Goal: Task Accomplishment & Management: Manage account settings

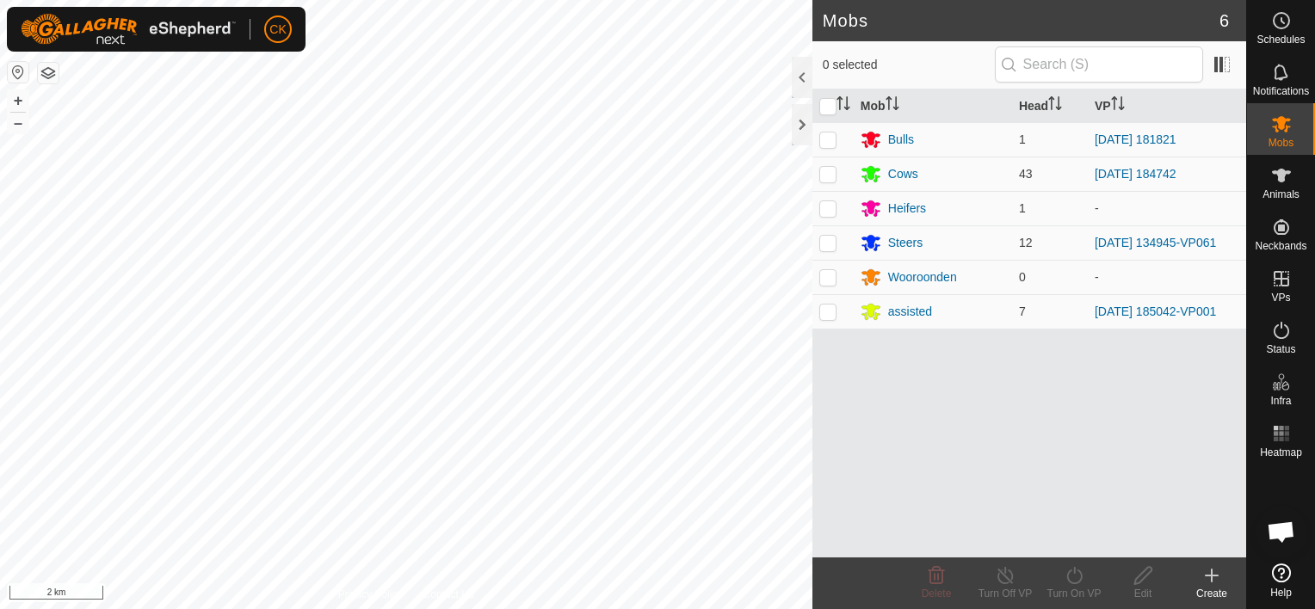
scroll to position [139, 0]
click at [1284, 176] on icon at bounding box center [1281, 175] width 21 height 21
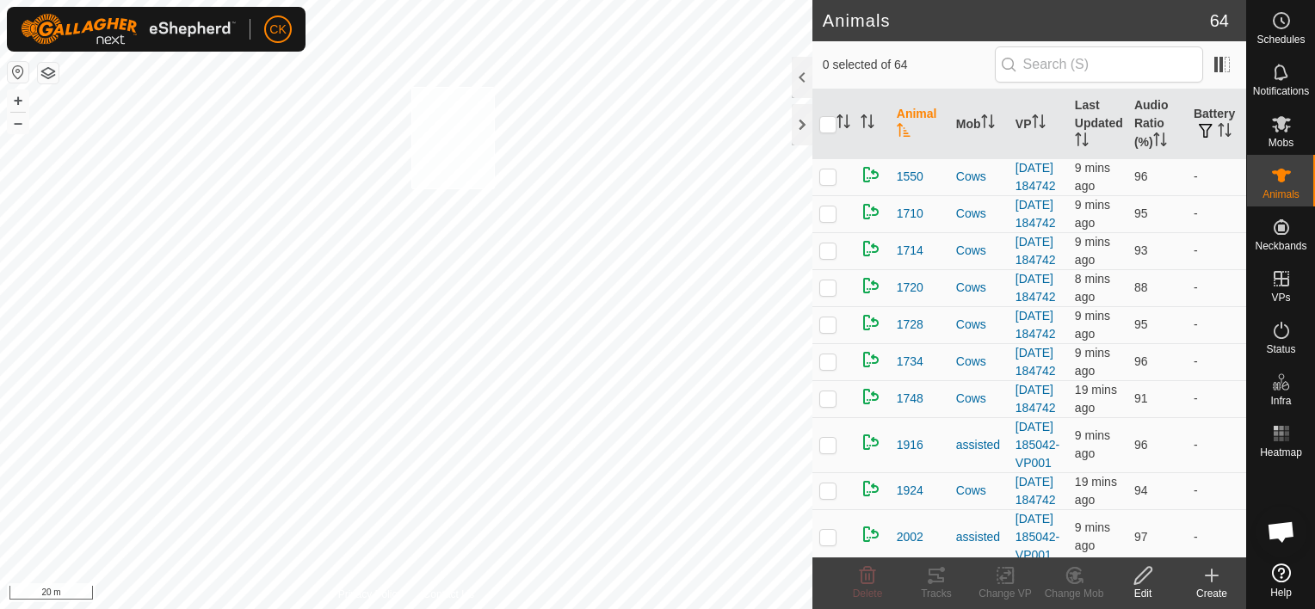
checkbox input "true"
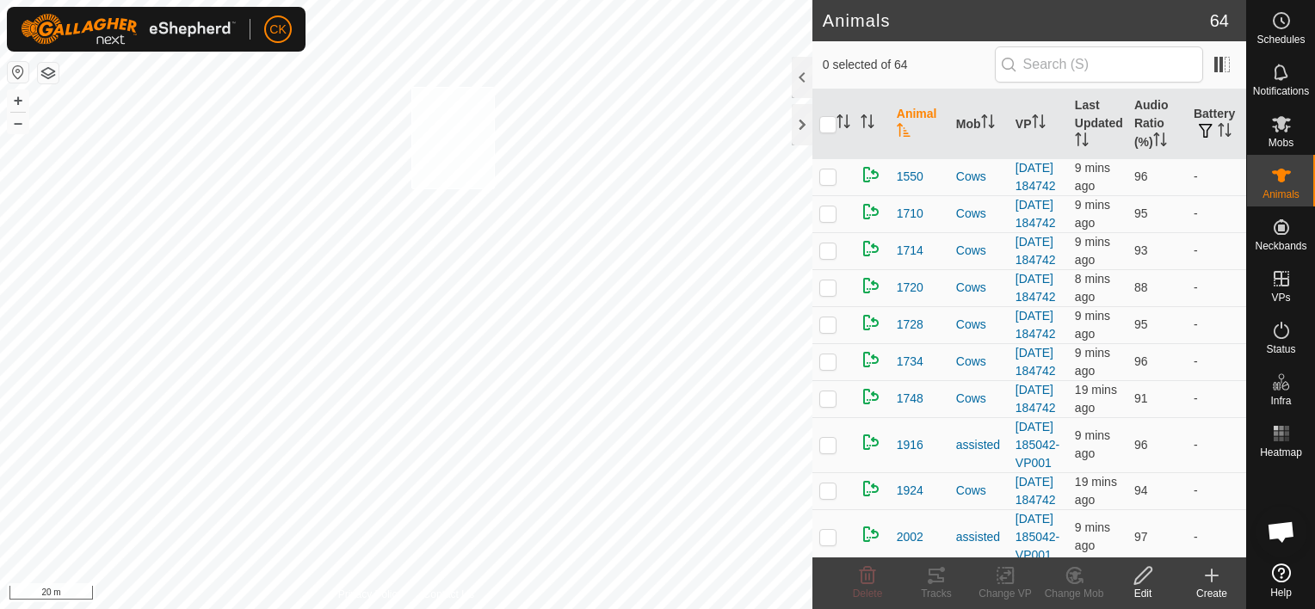
checkbox input "true"
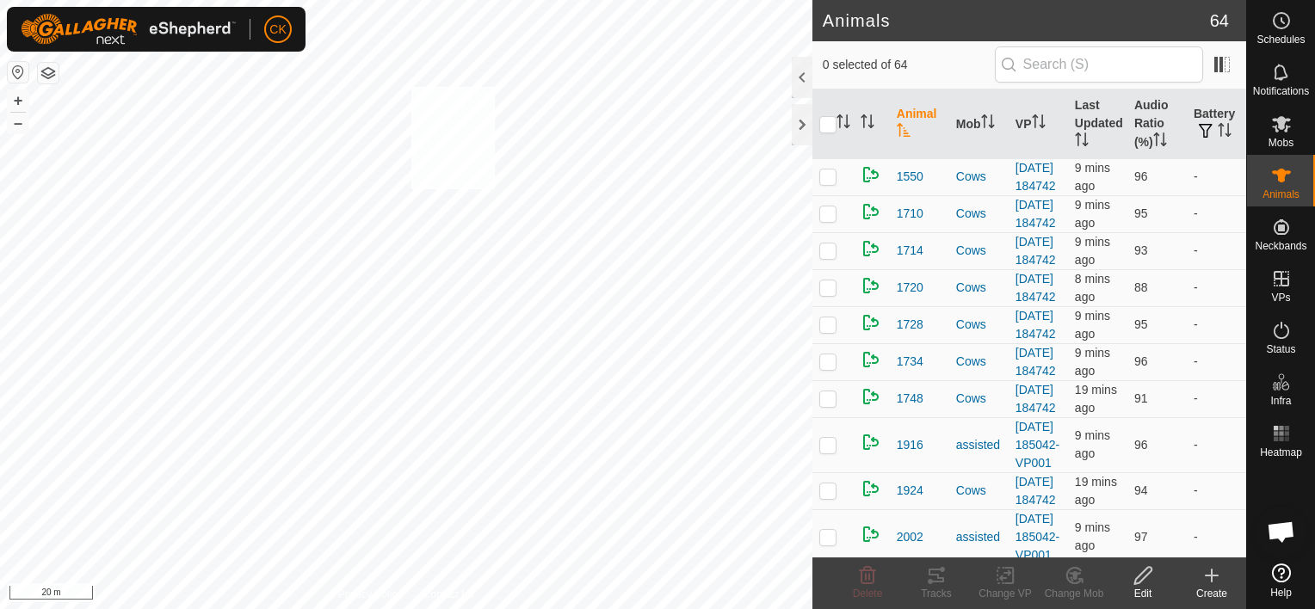
checkbox input "true"
click at [830, 120] on input "checkbox" at bounding box center [827, 124] width 17 height 17
checkbox input "true"
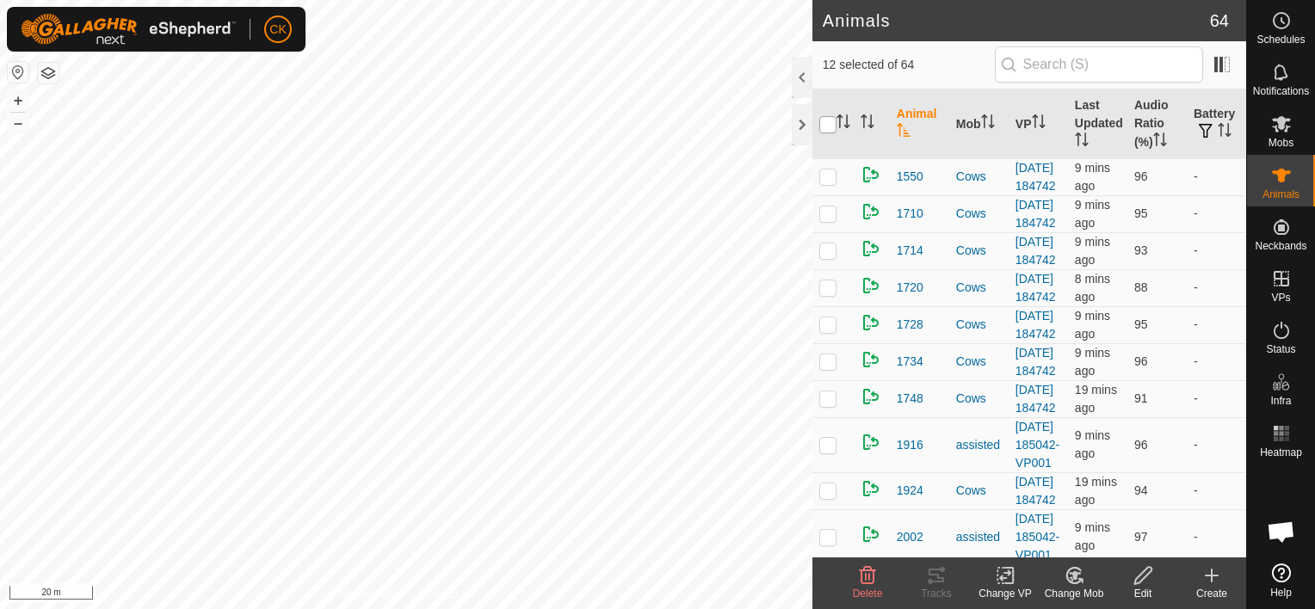
checkbox input "true"
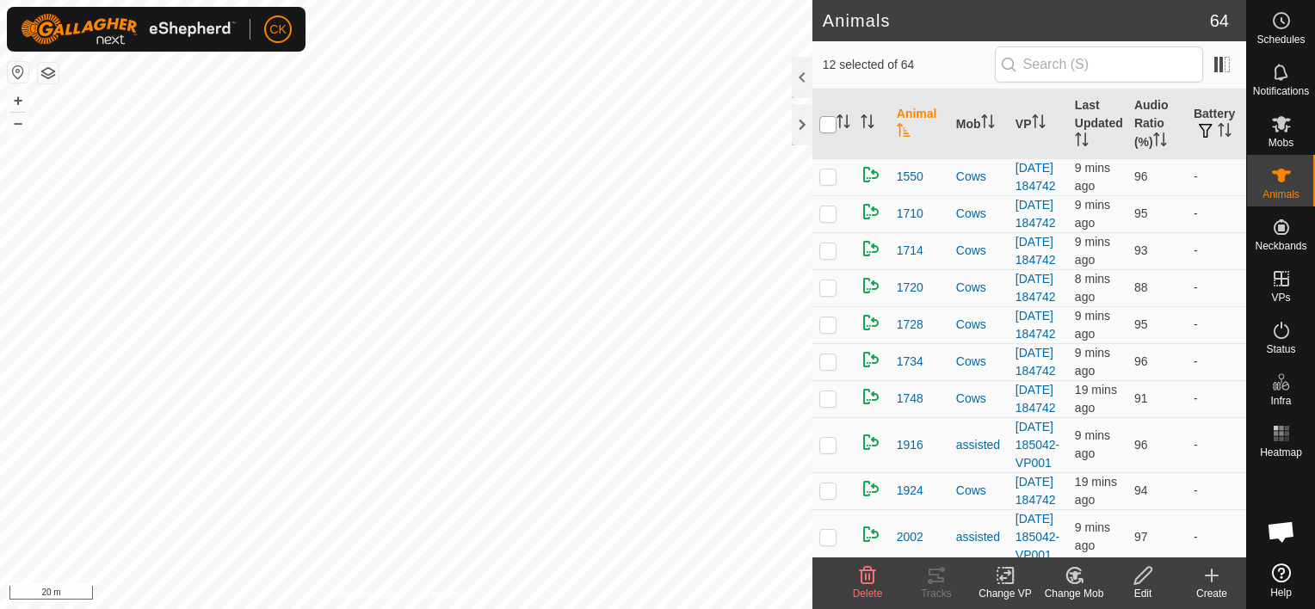
checkbox input "true"
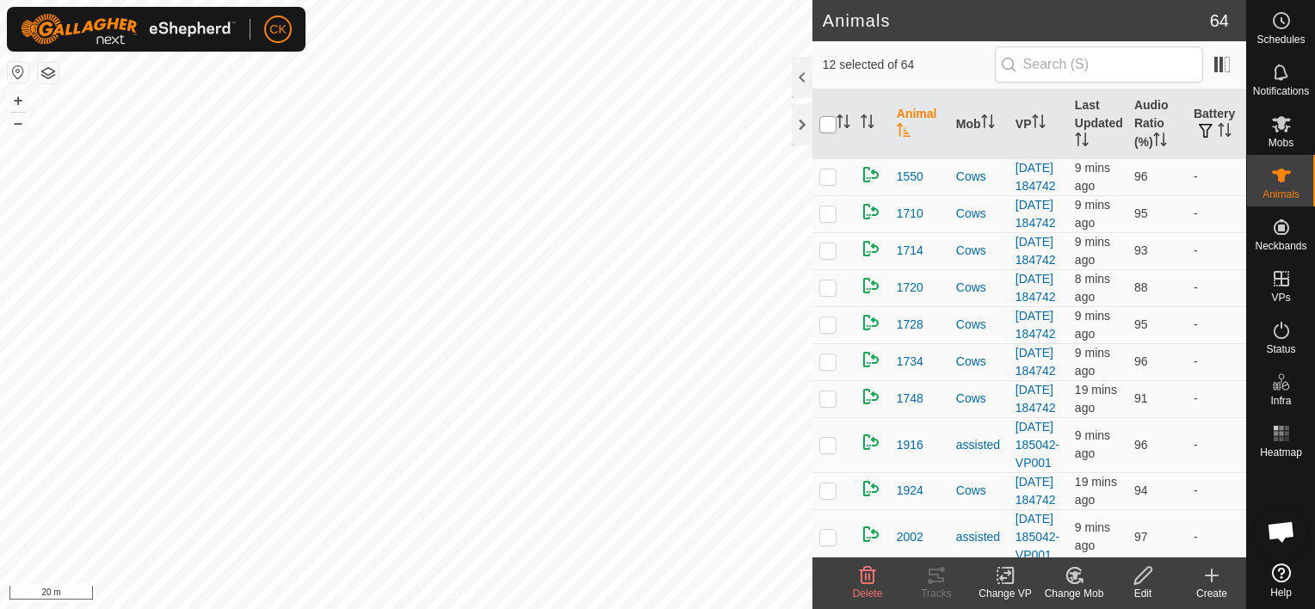
checkbox input "true"
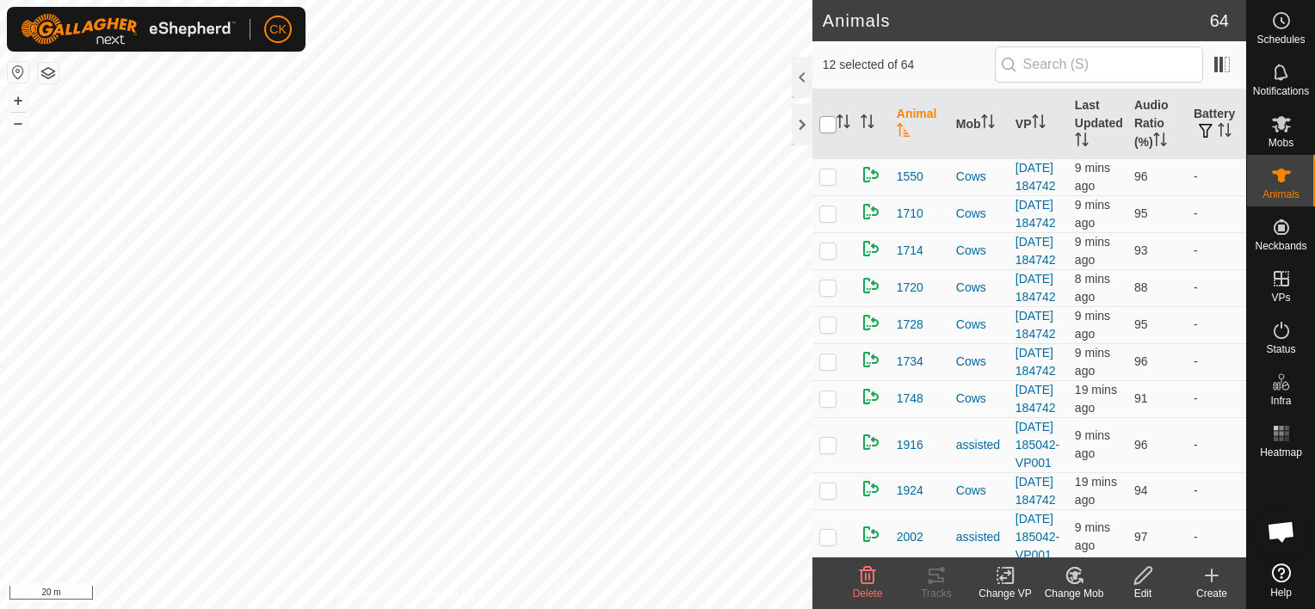
checkbox input "true"
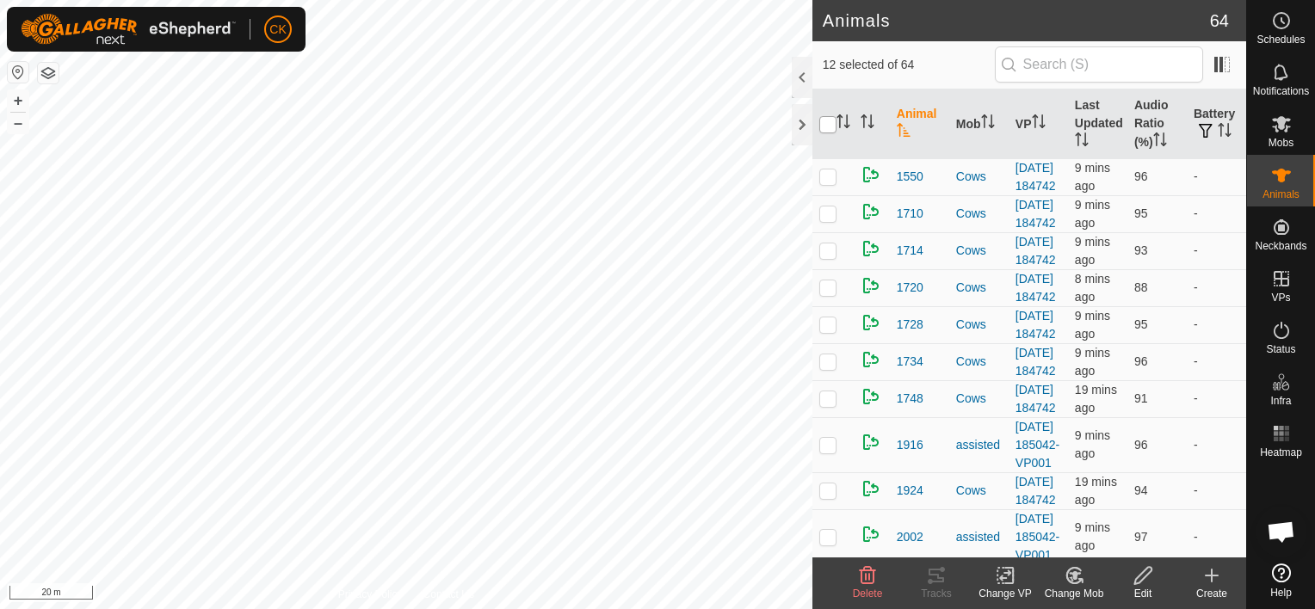
checkbox input "true"
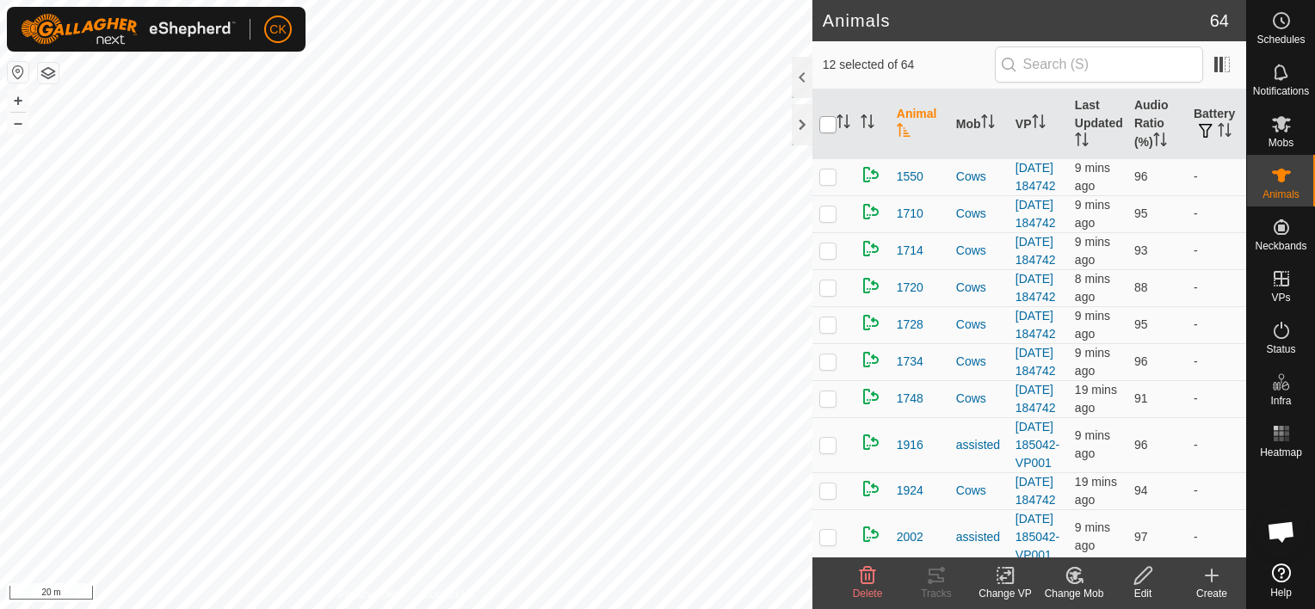
checkbox input "true"
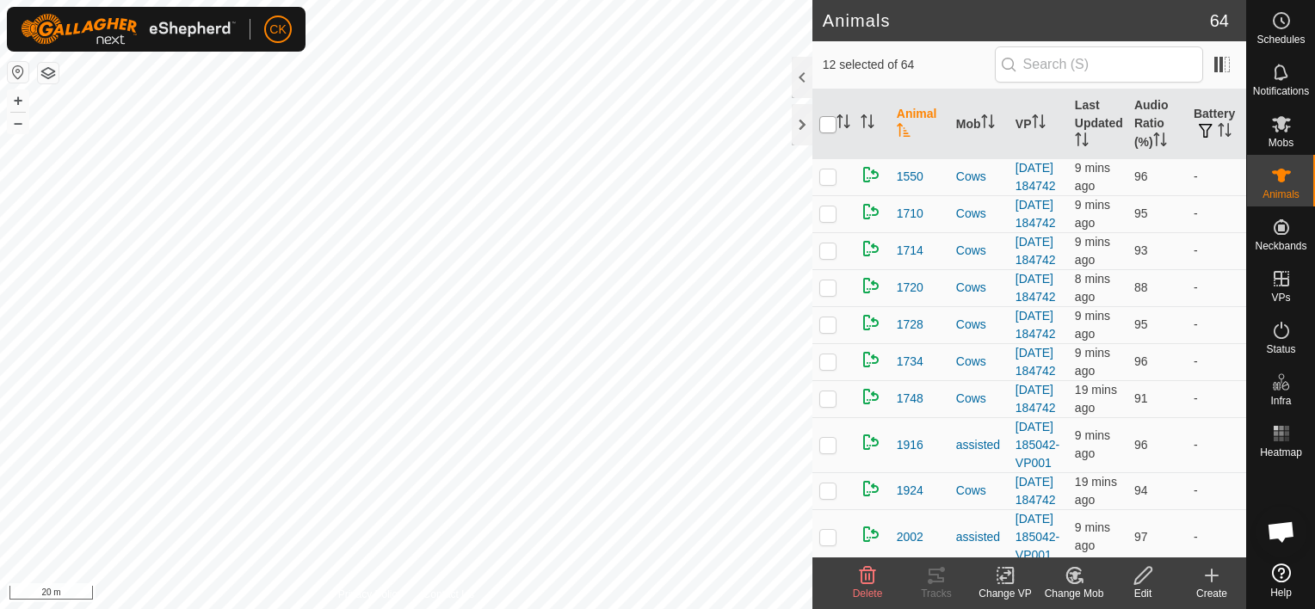
checkbox input "true"
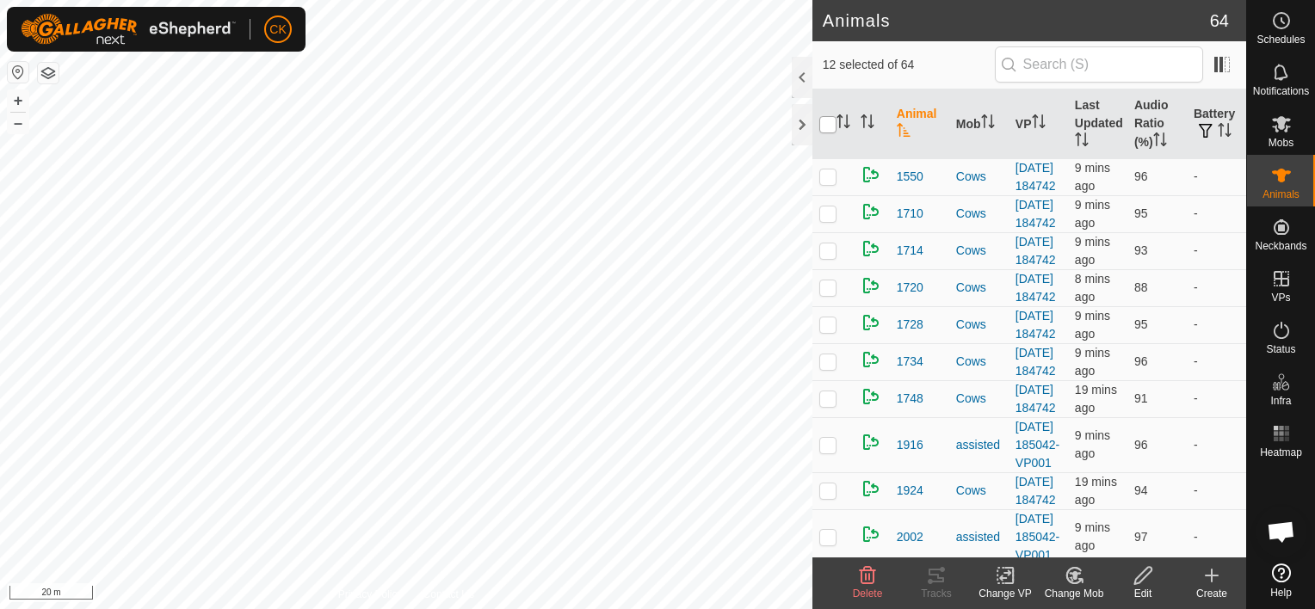
checkbox input "true"
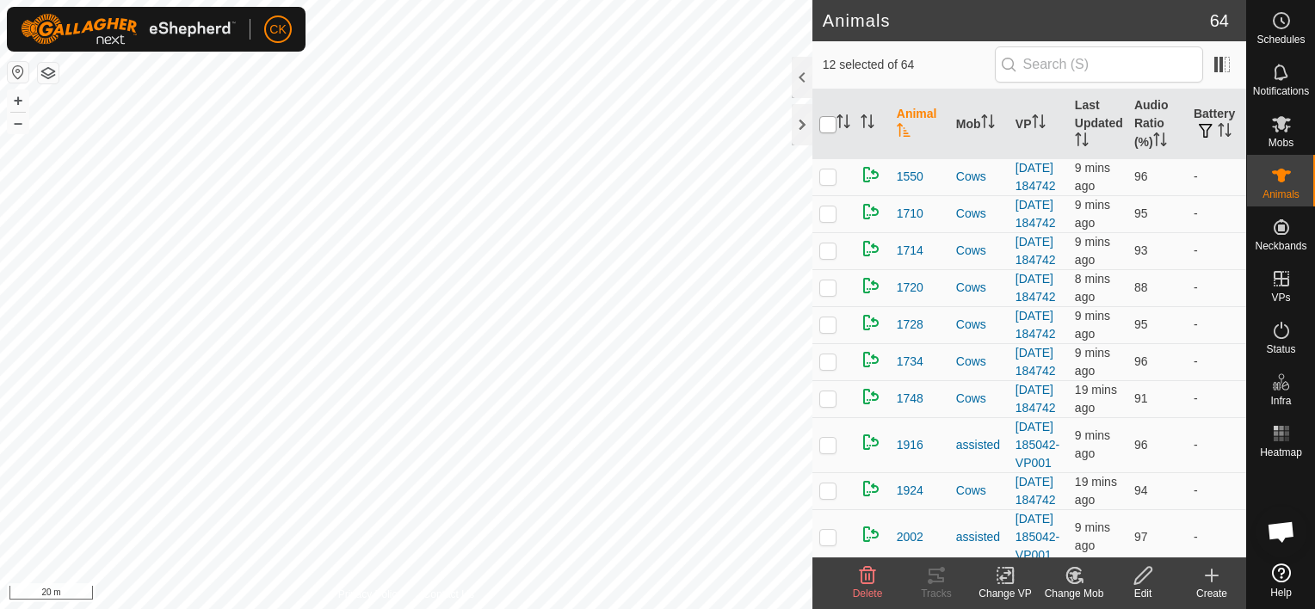
checkbox input "true"
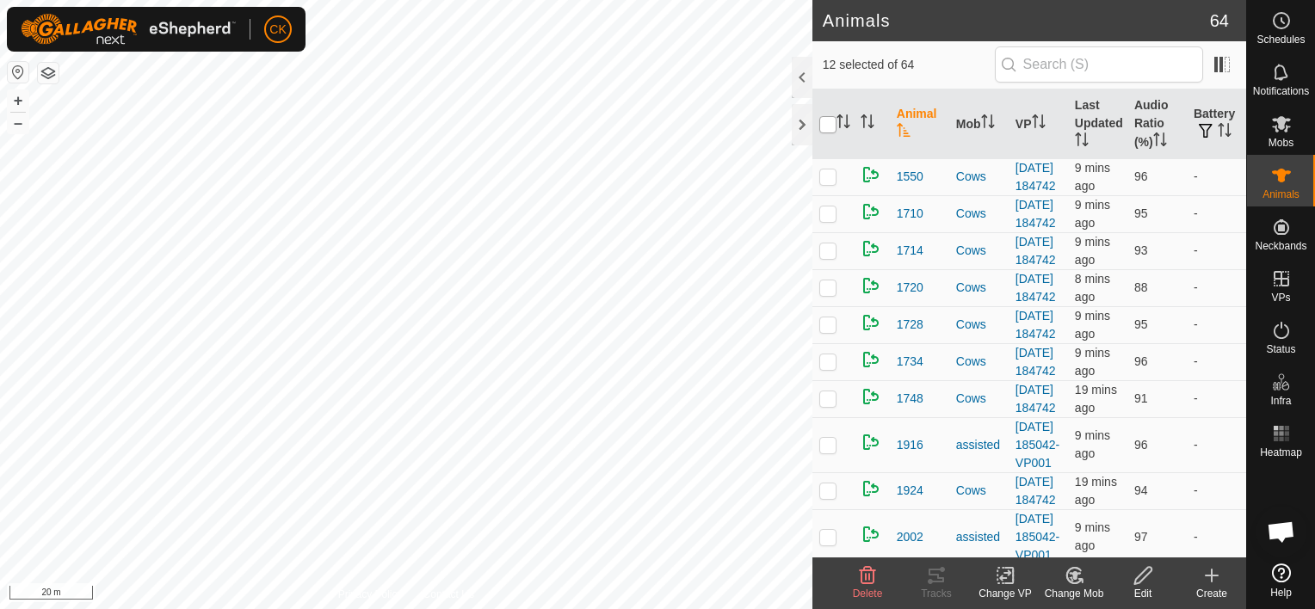
checkbox input "true"
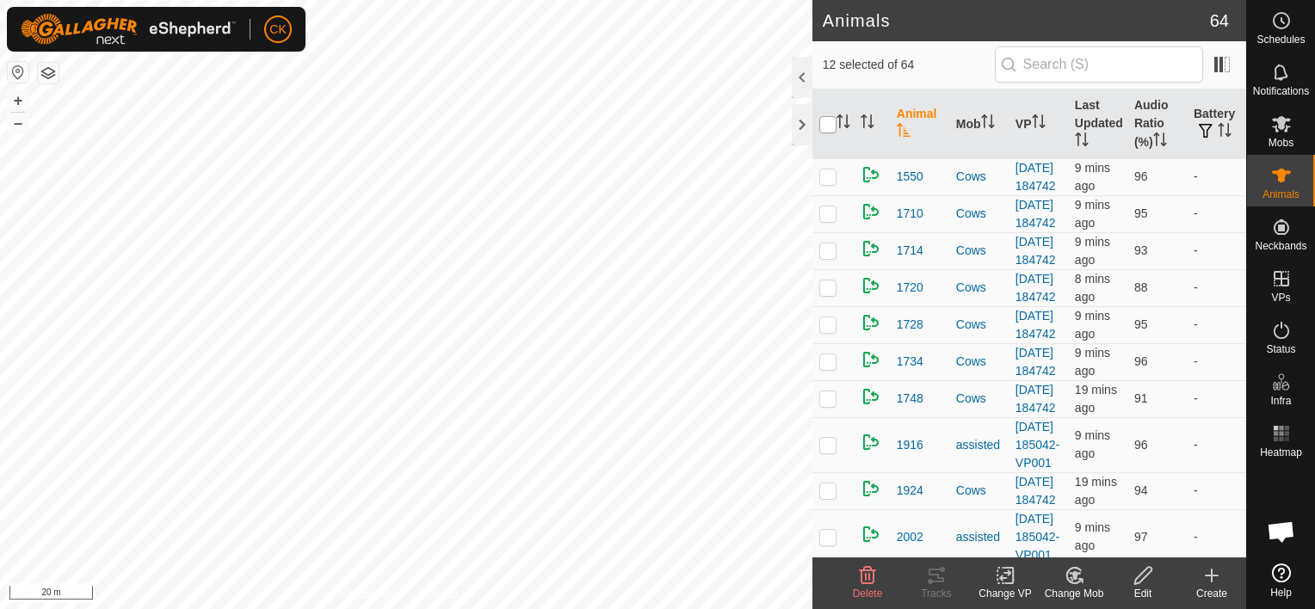
checkbox input "true"
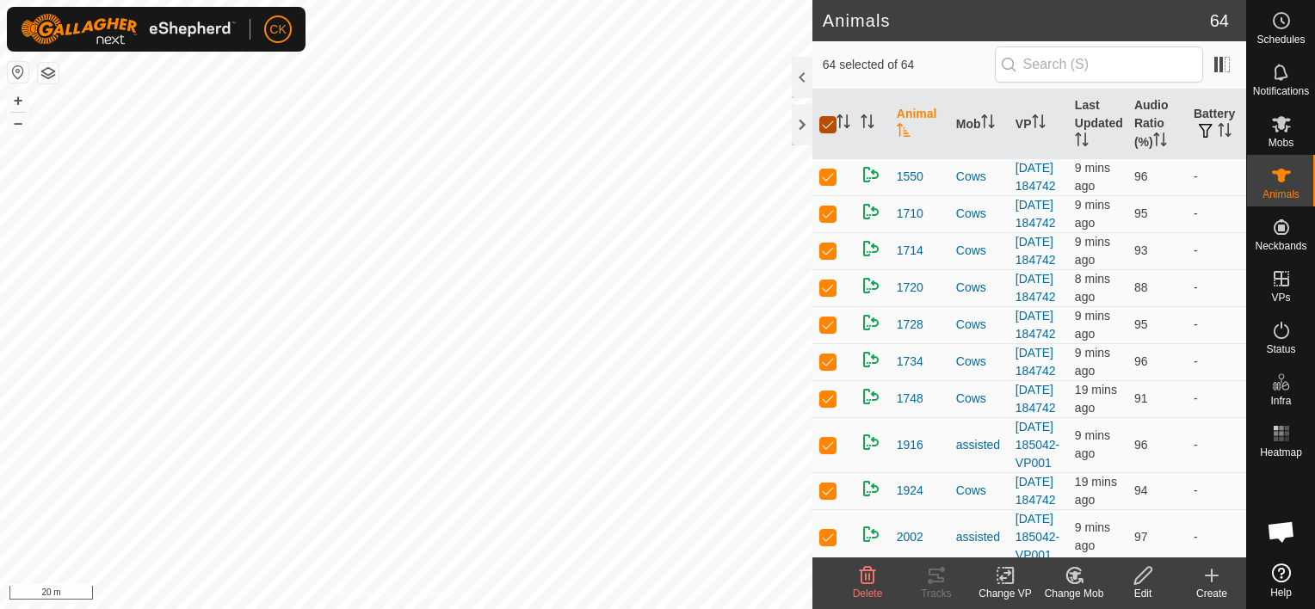
click at [830, 120] on input "checkbox" at bounding box center [827, 124] width 17 height 17
checkbox input "false"
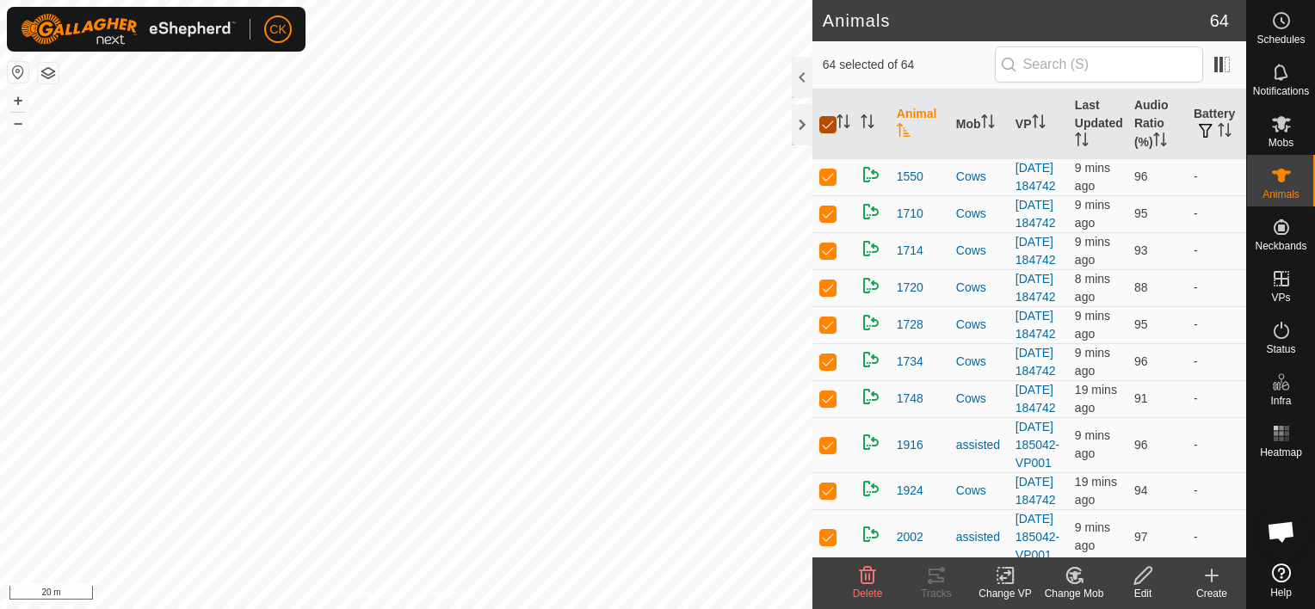
checkbox input "false"
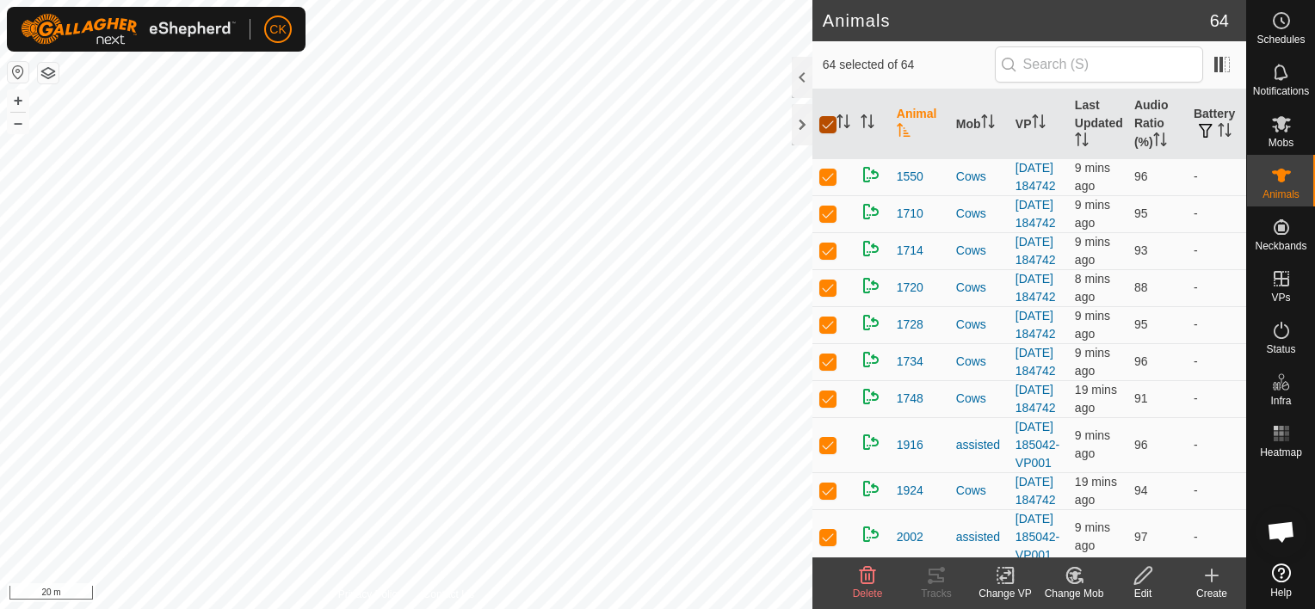
checkbox input "false"
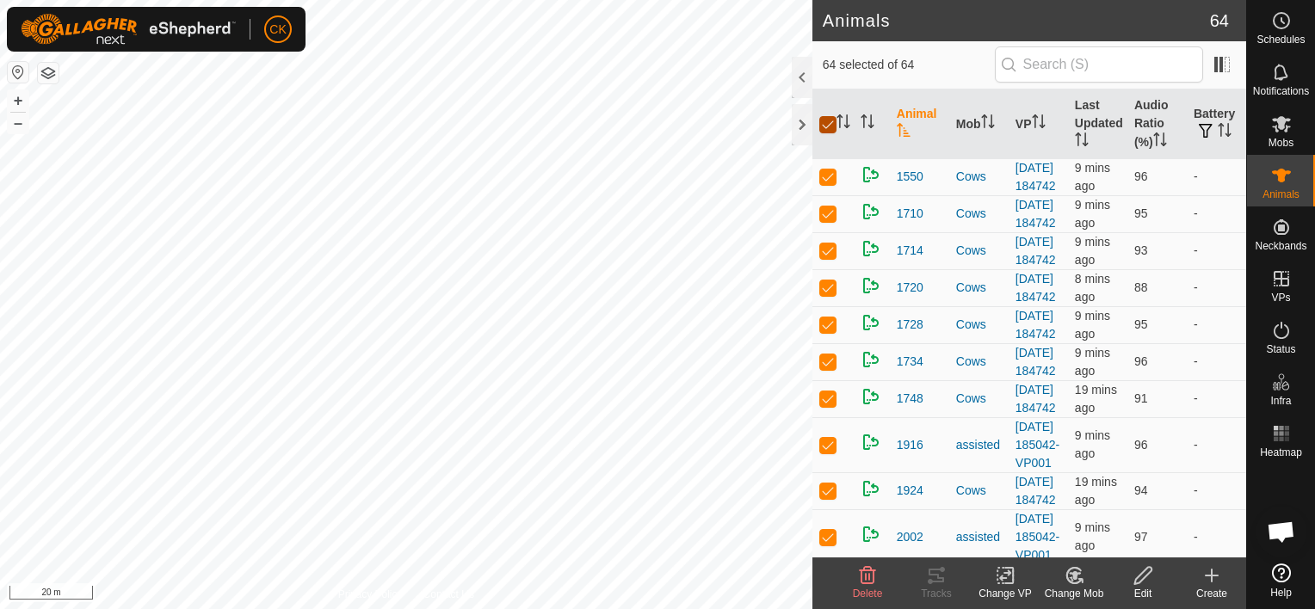
checkbox input "false"
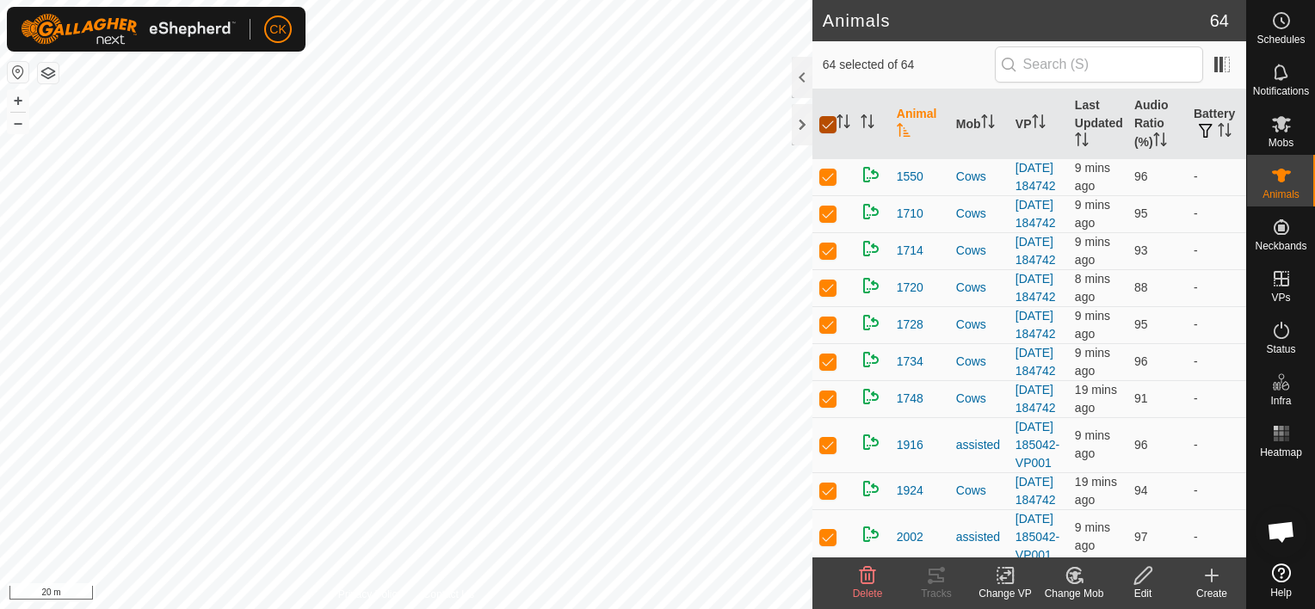
checkbox input "false"
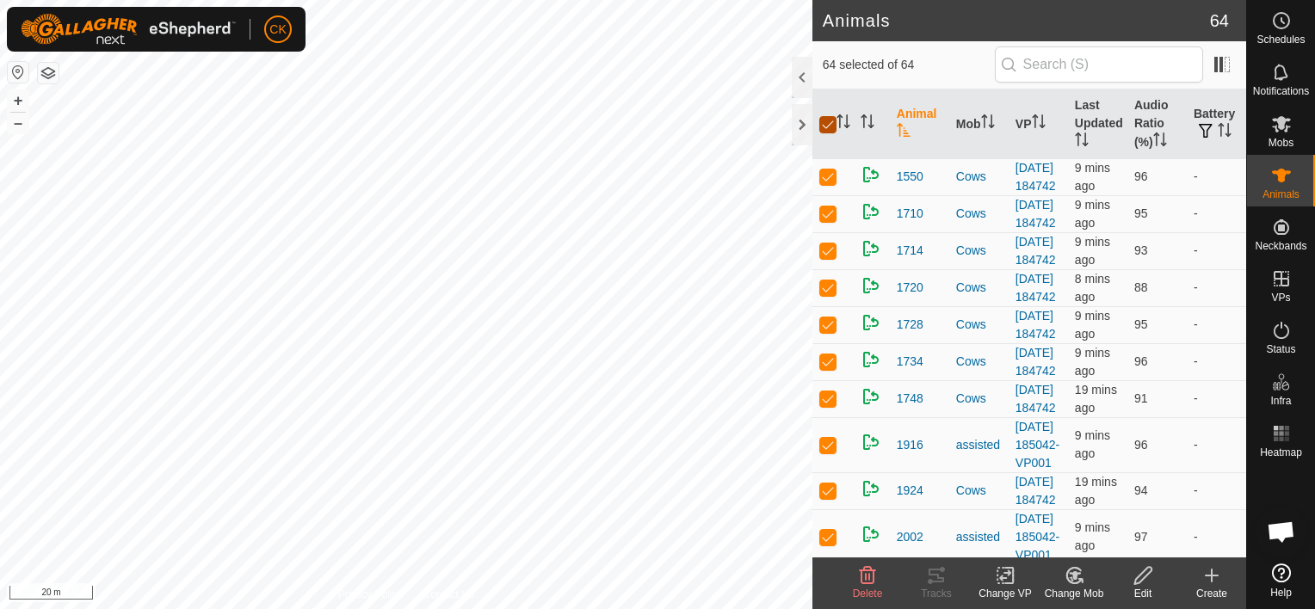
checkbox input "false"
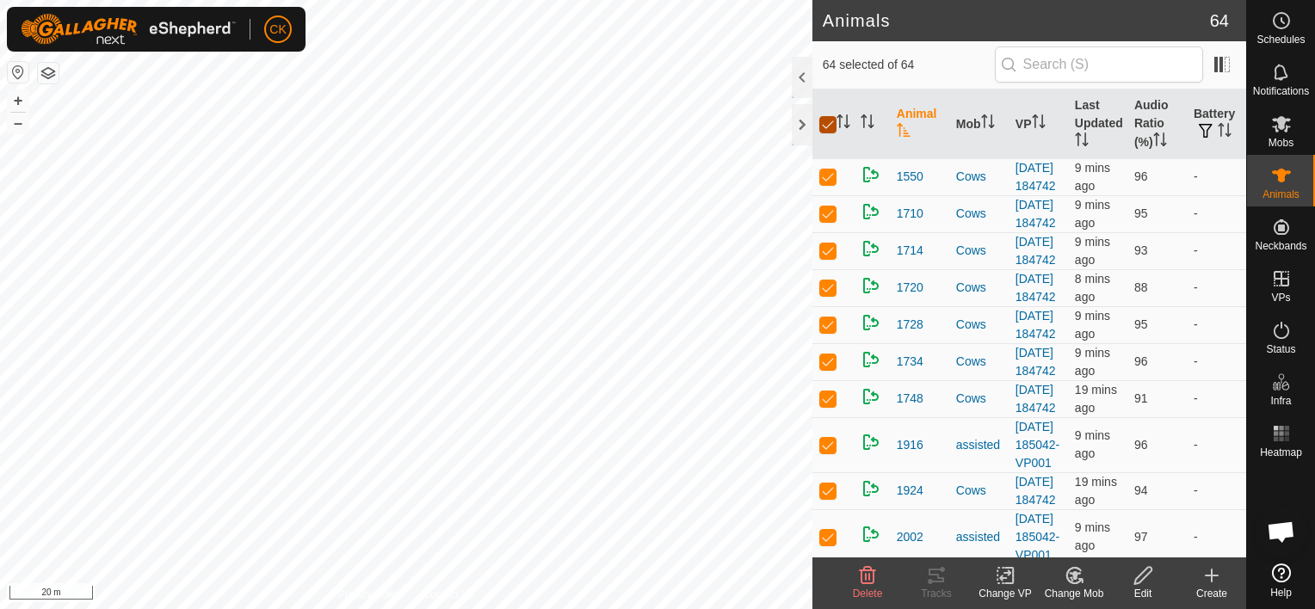
checkbox input "false"
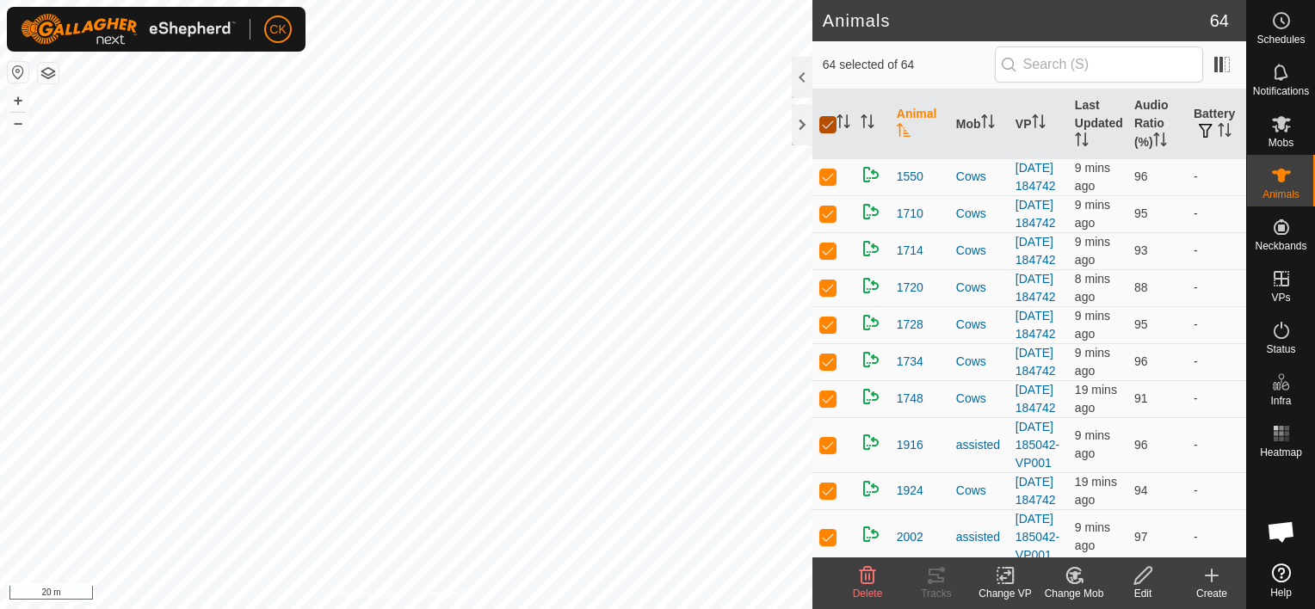
checkbox input "false"
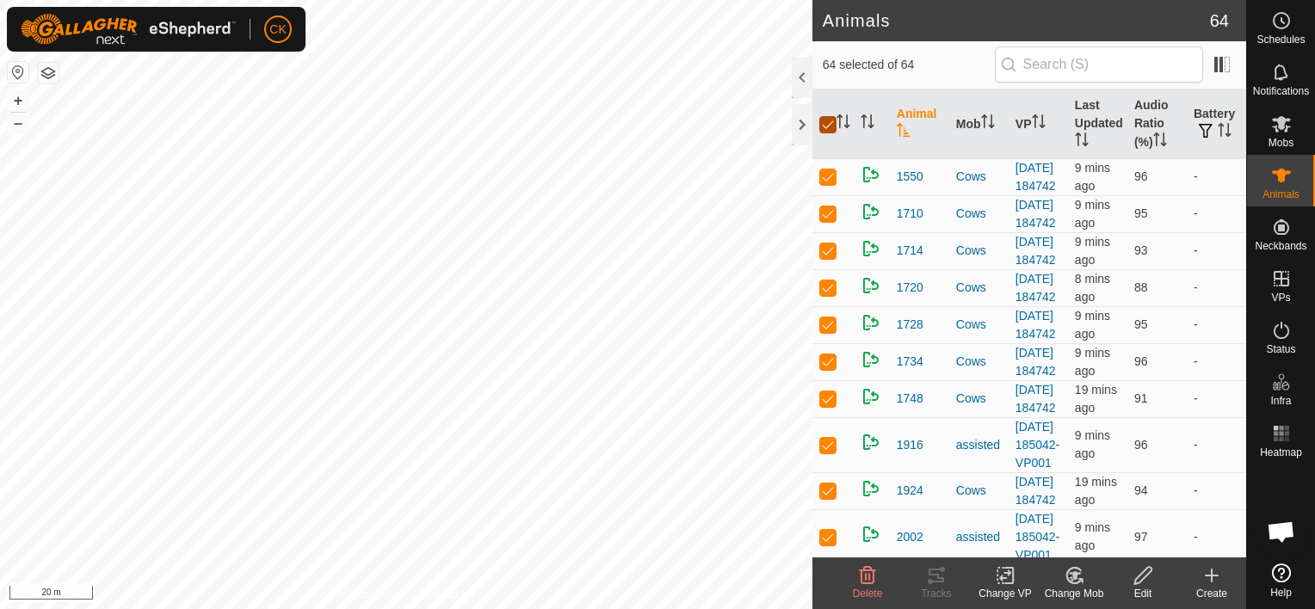
checkbox input "false"
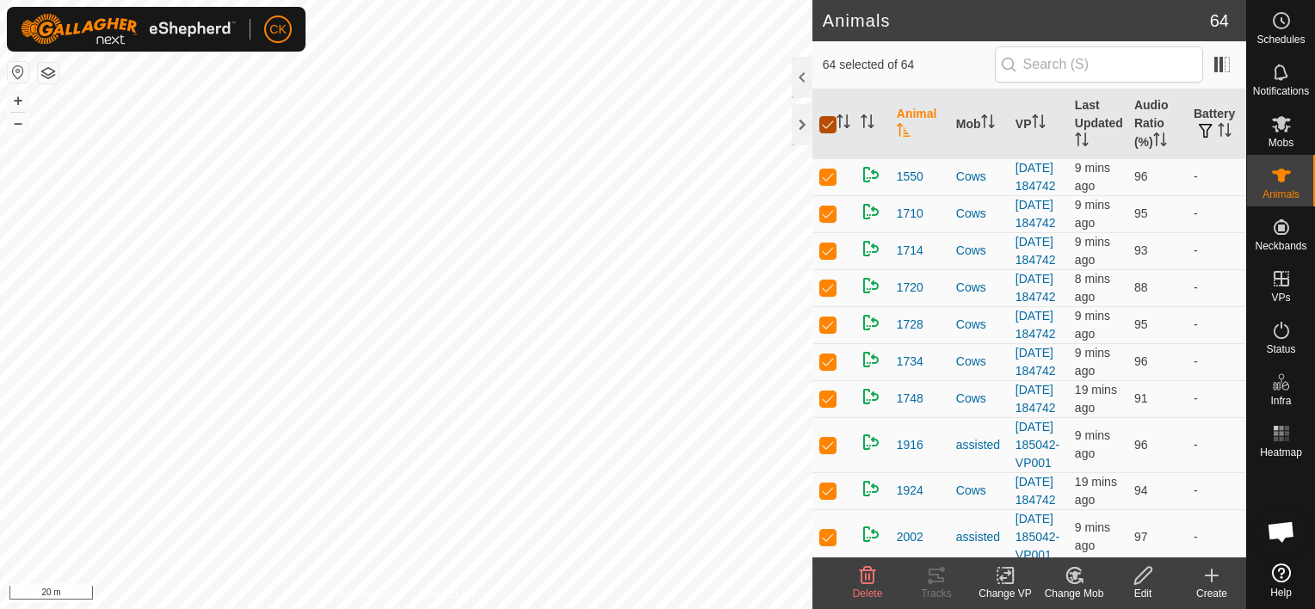
checkbox input "false"
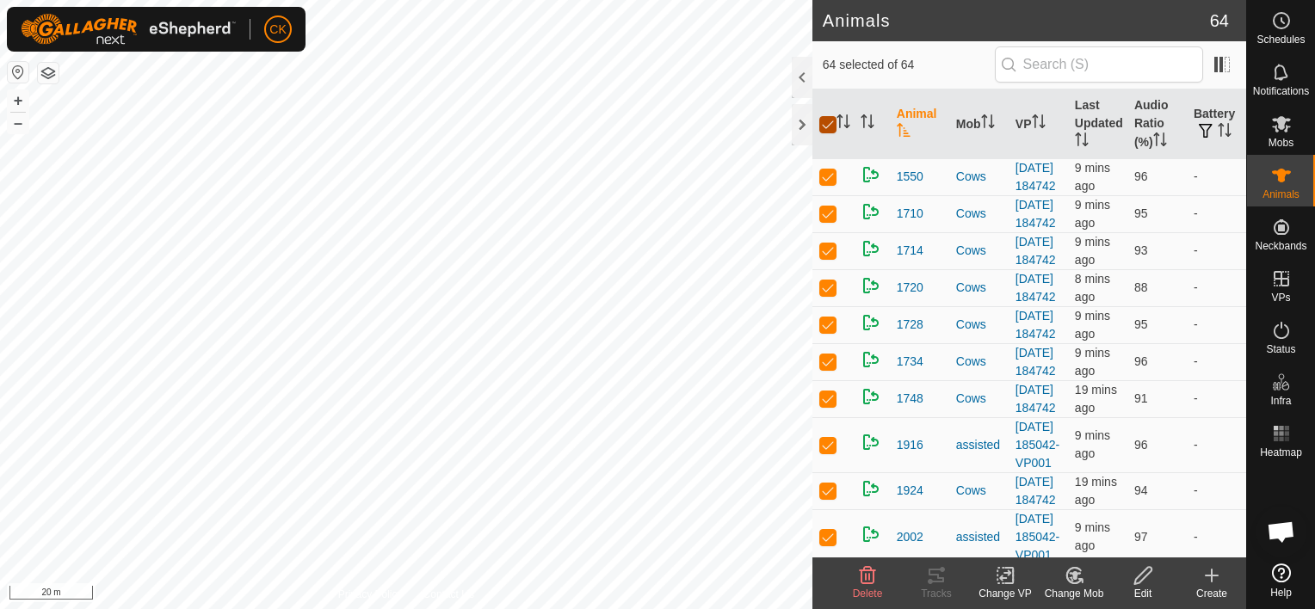
checkbox input "false"
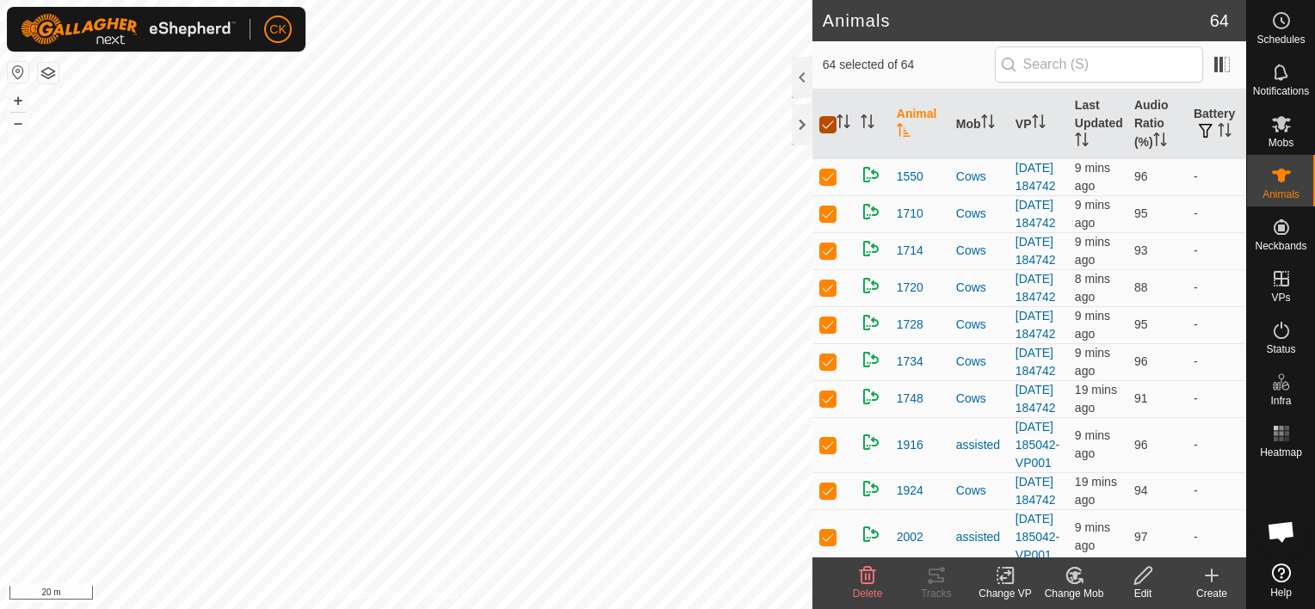
checkbox input "false"
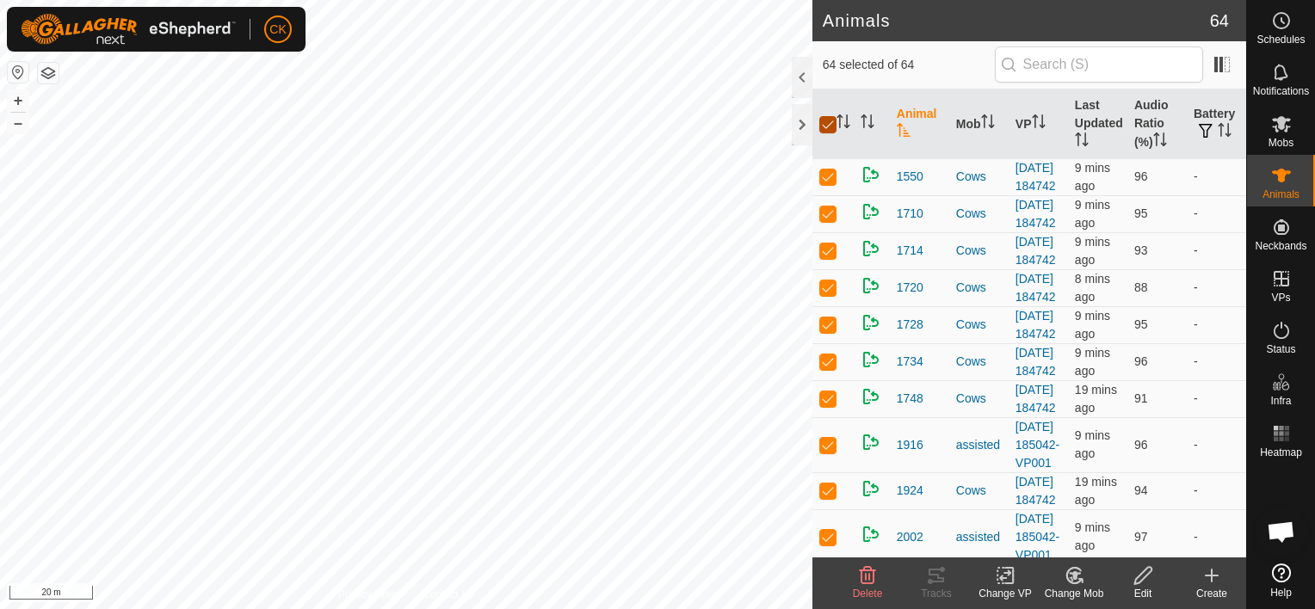
checkbox input "false"
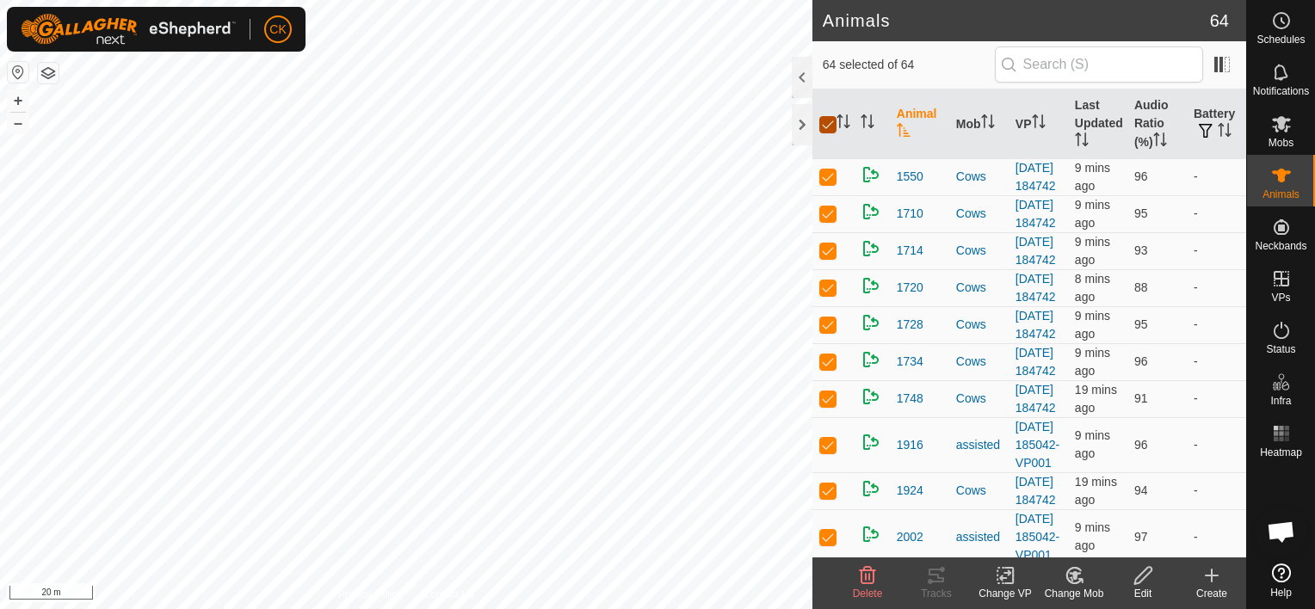
checkbox input "false"
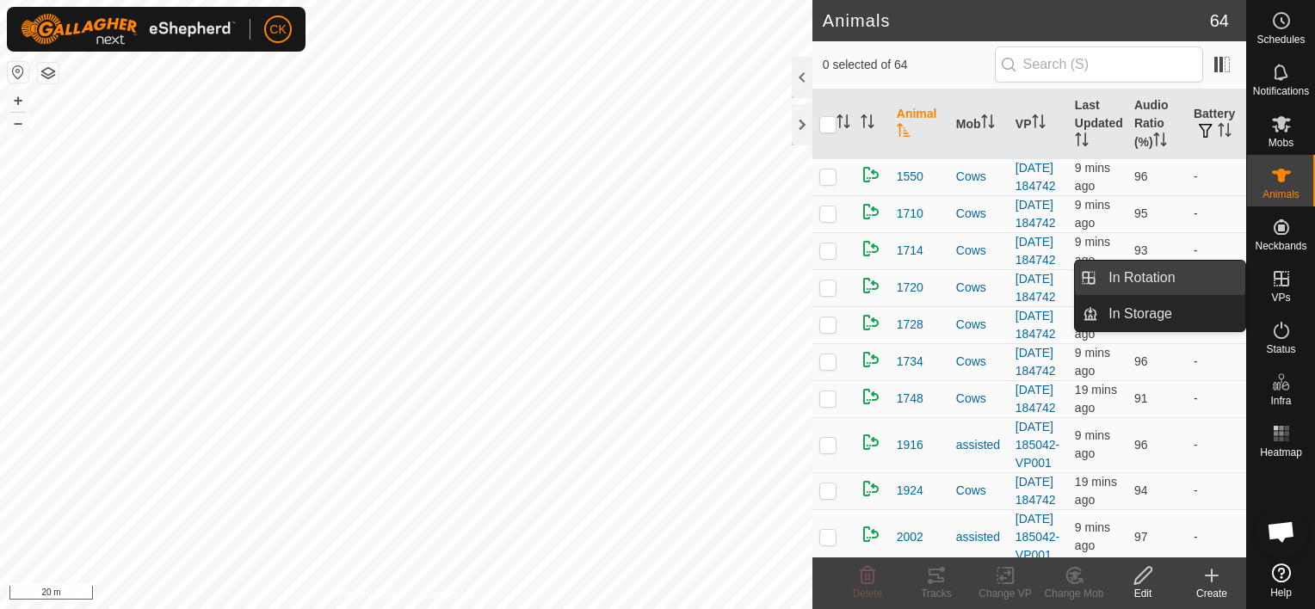
click at [1237, 269] on link "In Rotation" at bounding box center [1171, 278] width 147 height 34
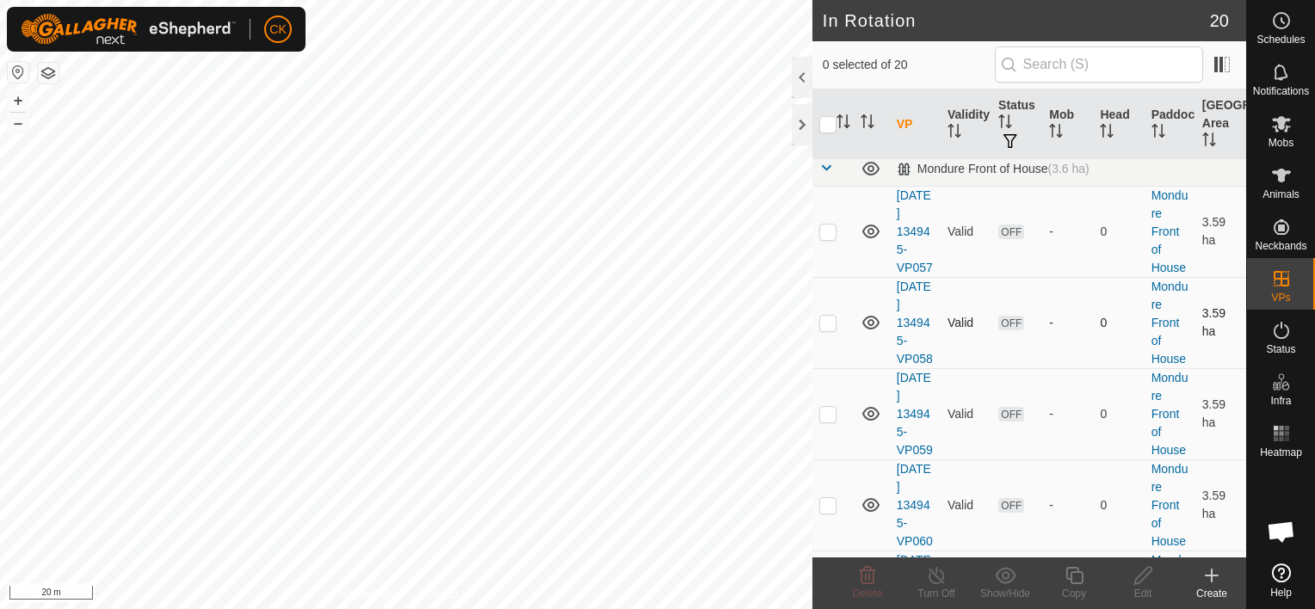
scroll to position [138, 0]
click at [821, 238] on p-checkbox at bounding box center [827, 232] width 17 height 14
checkbox input "true"
click at [827, 330] on p-checkbox at bounding box center [827, 323] width 17 height 14
checkbox input "true"
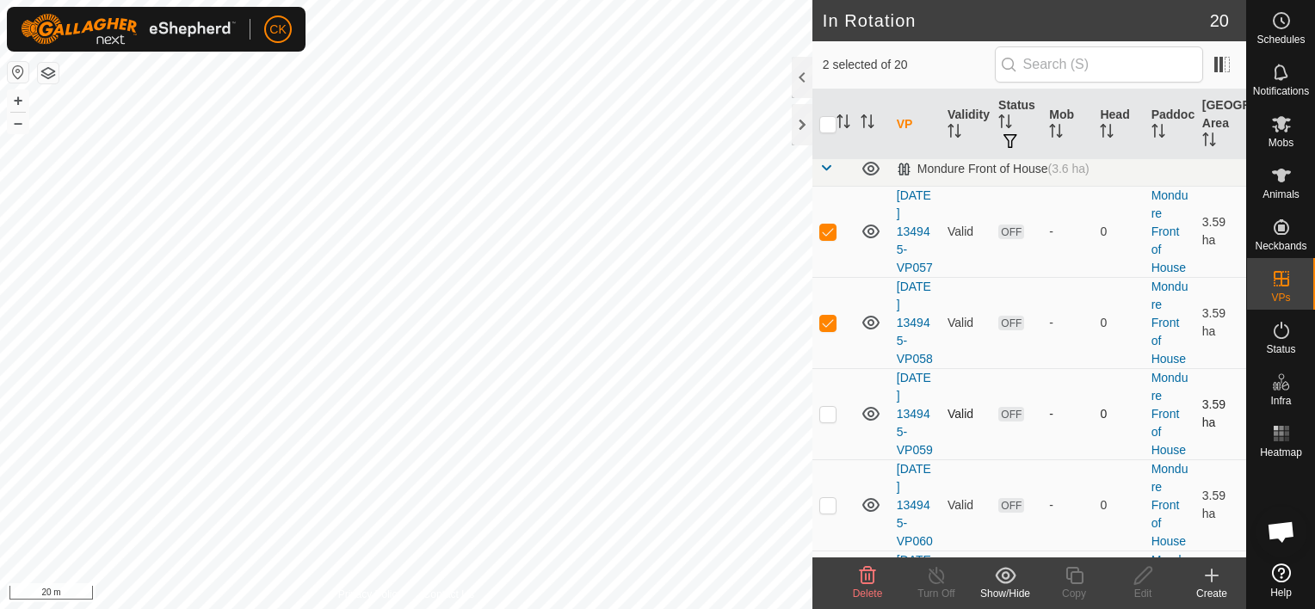
click at [825, 421] on p-checkbox at bounding box center [827, 414] width 17 height 14
checkbox input "true"
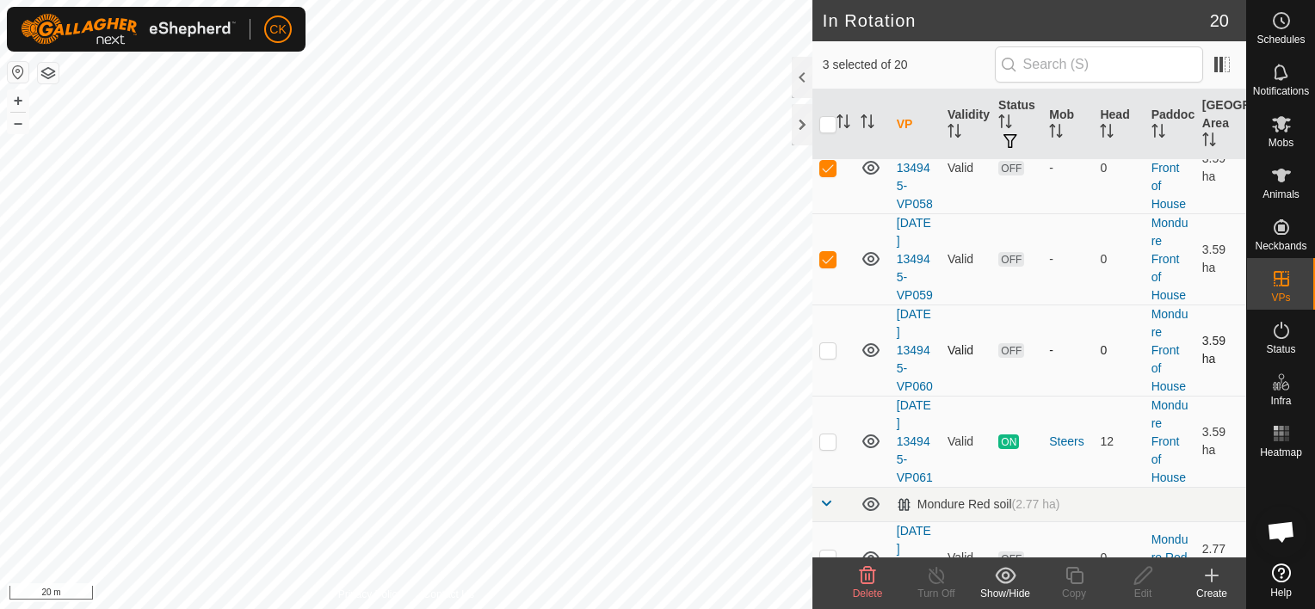
scroll to position [775, 0]
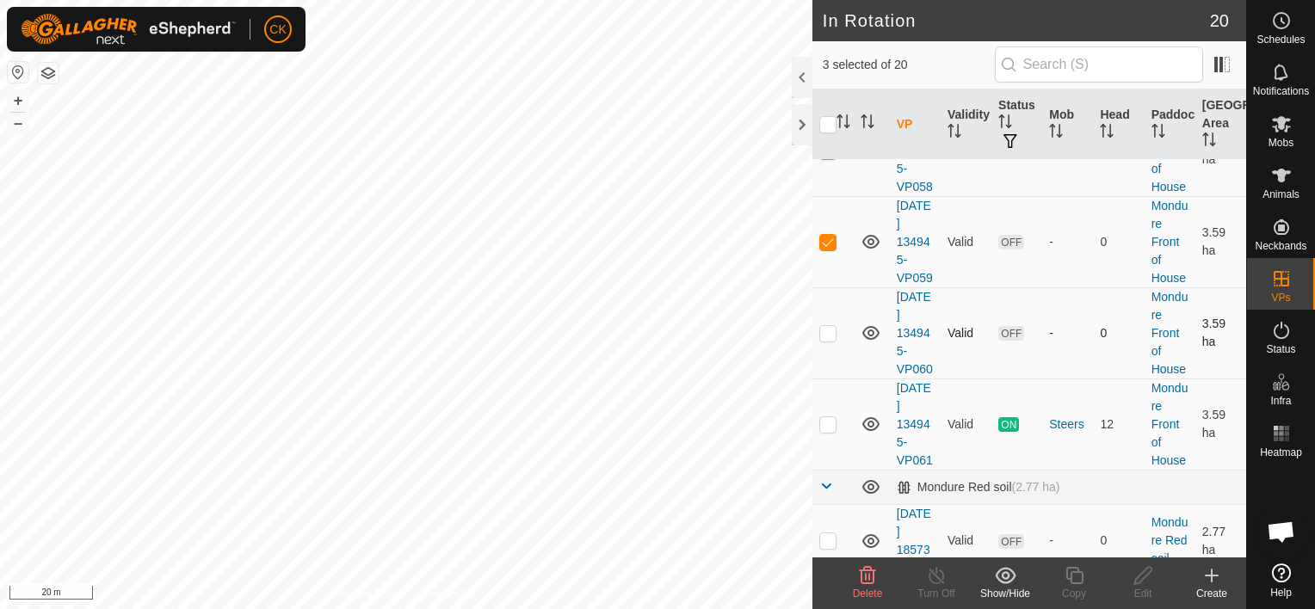
click at [830, 340] on p-checkbox at bounding box center [827, 333] width 17 height 14
checkbox input "true"
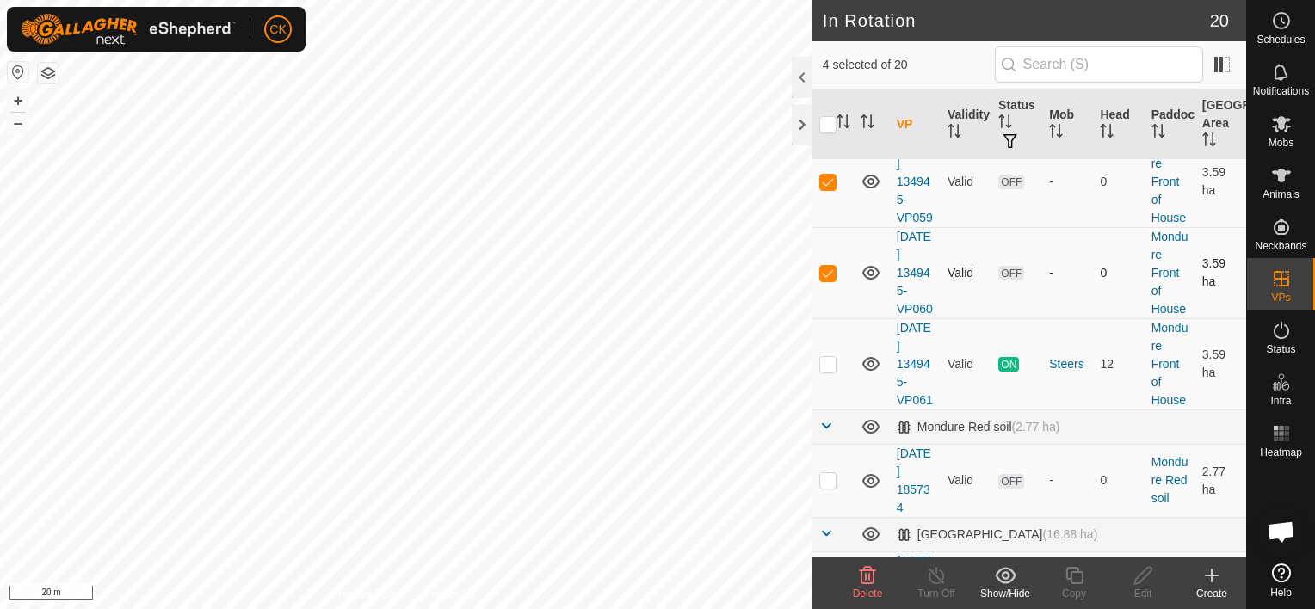
scroll to position [861, 0]
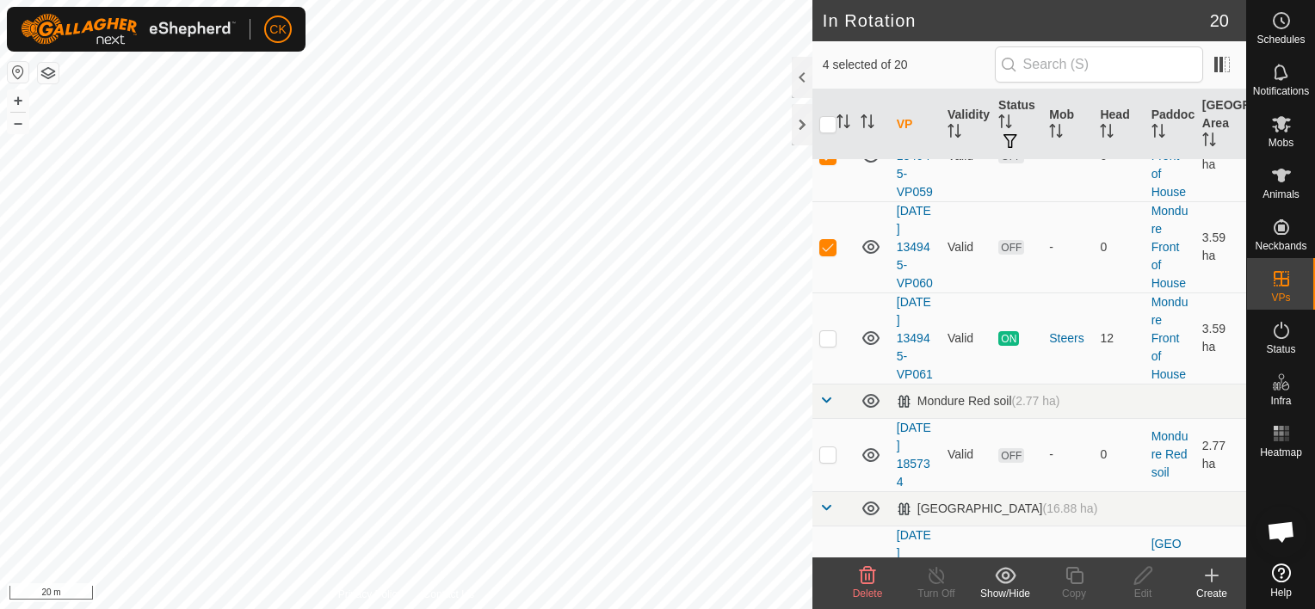
click at [861, 577] on icon at bounding box center [868, 575] width 16 height 17
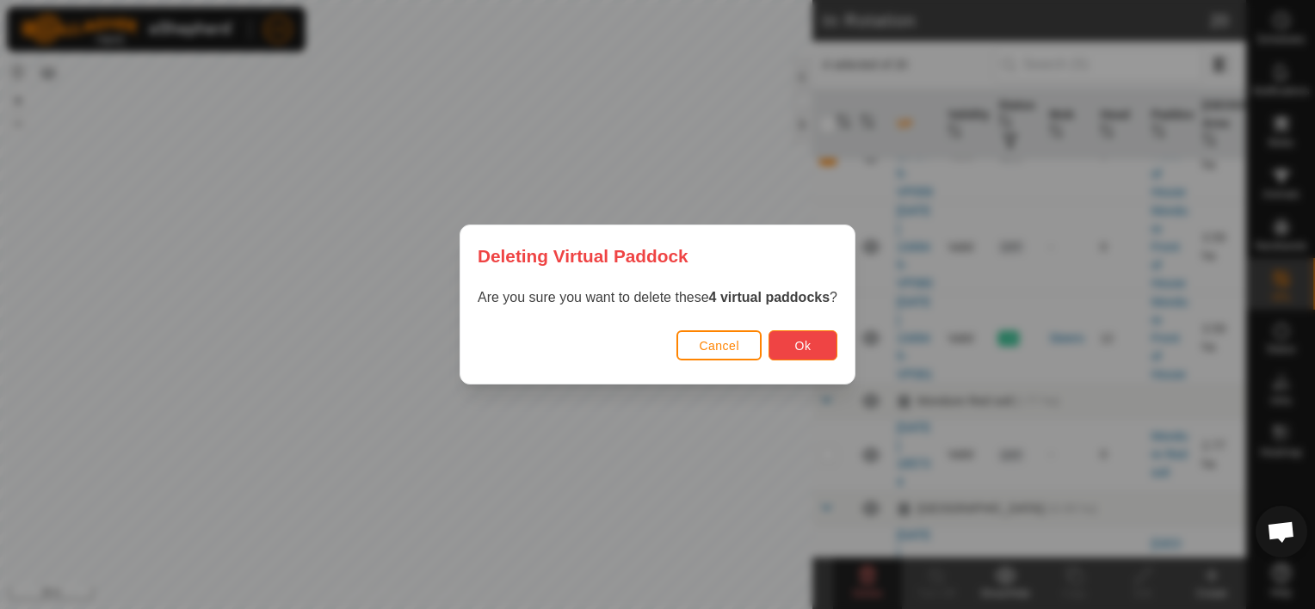
click at [812, 343] on button "Ok" at bounding box center [803, 345] width 69 height 30
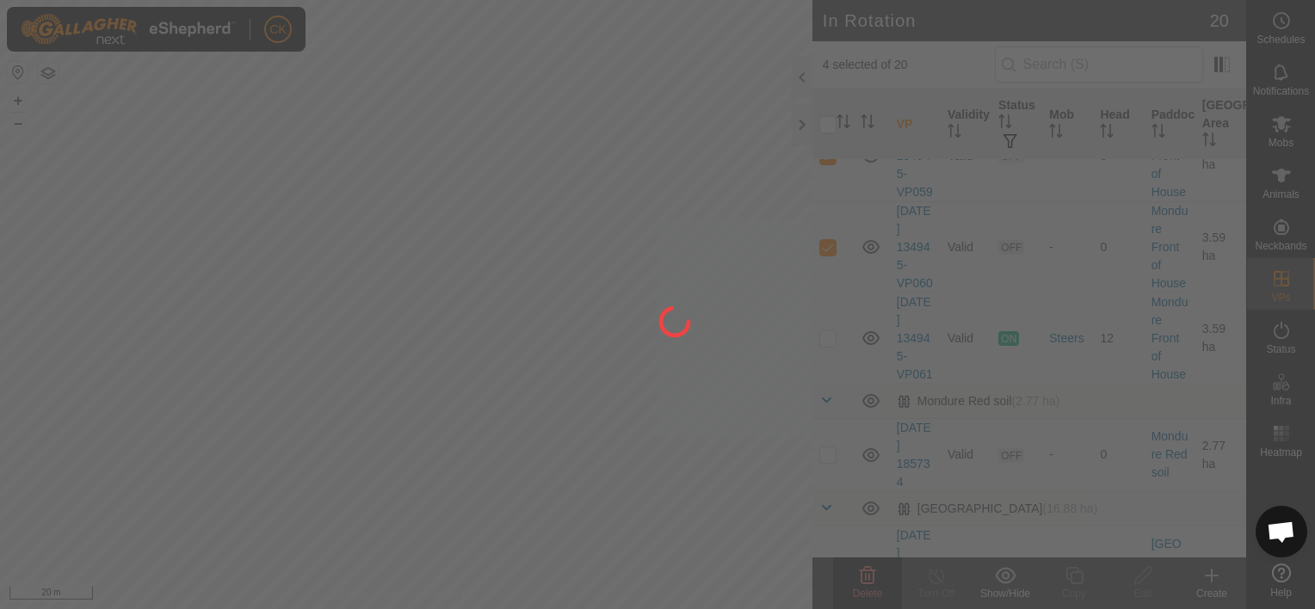
checkbox input "false"
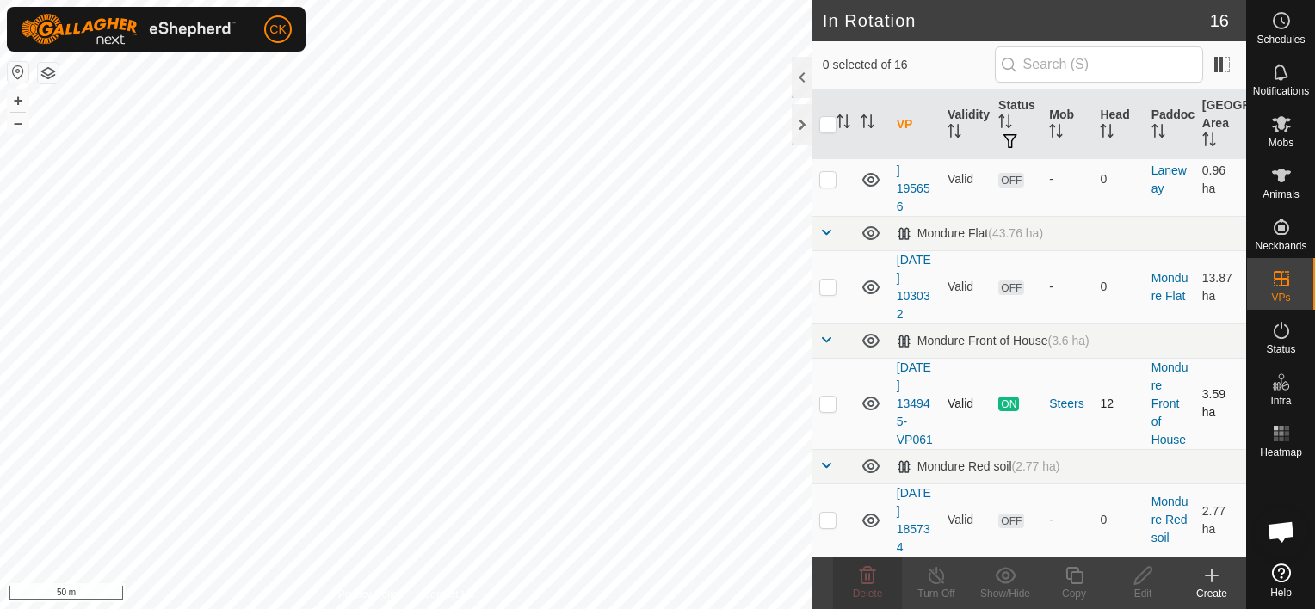
scroll to position [516, 0]
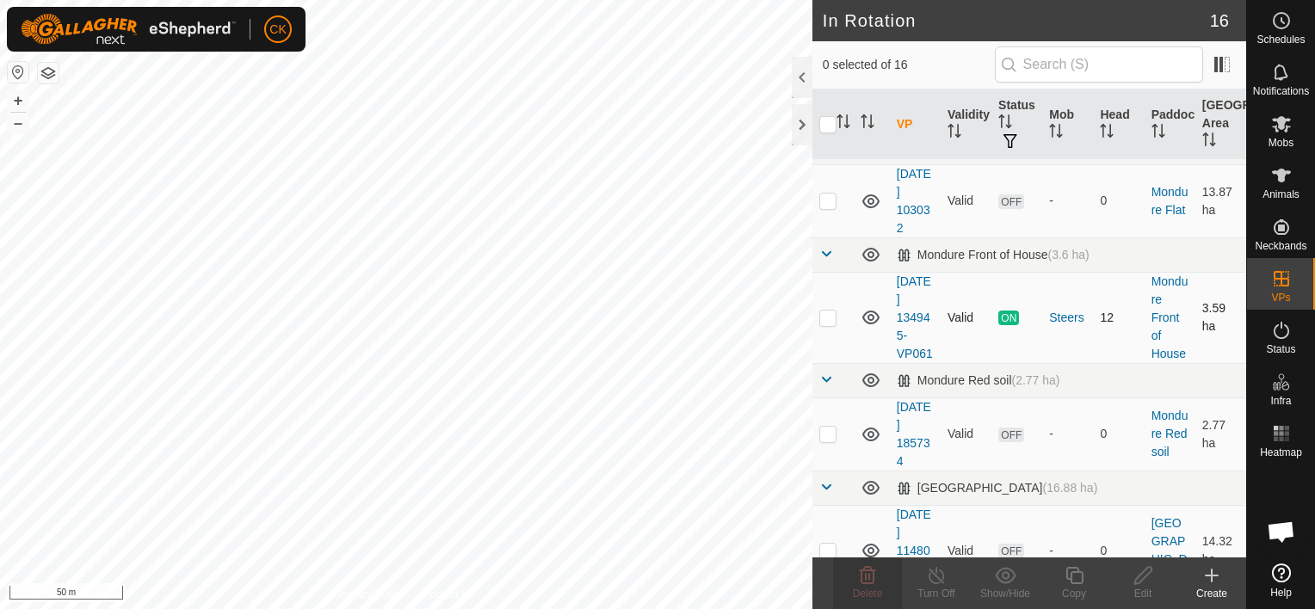
click at [830, 324] on p-checkbox at bounding box center [827, 318] width 17 height 14
checkbox input "true"
click at [1071, 571] on icon at bounding box center [1075, 575] width 22 height 21
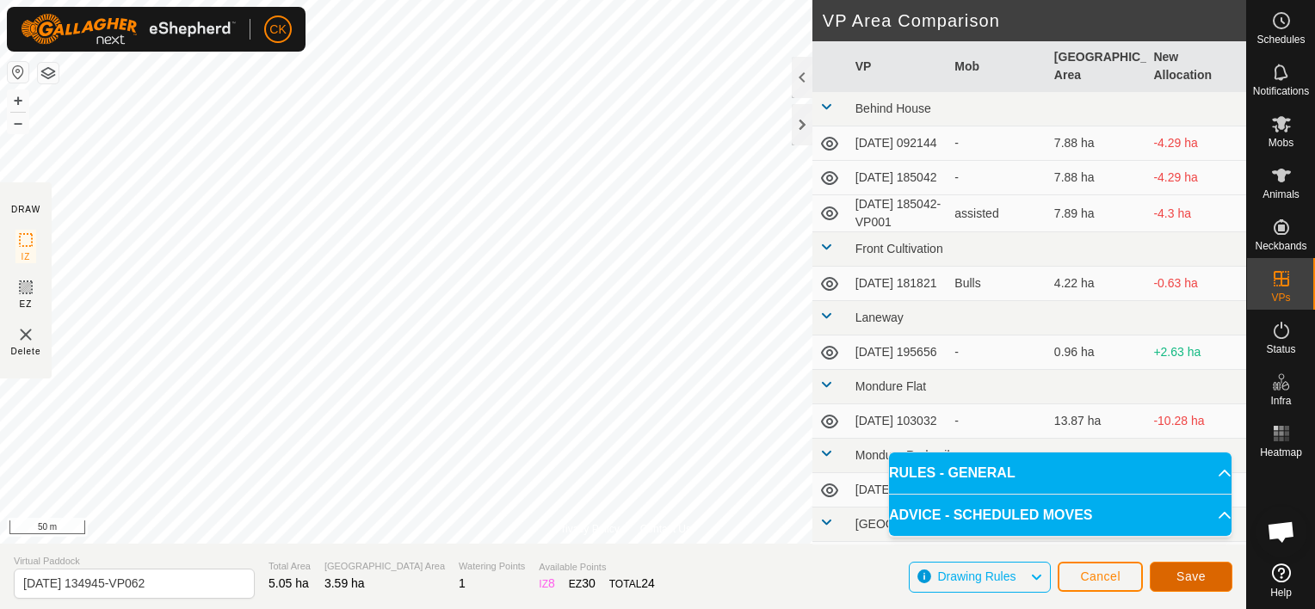
click at [1198, 577] on span "Save" at bounding box center [1190, 577] width 29 height 14
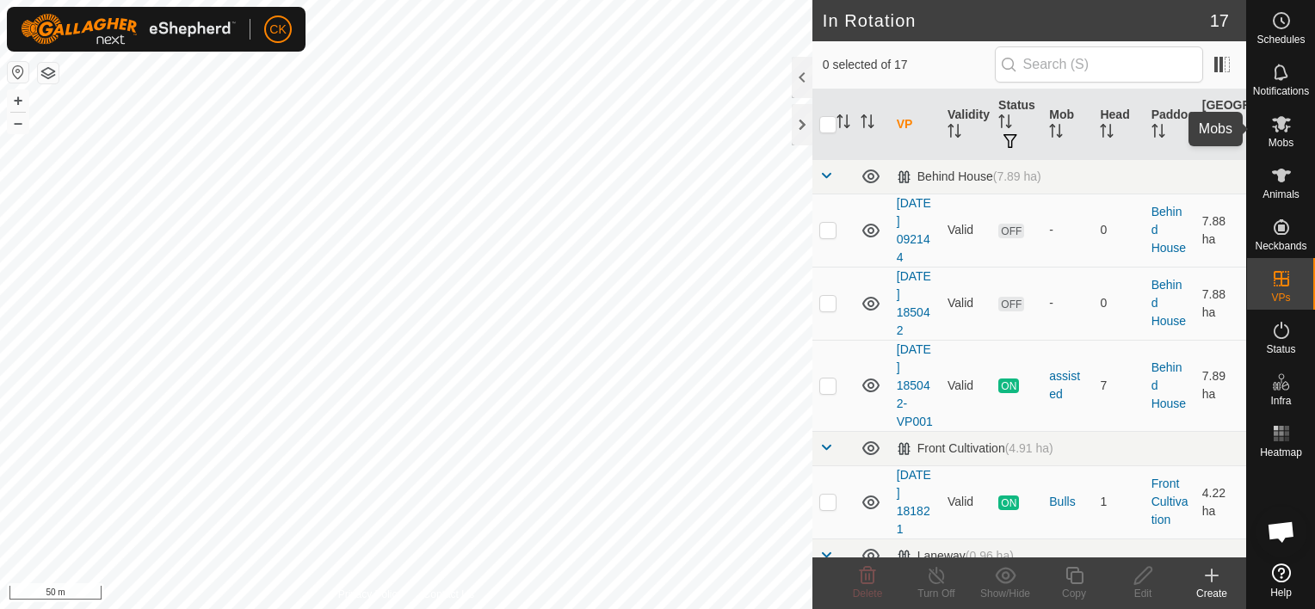
click at [1287, 116] on icon at bounding box center [1281, 124] width 21 height 21
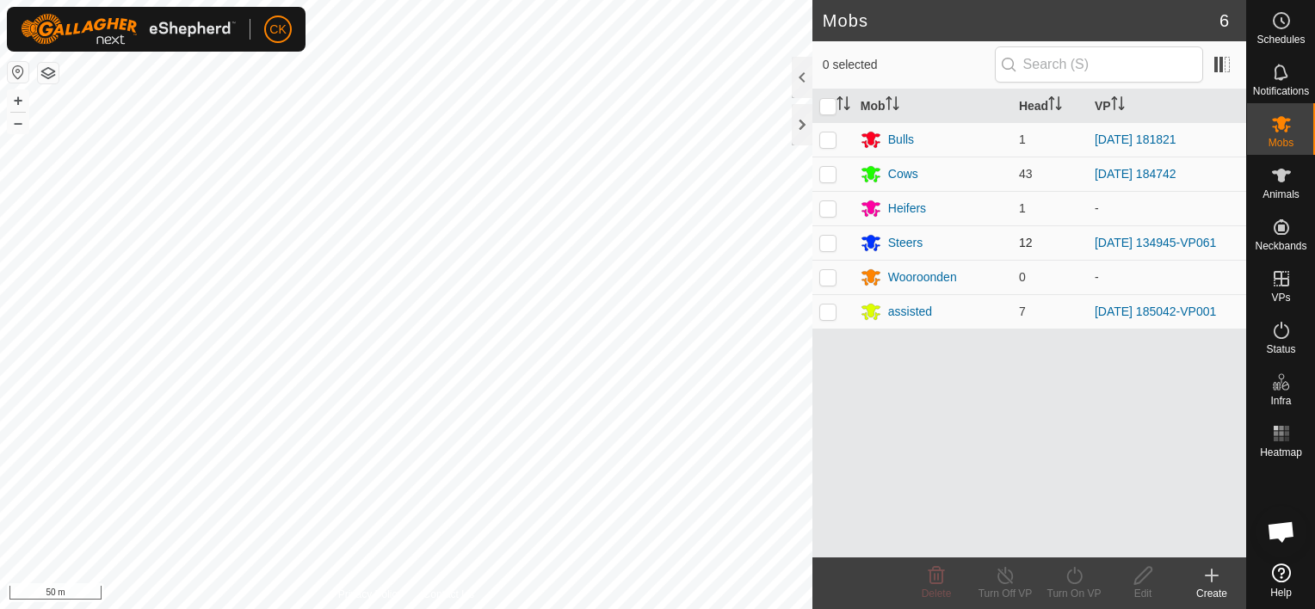
click at [825, 244] on p-checkbox at bounding box center [827, 243] width 17 height 14
checkbox input "true"
click at [1072, 575] on icon at bounding box center [1075, 575] width 22 height 21
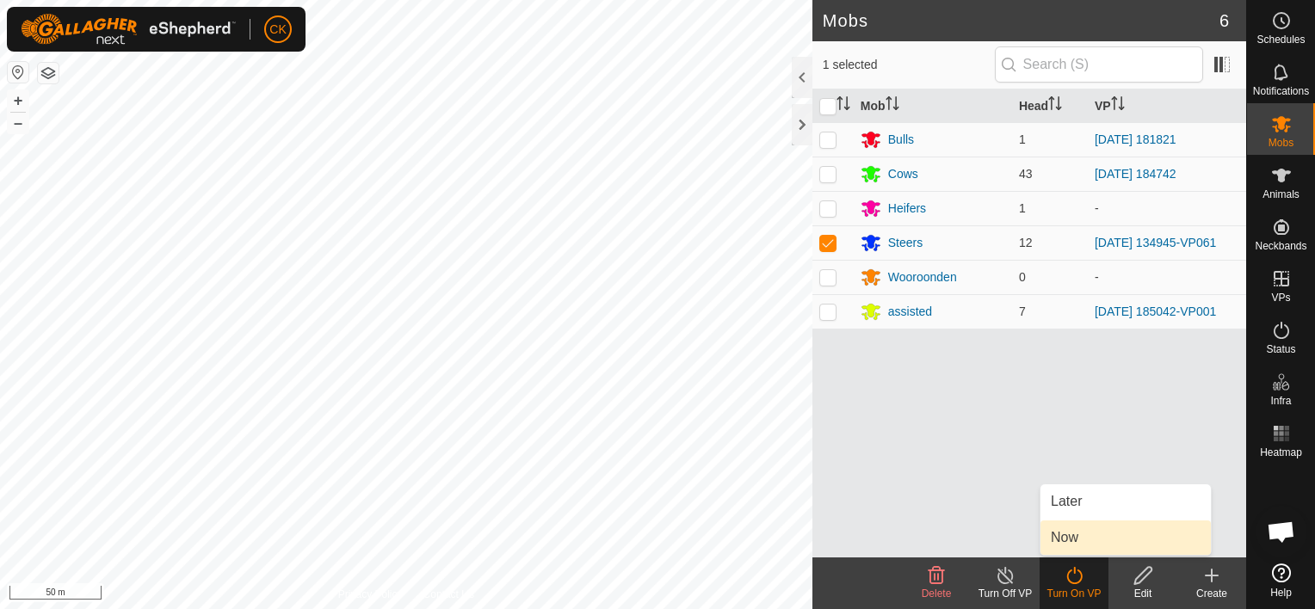
click at [1067, 533] on link "Now" at bounding box center [1125, 538] width 170 height 34
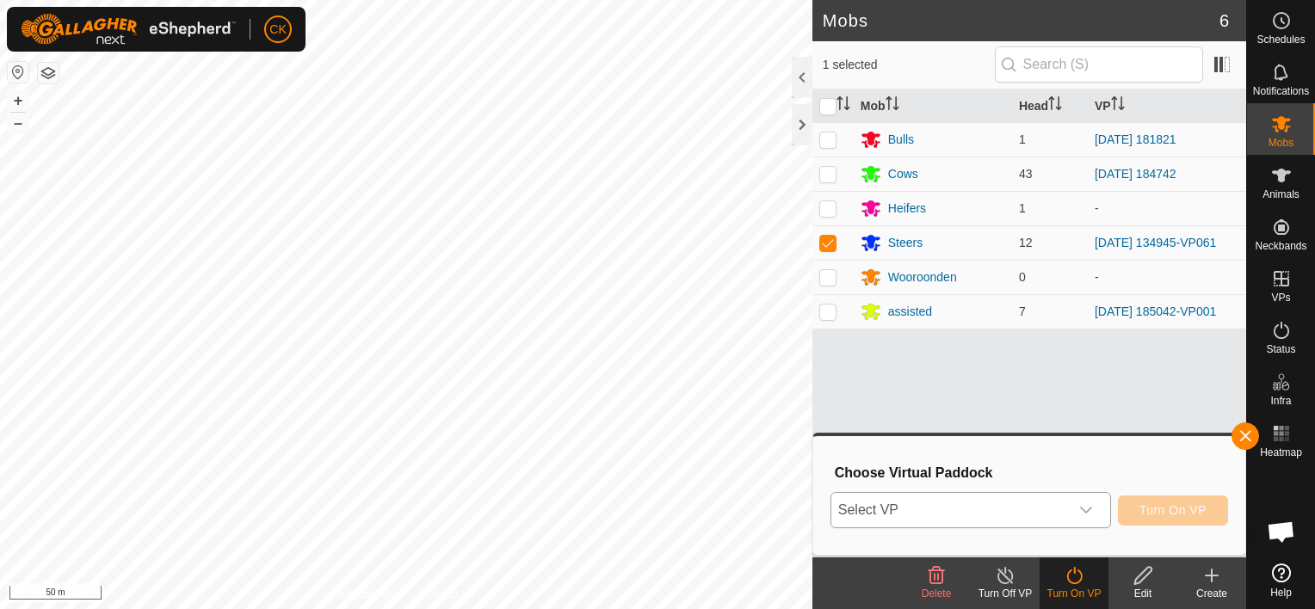
click at [1085, 511] on icon "dropdown trigger" at bounding box center [1086, 510] width 14 height 14
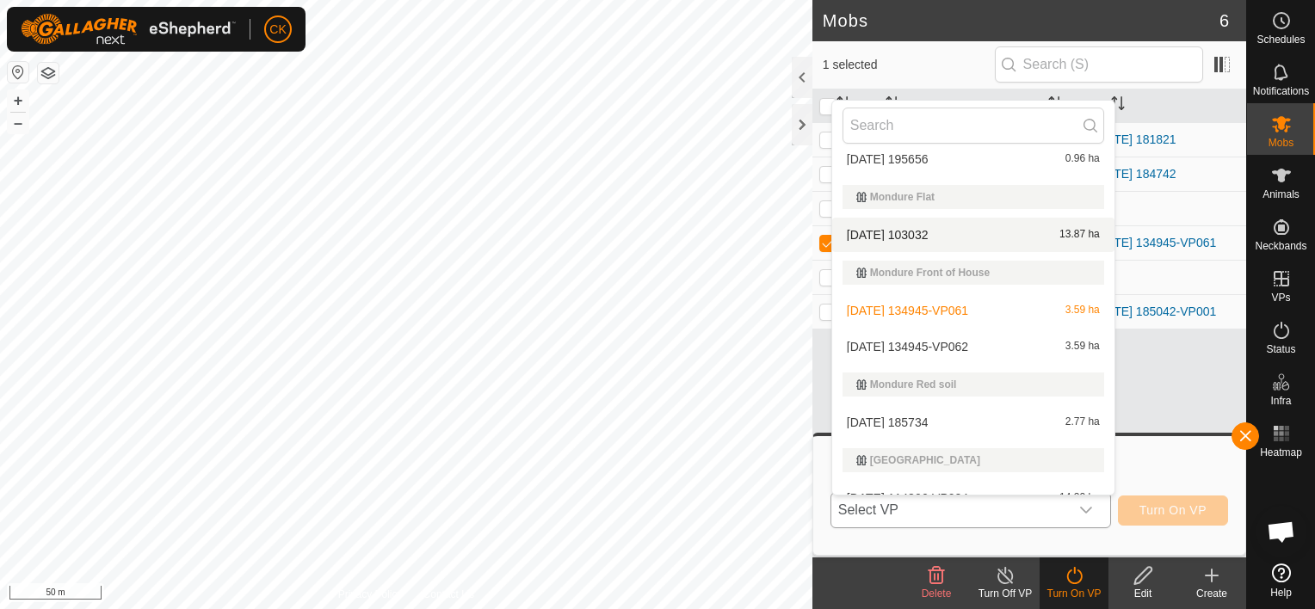
scroll to position [287, 0]
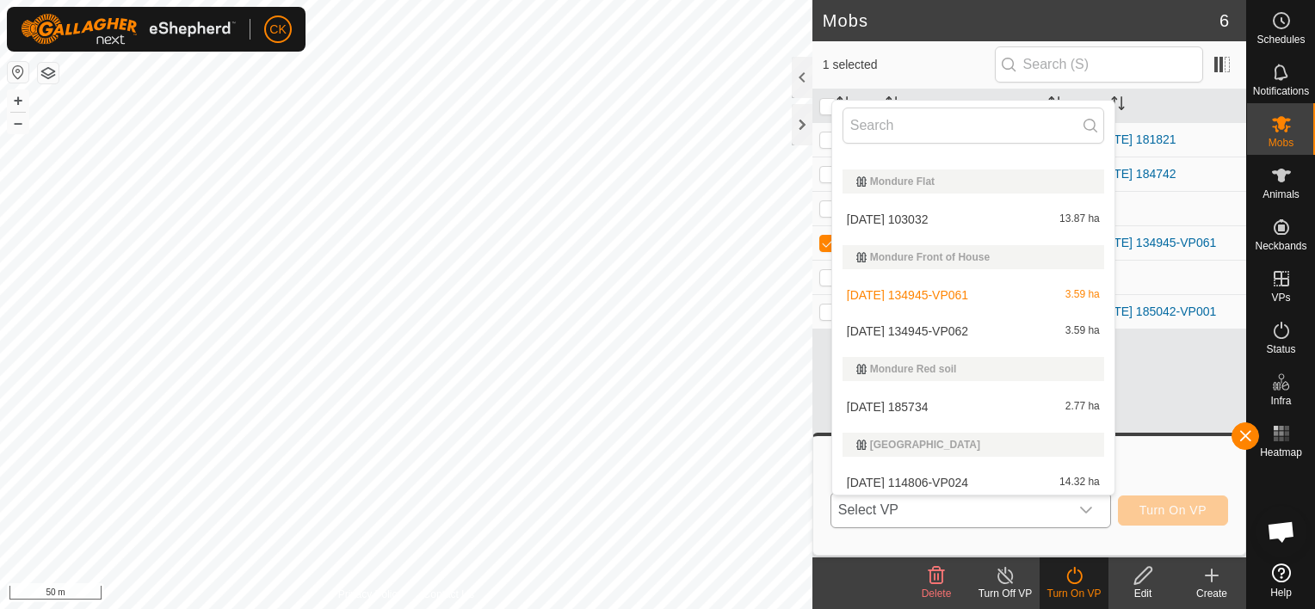
click at [964, 324] on li "[DATE] 134945-VP062 3.59 ha" at bounding box center [973, 331] width 282 height 34
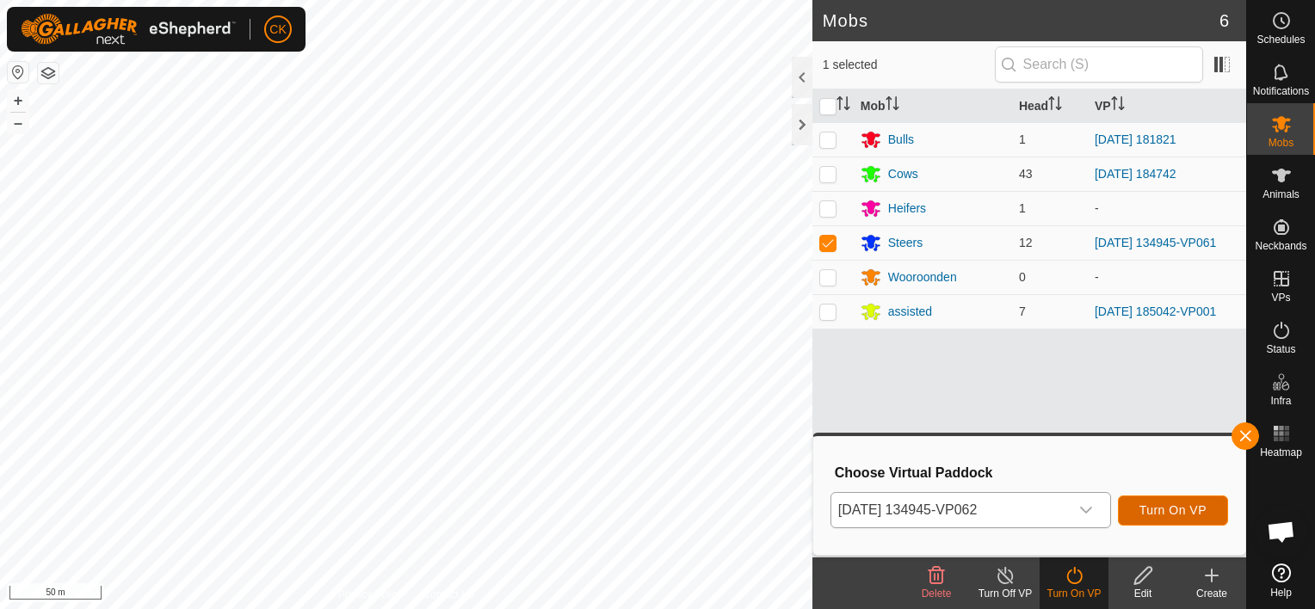
click at [1165, 512] on span "Turn On VP" at bounding box center [1172, 510] width 67 height 14
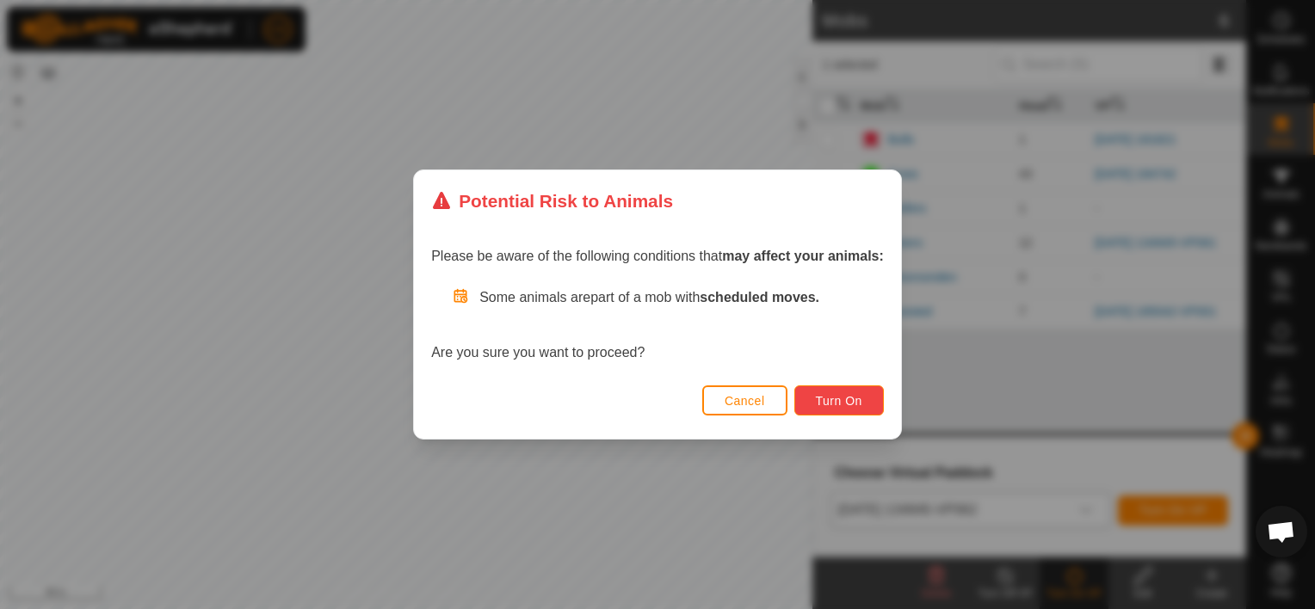
click at [857, 404] on span "Turn On" at bounding box center [839, 401] width 46 height 14
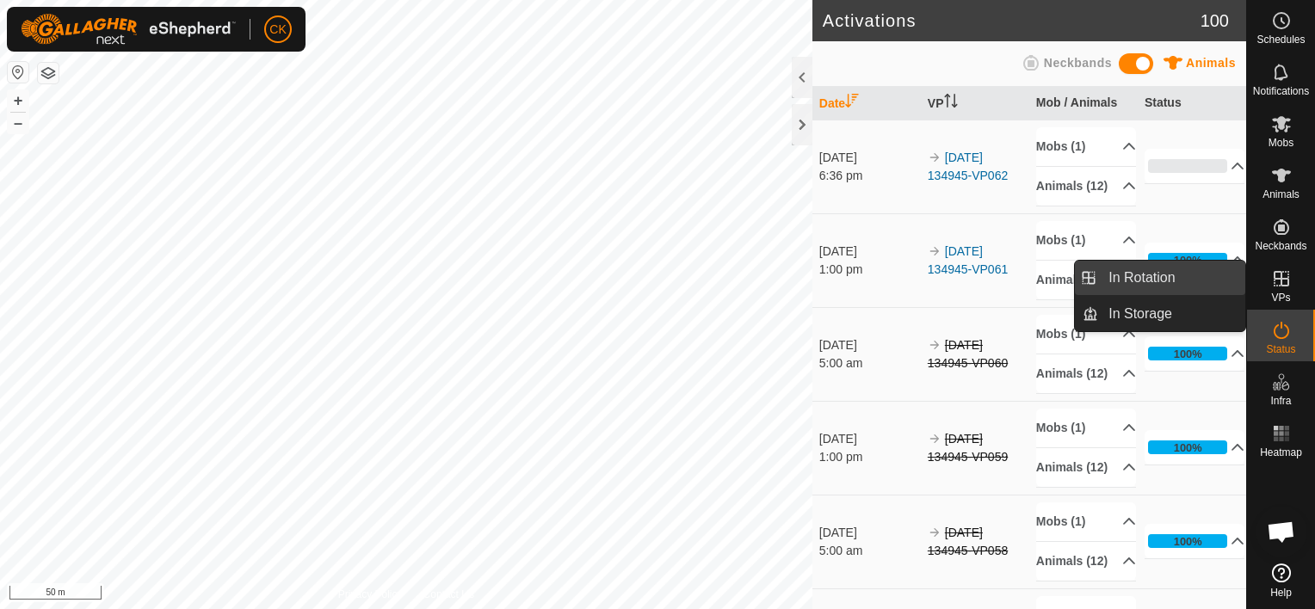
click at [1218, 274] on link "In Rotation" at bounding box center [1171, 278] width 147 height 34
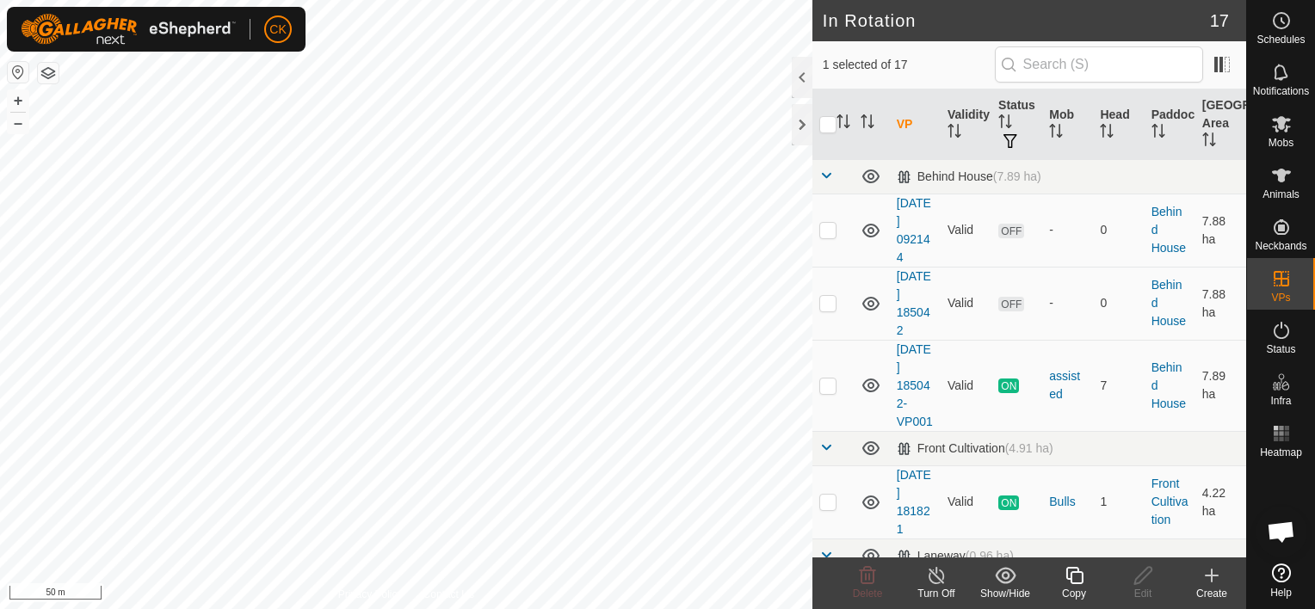
click at [1074, 570] on icon at bounding box center [1075, 575] width 22 height 21
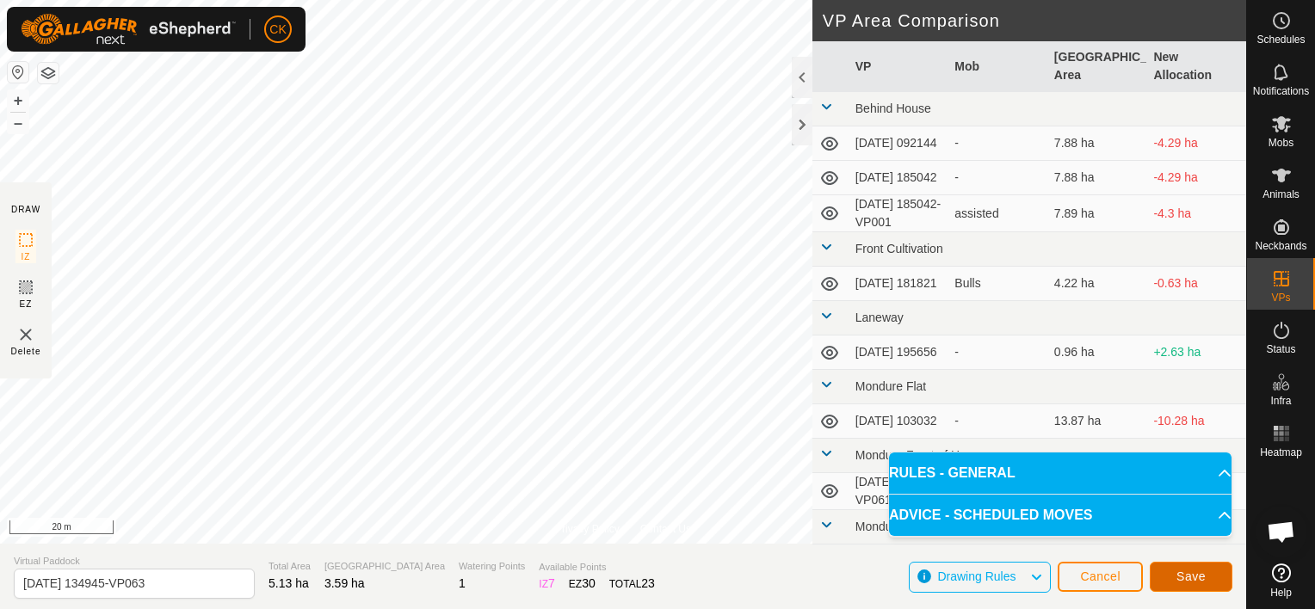
click at [1186, 571] on span "Save" at bounding box center [1190, 577] width 29 height 14
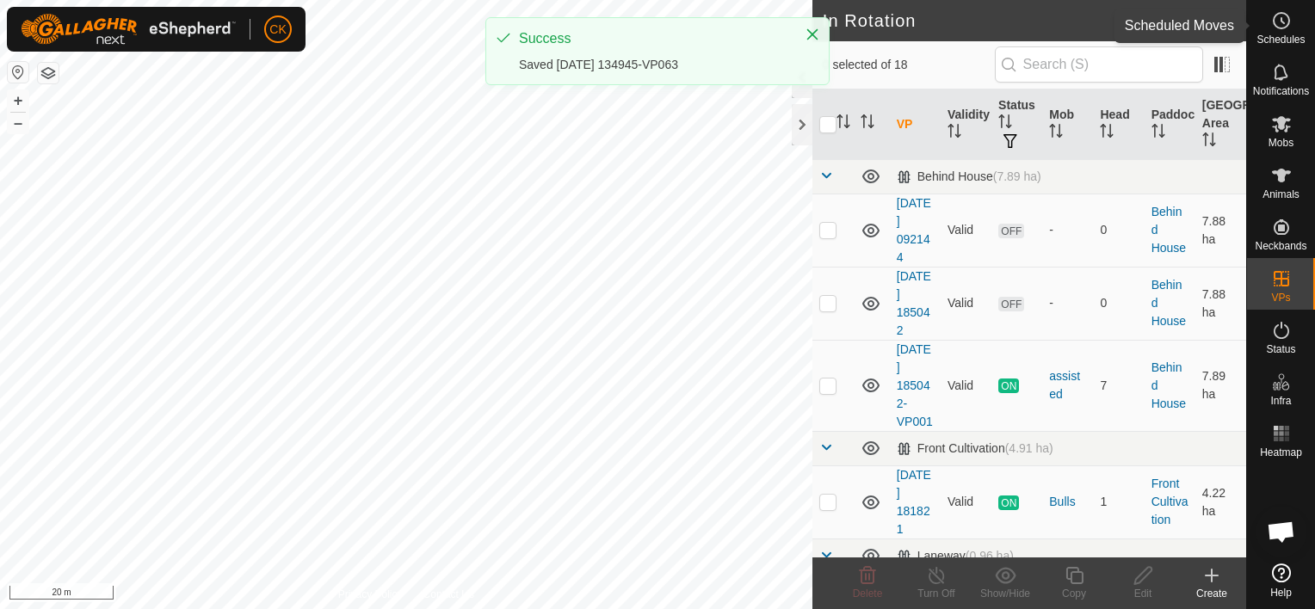
click at [1283, 20] on icon at bounding box center [1281, 20] width 21 height 21
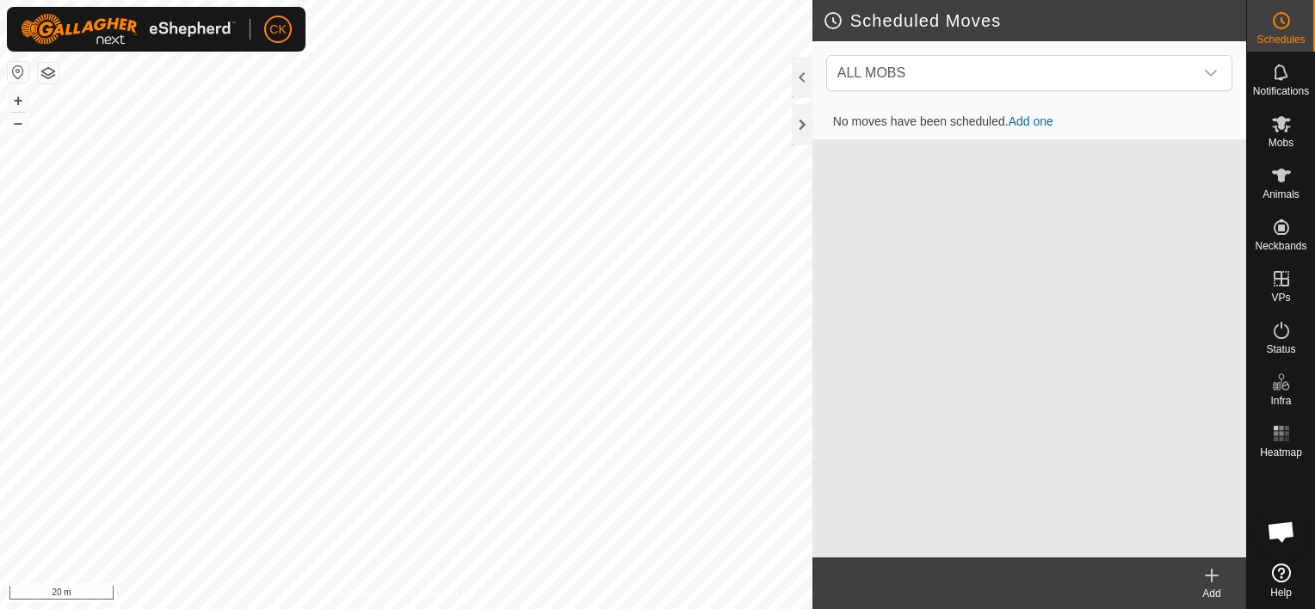
click at [1213, 571] on icon at bounding box center [1211, 575] width 21 height 21
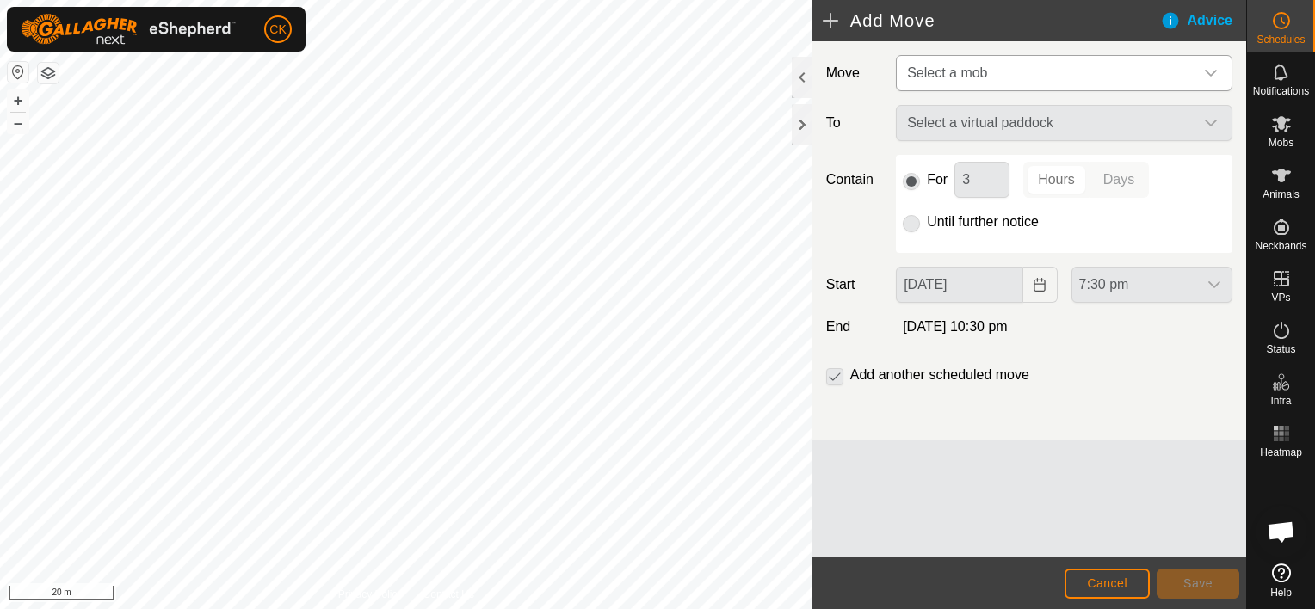
click at [1212, 70] on icon "dropdown trigger" at bounding box center [1211, 73] width 14 height 14
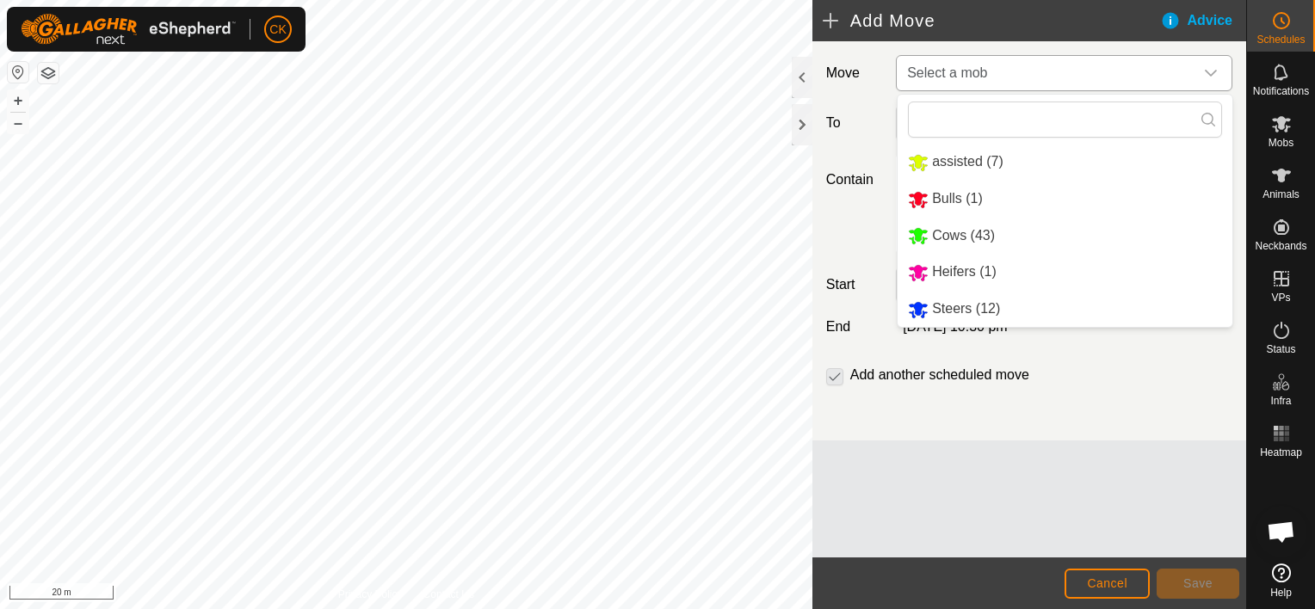
click at [969, 312] on li "Steers (12)" at bounding box center [1065, 309] width 335 height 35
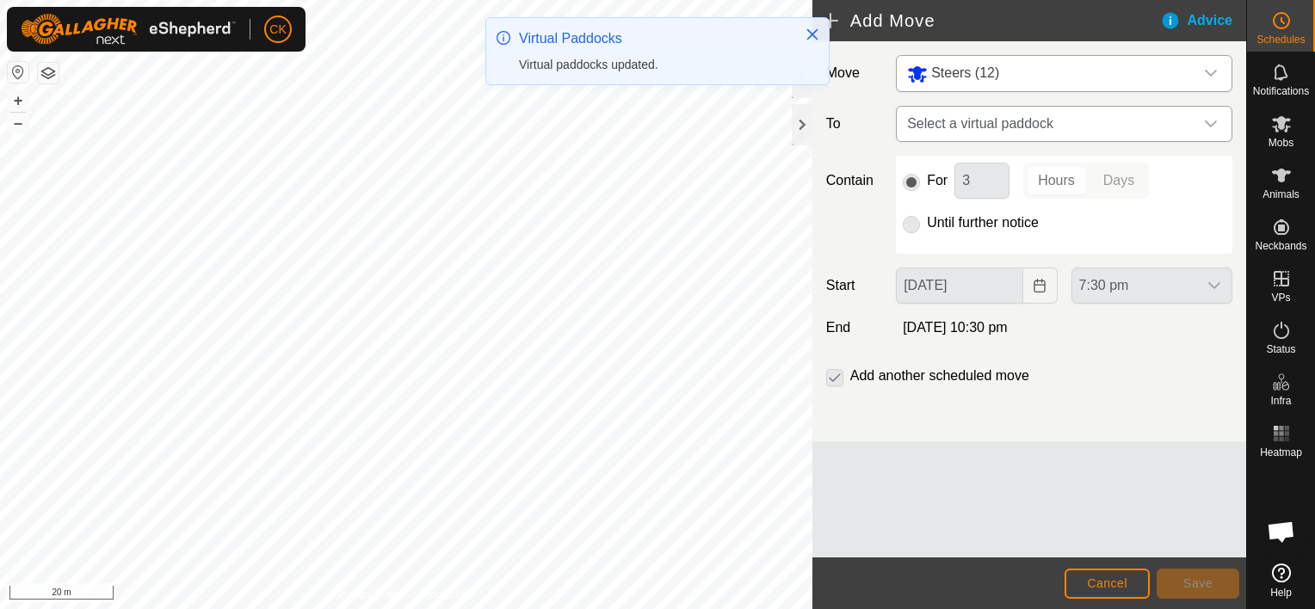
click at [1211, 124] on icon "dropdown trigger" at bounding box center [1211, 124] width 14 height 14
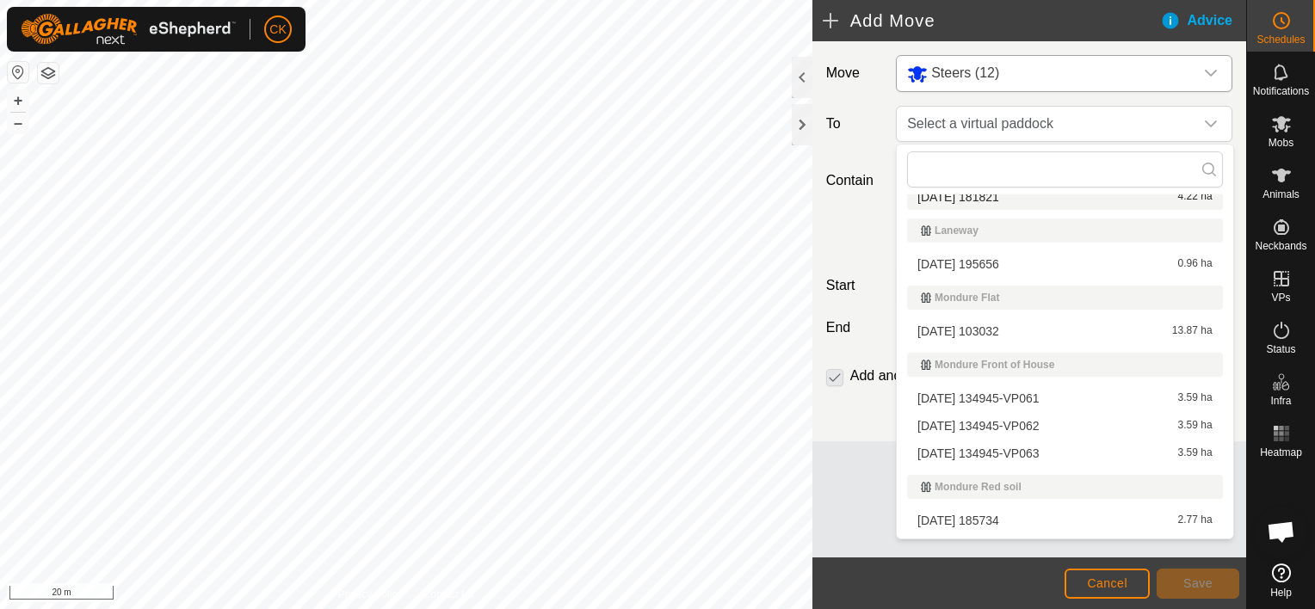
scroll to position [258, 0]
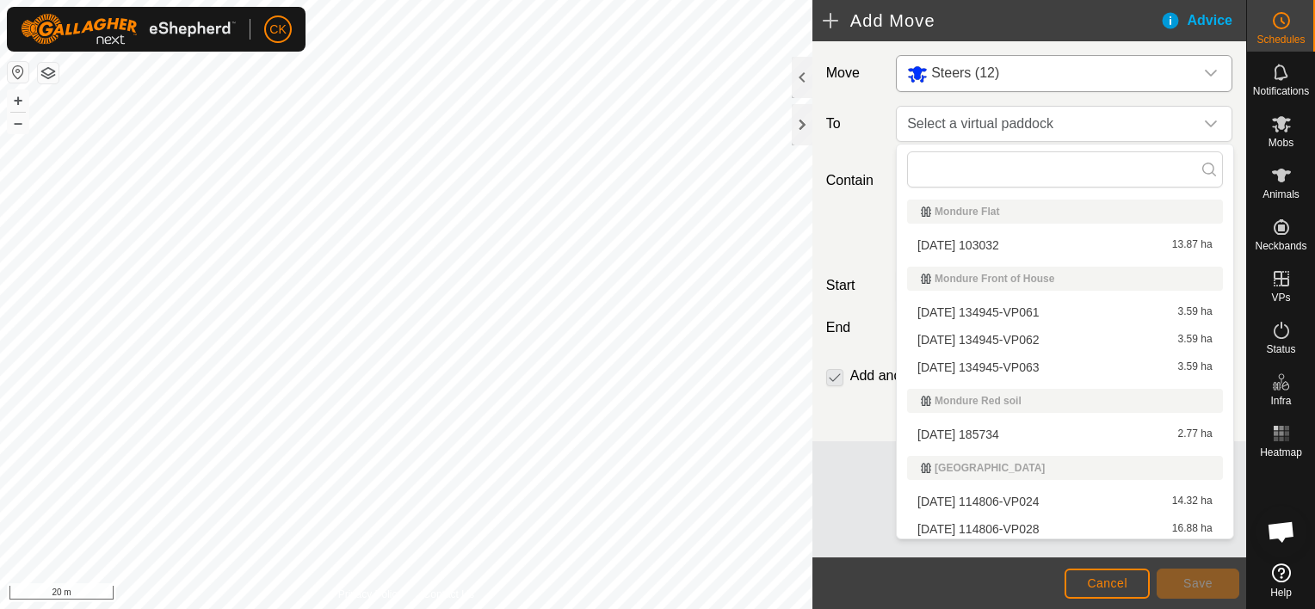
click at [1046, 361] on li "[DATE] 134945-VP063 3.59 ha" at bounding box center [1064, 368] width 315 height 26
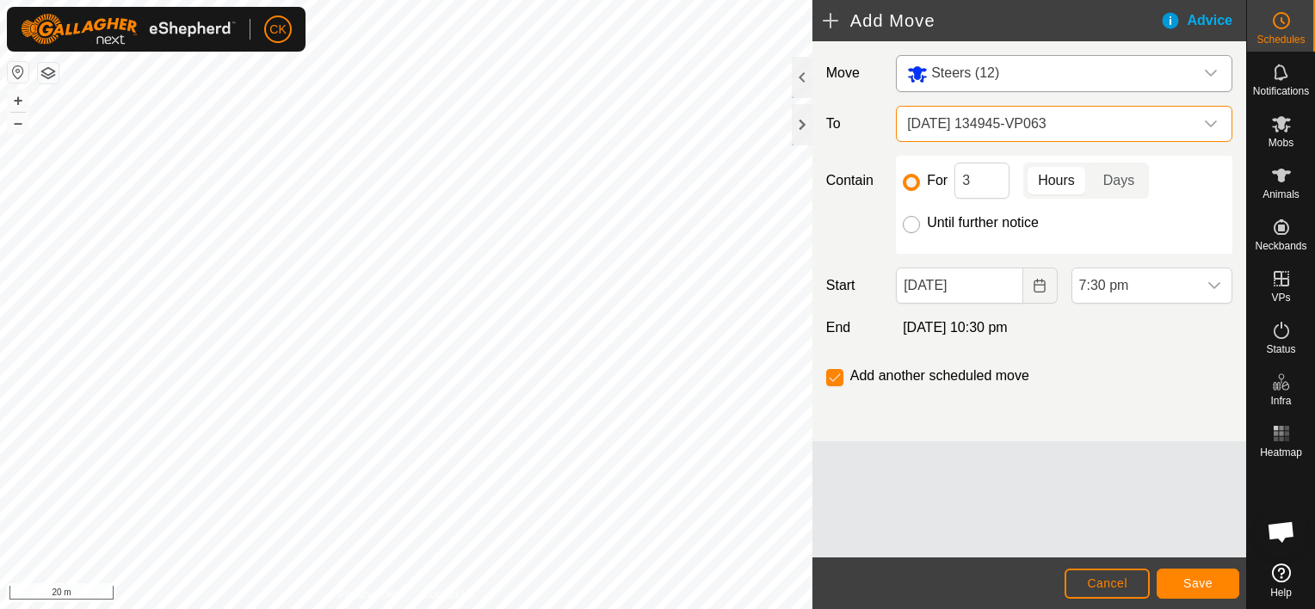
click at [911, 224] on input "Until further notice" at bounding box center [911, 224] width 17 height 17
radio input "true"
checkbox input "false"
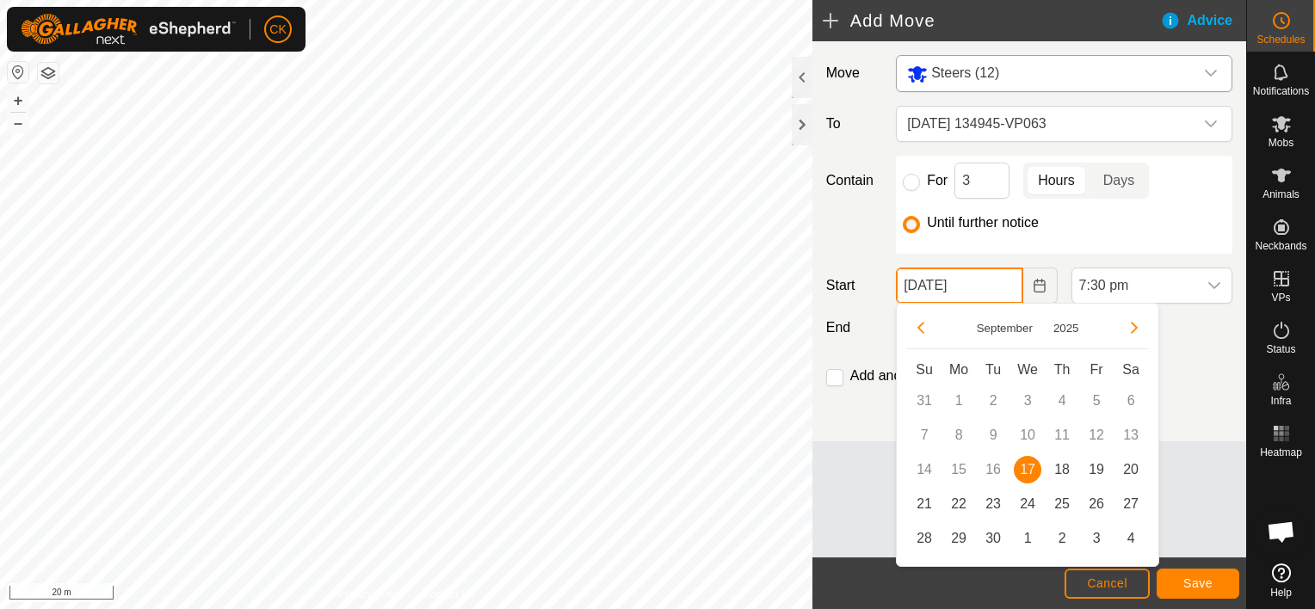
click at [998, 292] on input "[DATE]" at bounding box center [959, 286] width 127 height 36
click at [1062, 466] on span "18" at bounding box center [1062, 470] width 28 height 28
type input "[DATE]"
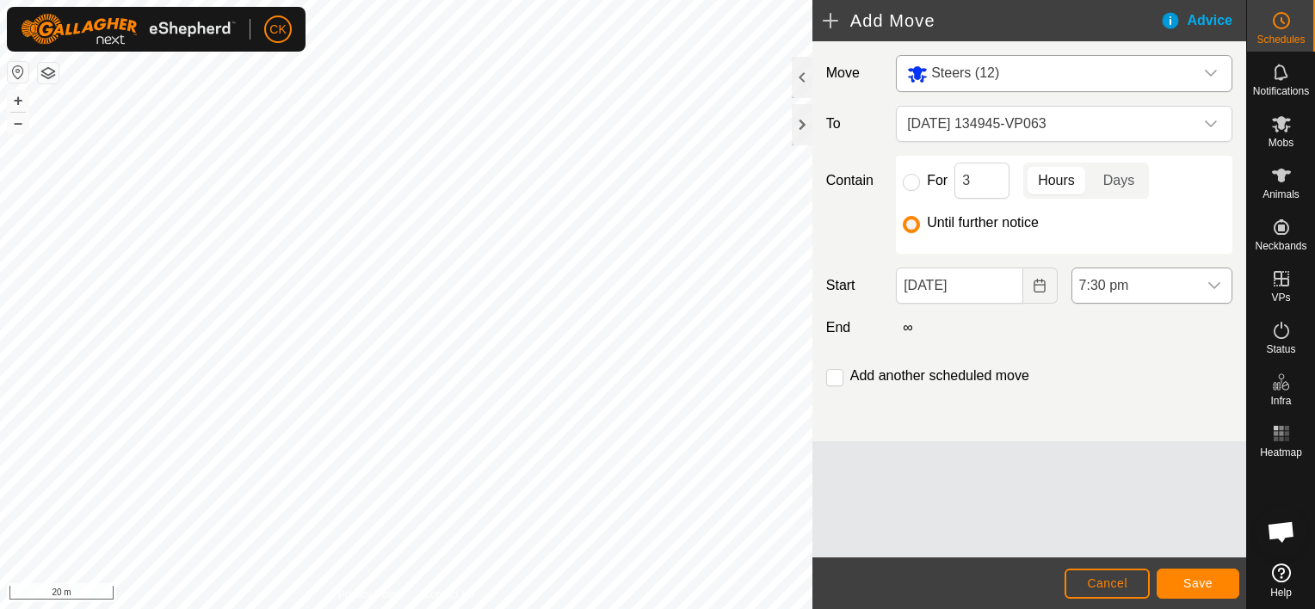
click at [1219, 285] on icon "dropdown trigger" at bounding box center [1214, 286] width 14 height 14
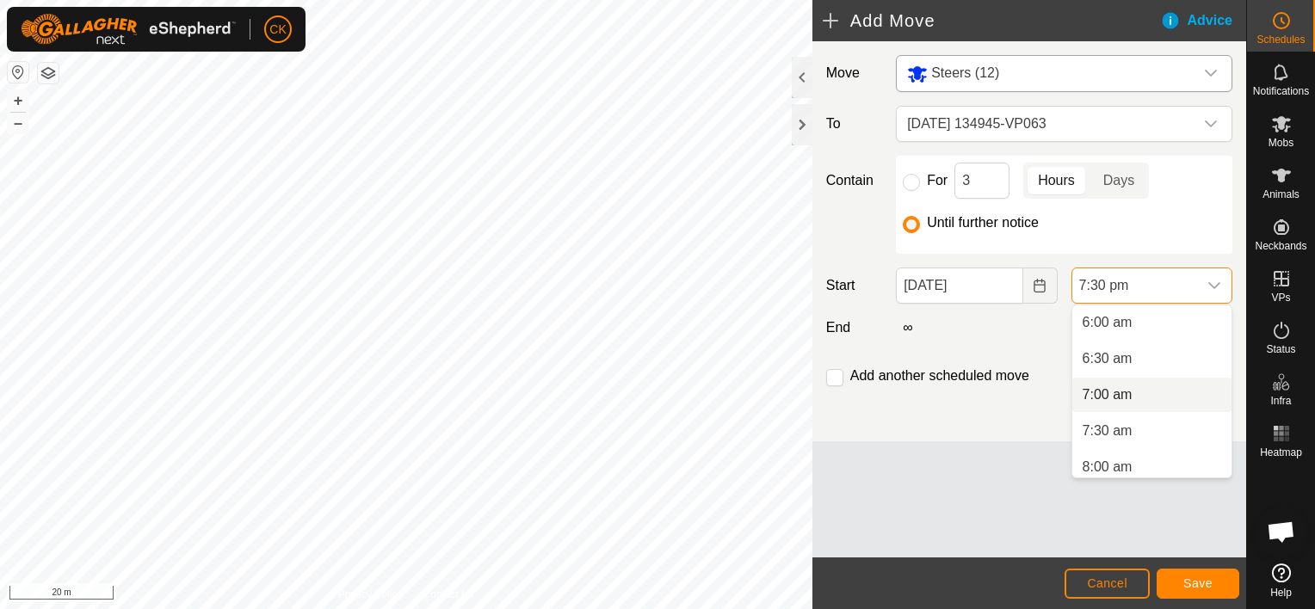
scroll to position [318, 0]
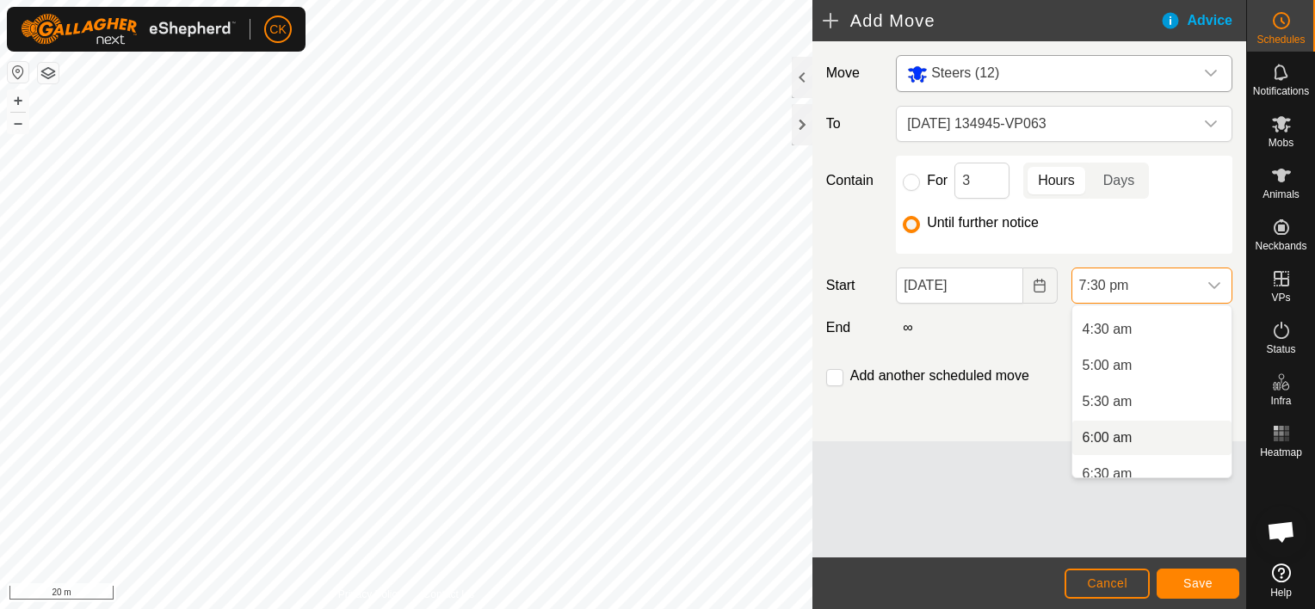
click at [1105, 435] on li "6:00 am" at bounding box center [1151, 438] width 159 height 34
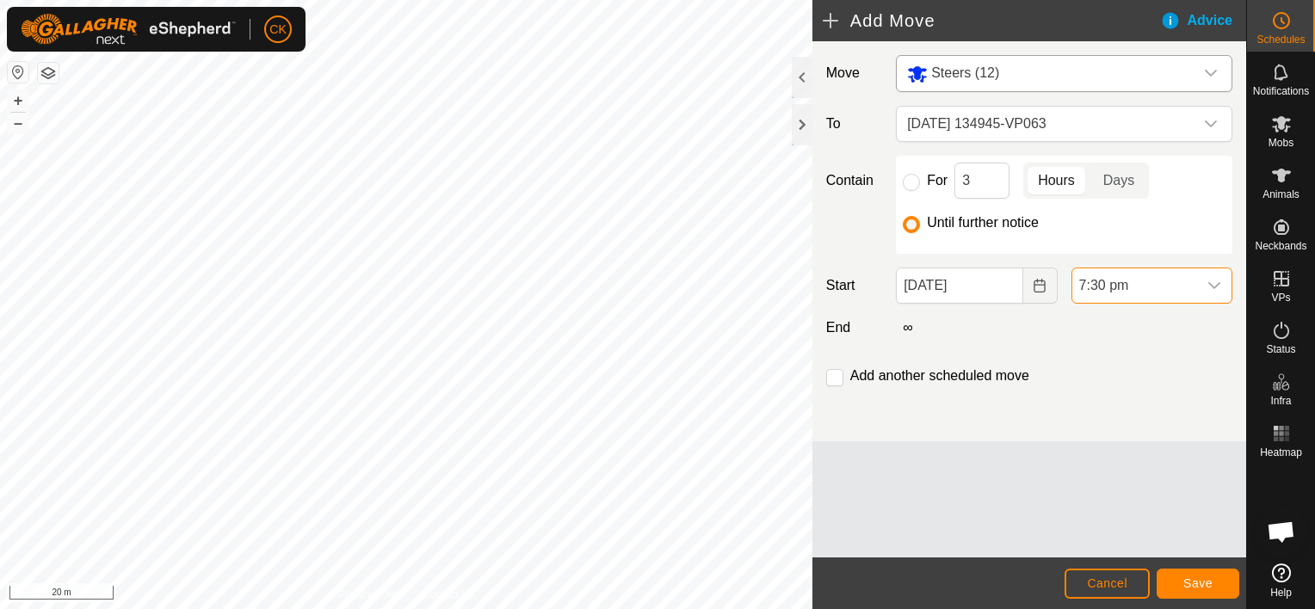
scroll to position [1272, 0]
click at [1207, 581] on span "Save" at bounding box center [1197, 584] width 29 height 14
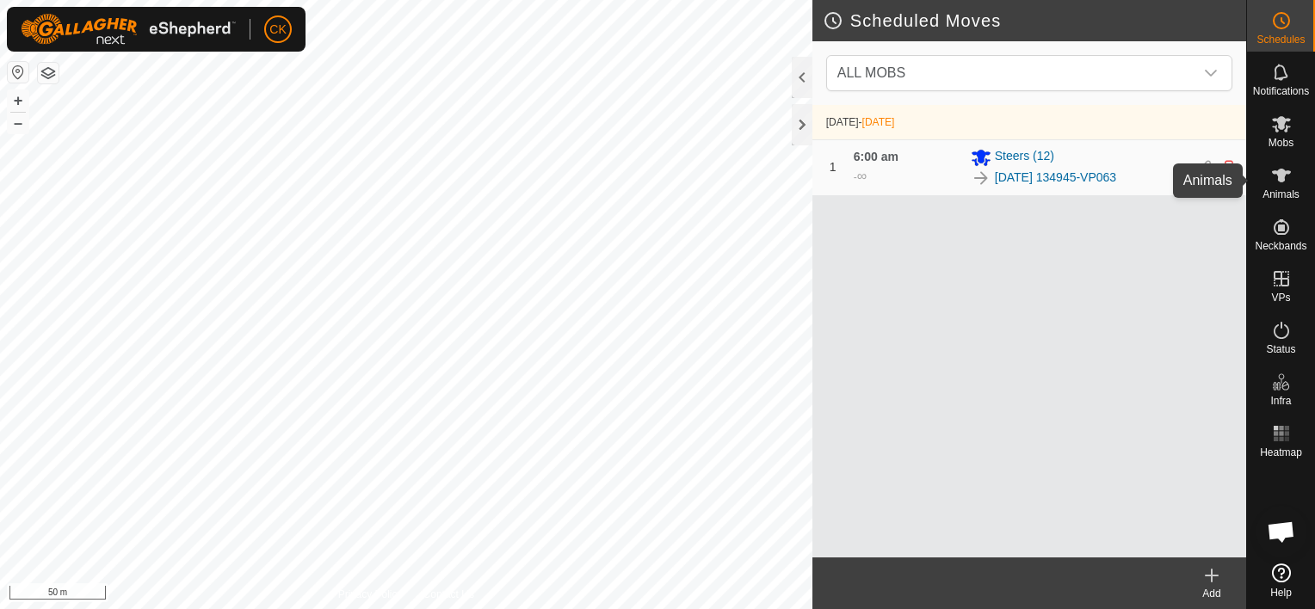
click at [1285, 173] on icon at bounding box center [1281, 176] width 19 height 14
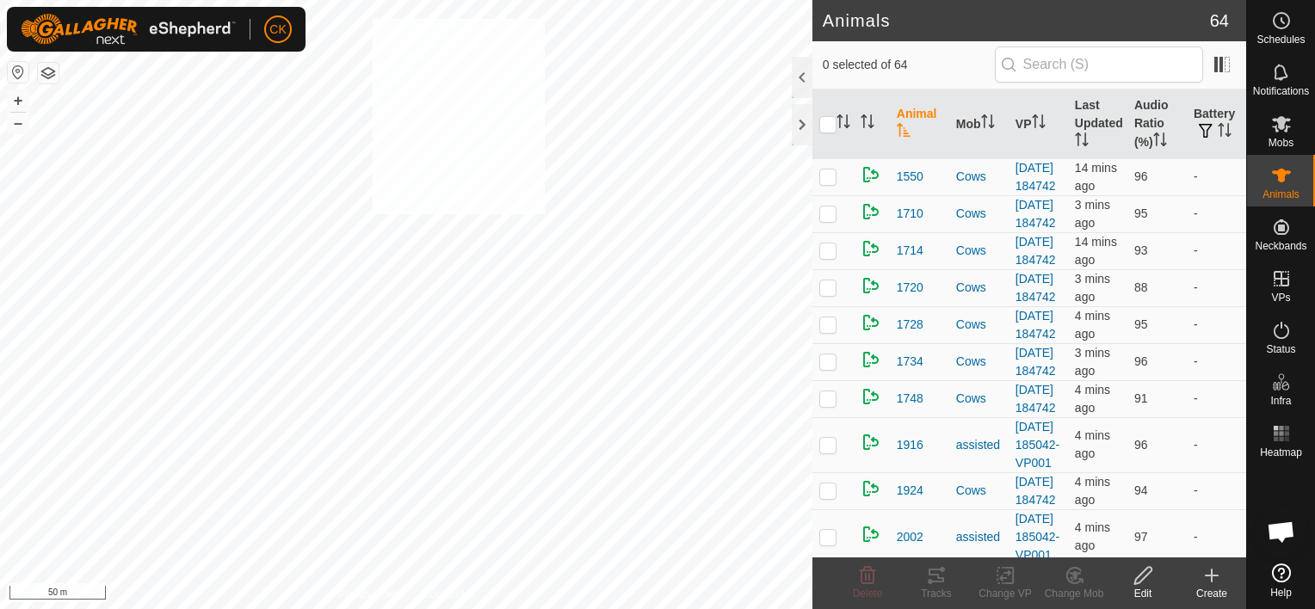
checkbox input "true"
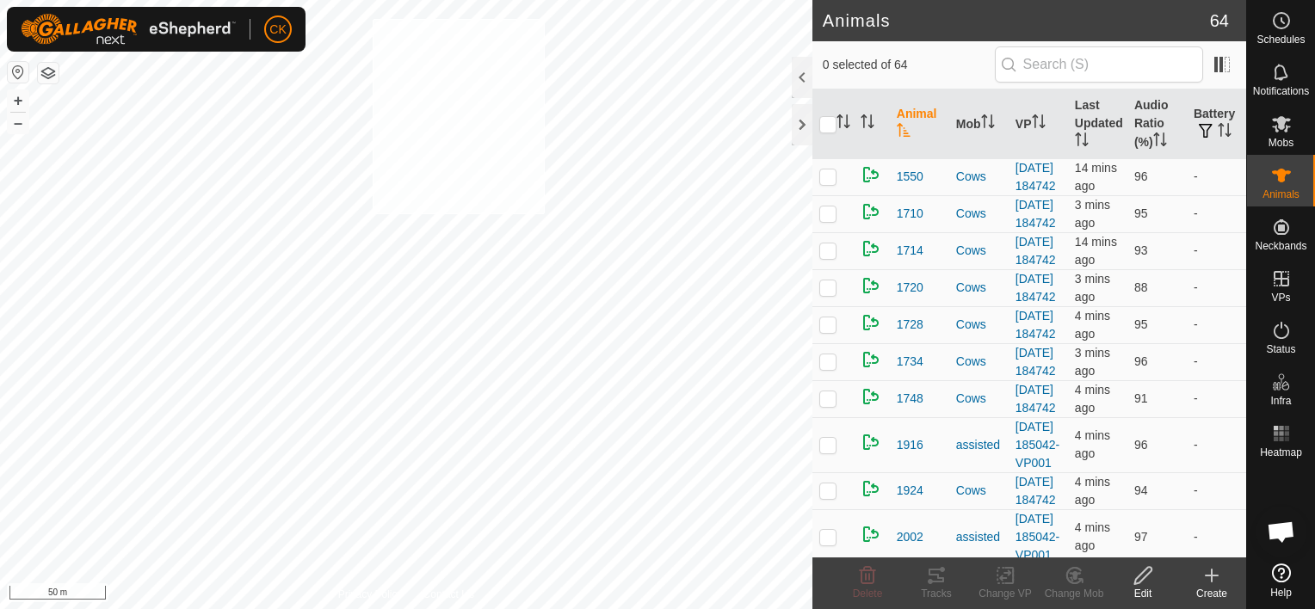
checkbox input "true"
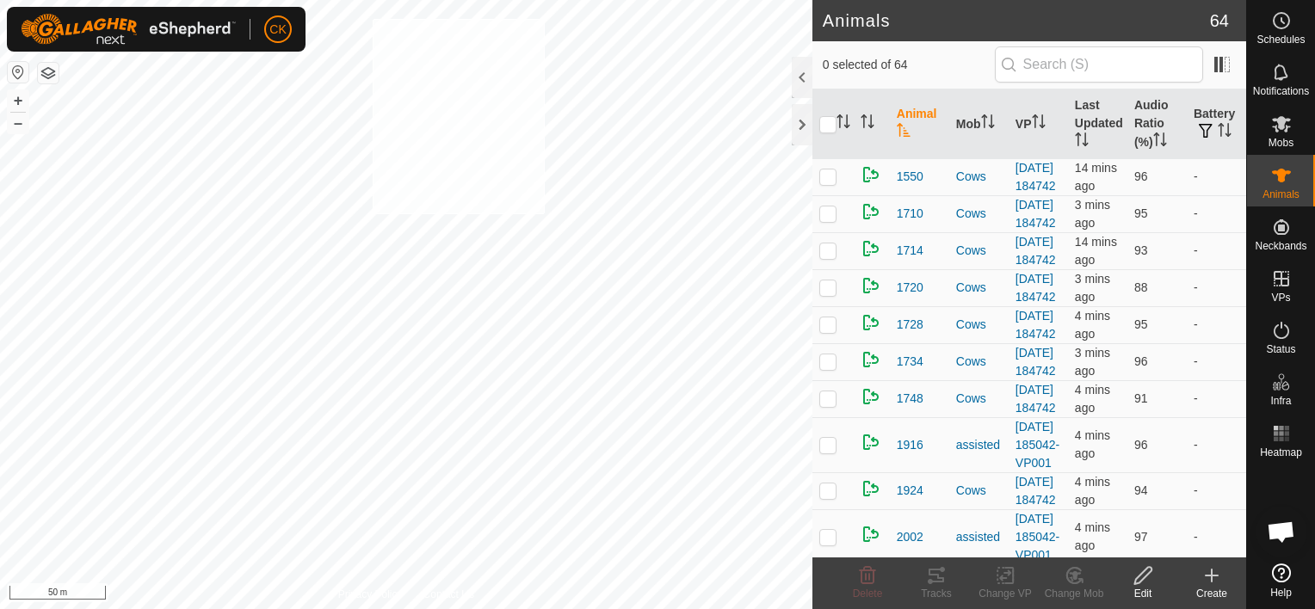
checkbox input "true"
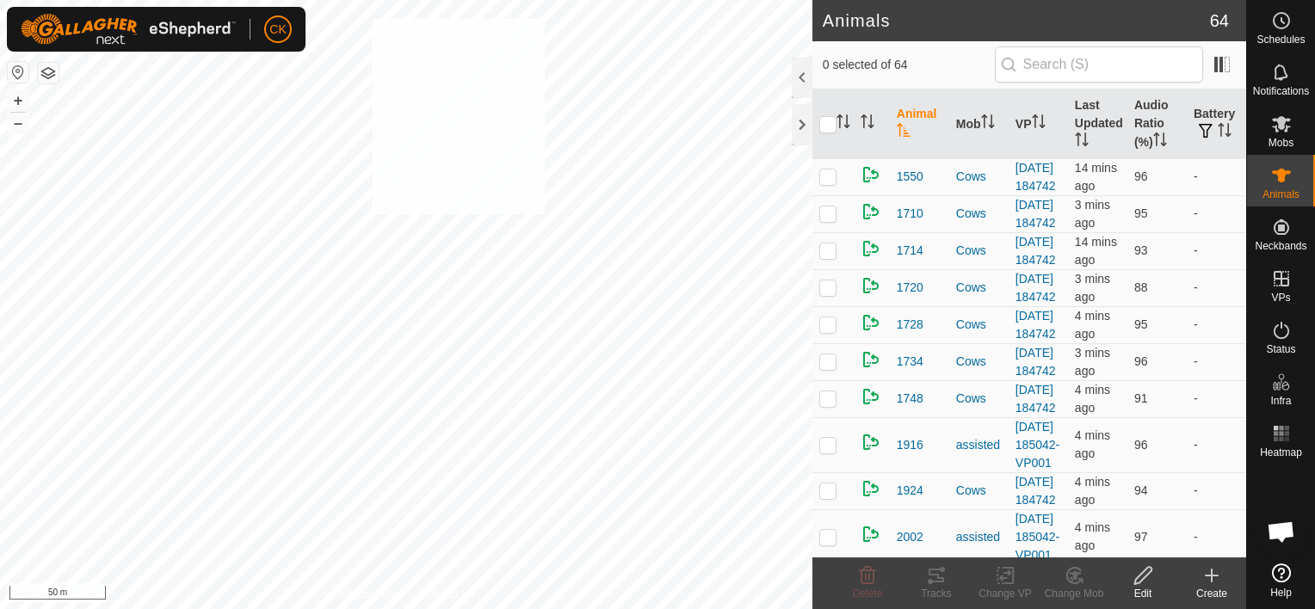
checkbox input "true"
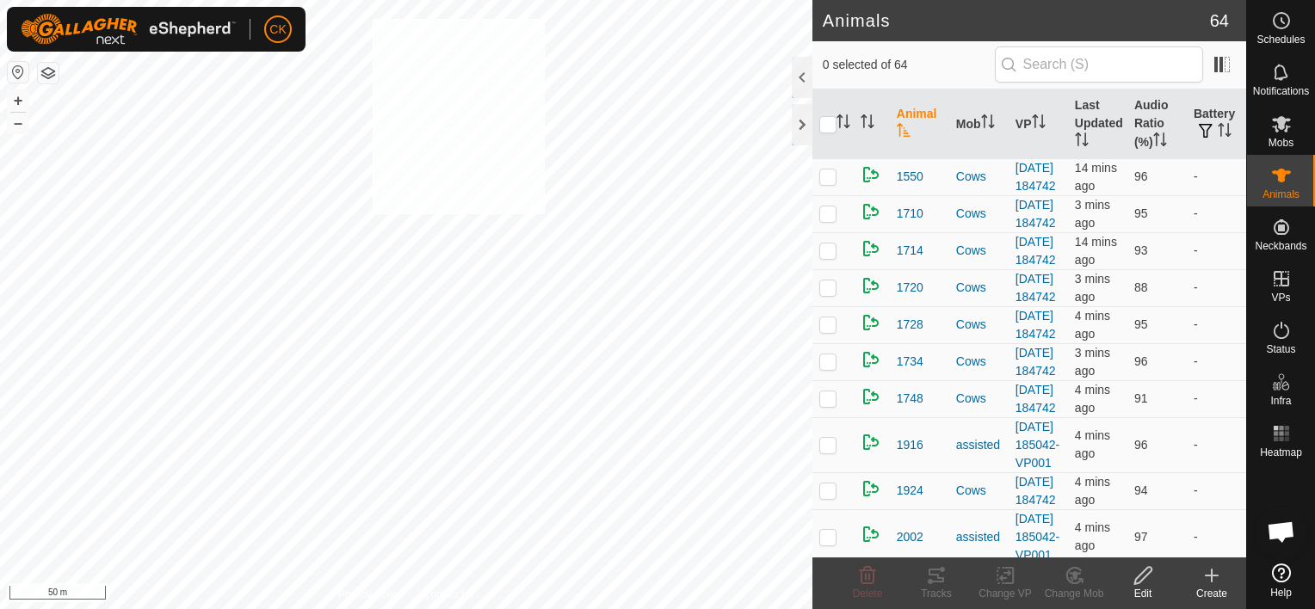
checkbox input "true"
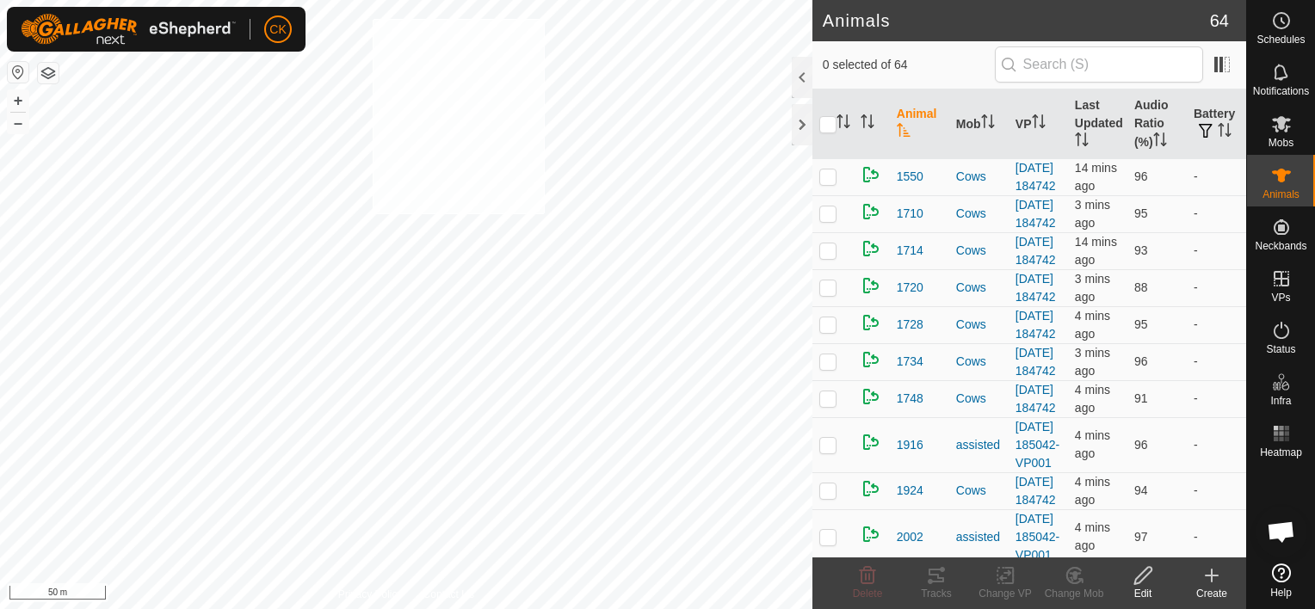
checkbox input "true"
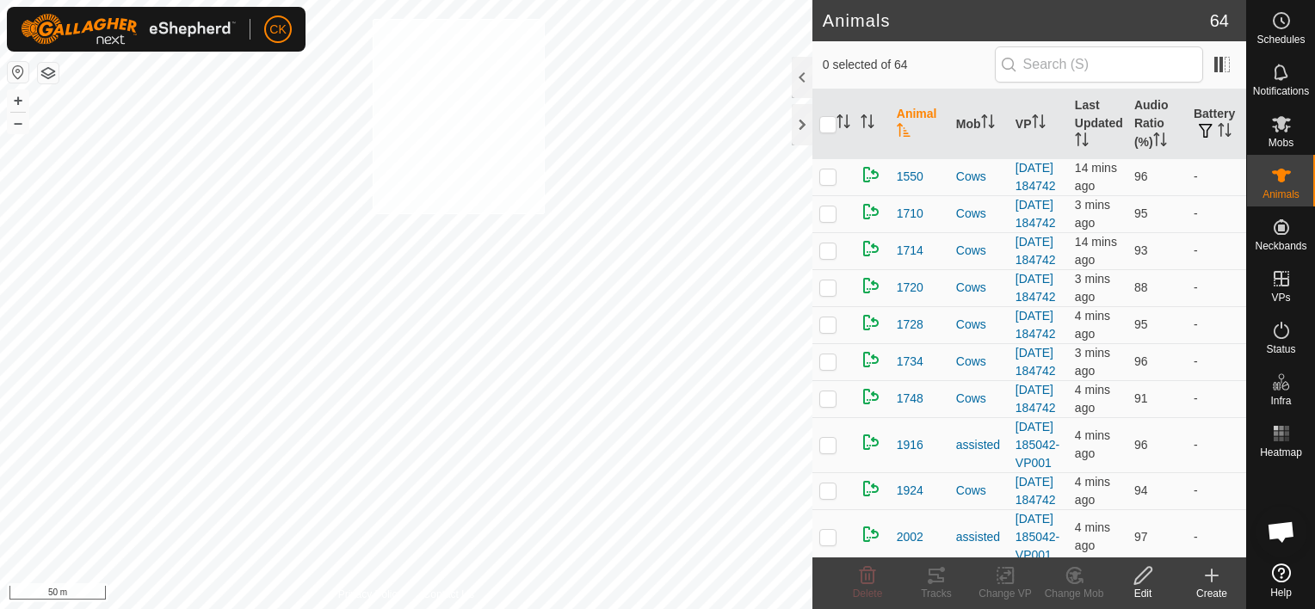
checkbox input "true"
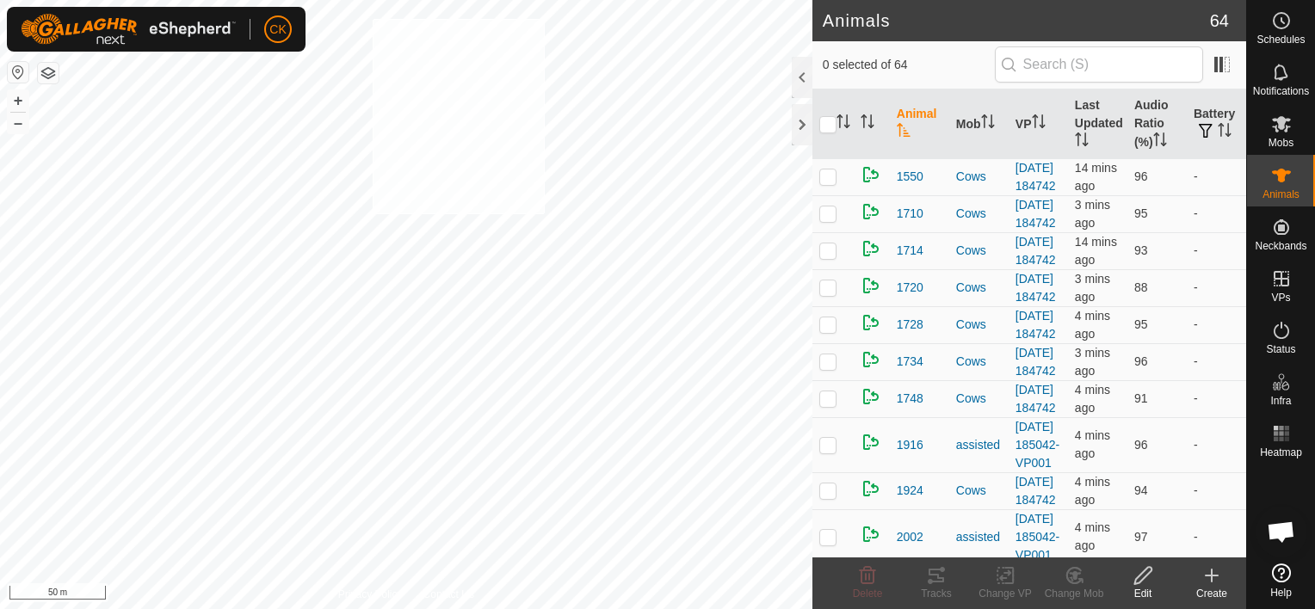
checkbox input "true"
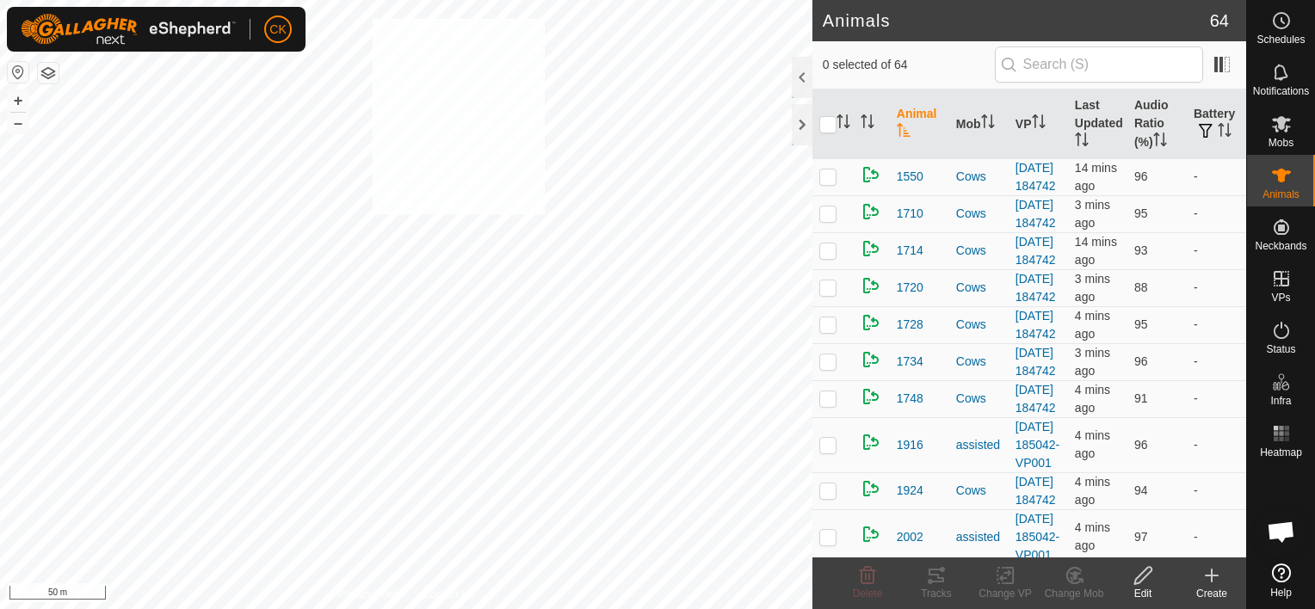
checkbox input "true"
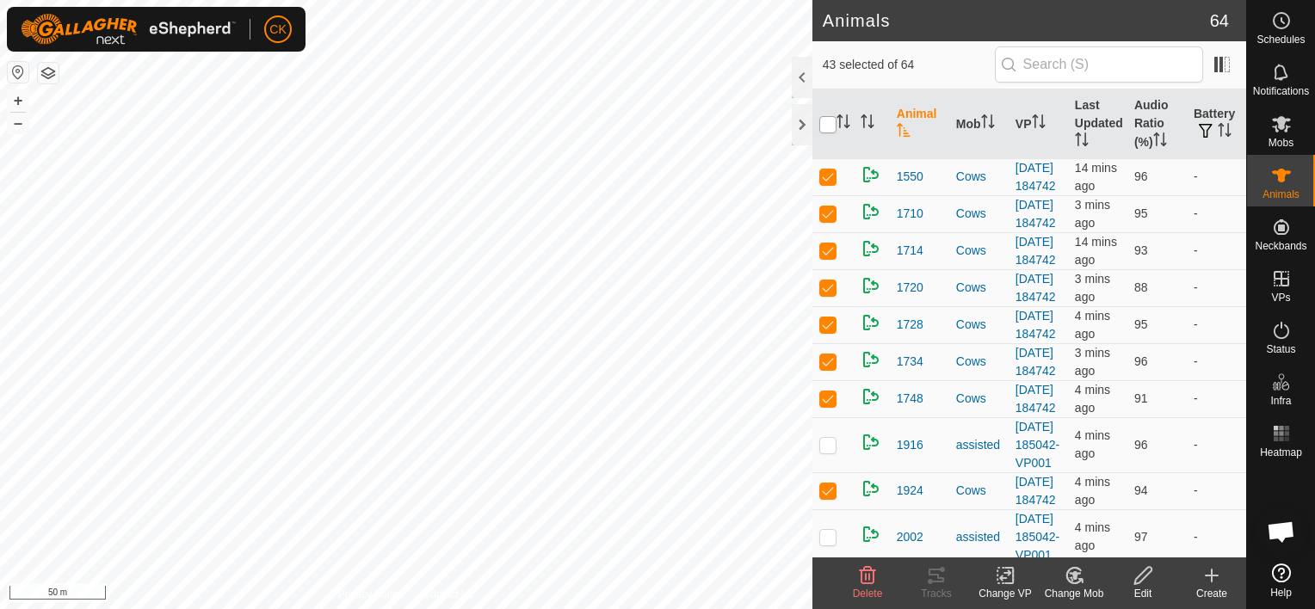
click at [826, 127] on input "checkbox" at bounding box center [827, 124] width 17 height 17
checkbox input "true"
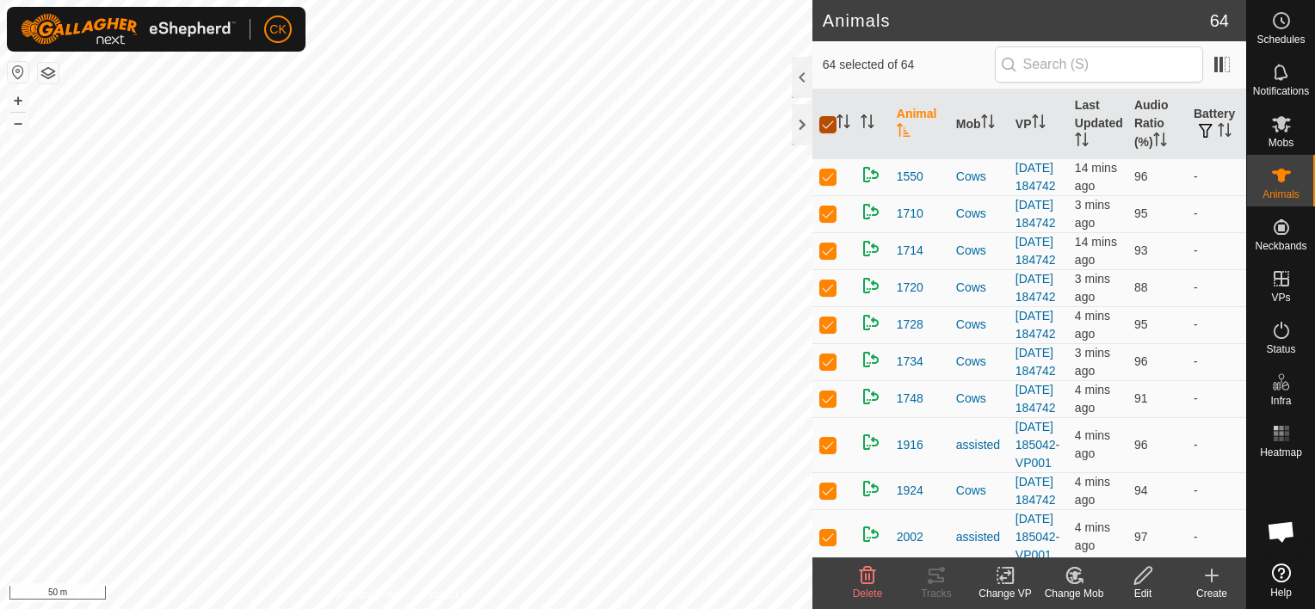
checkbox input "true"
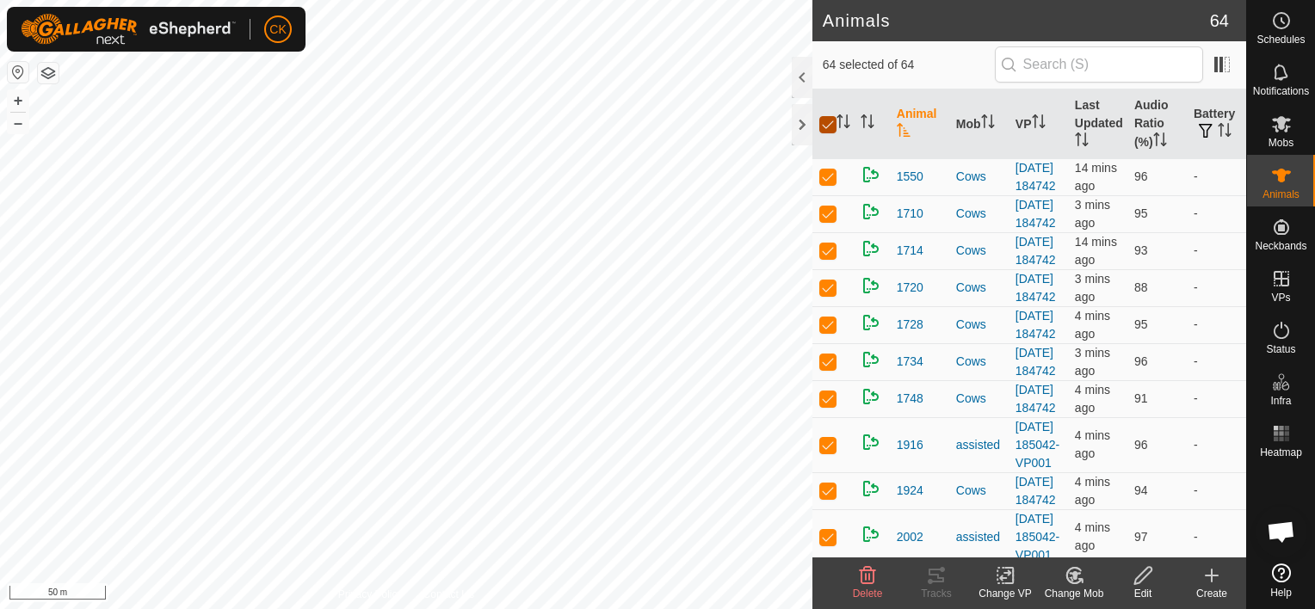
checkbox input "true"
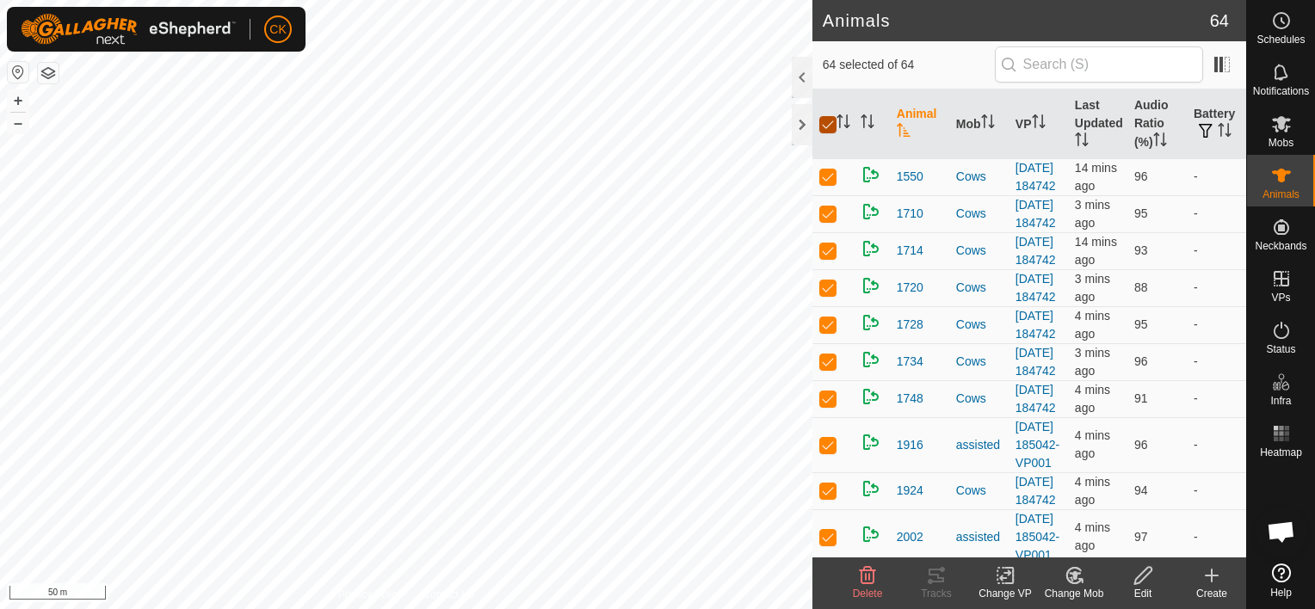
click at [826, 127] on input "checkbox" at bounding box center [827, 124] width 17 height 17
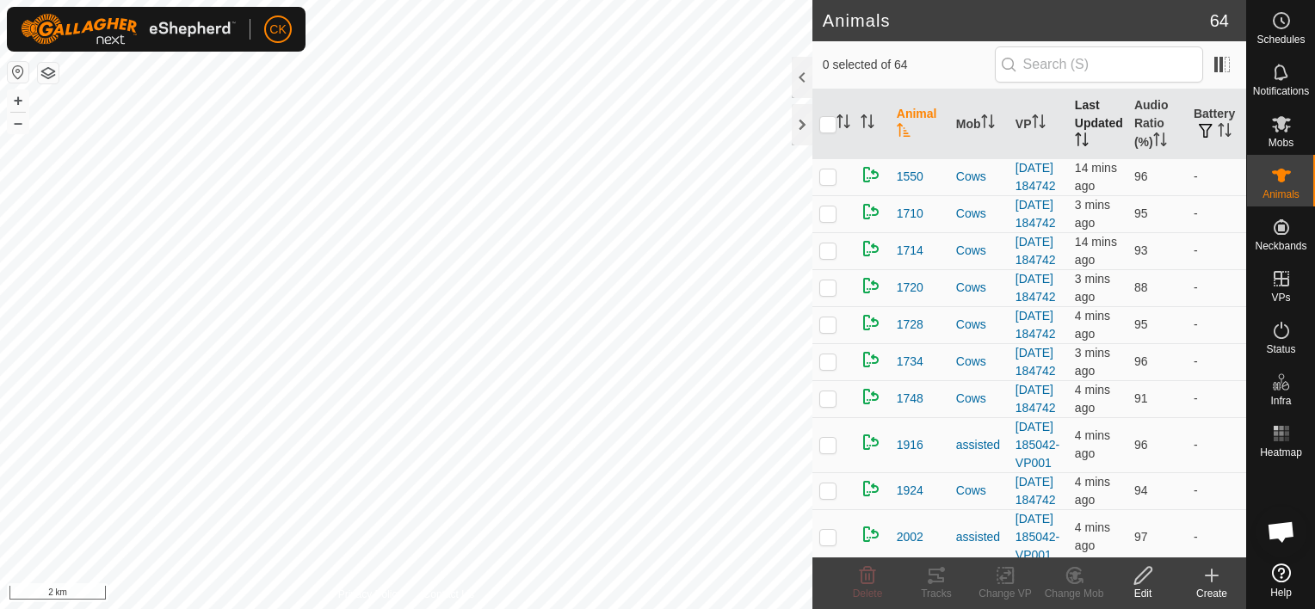
click at [1090, 110] on th "Last Updated" at bounding box center [1097, 125] width 59 height 70
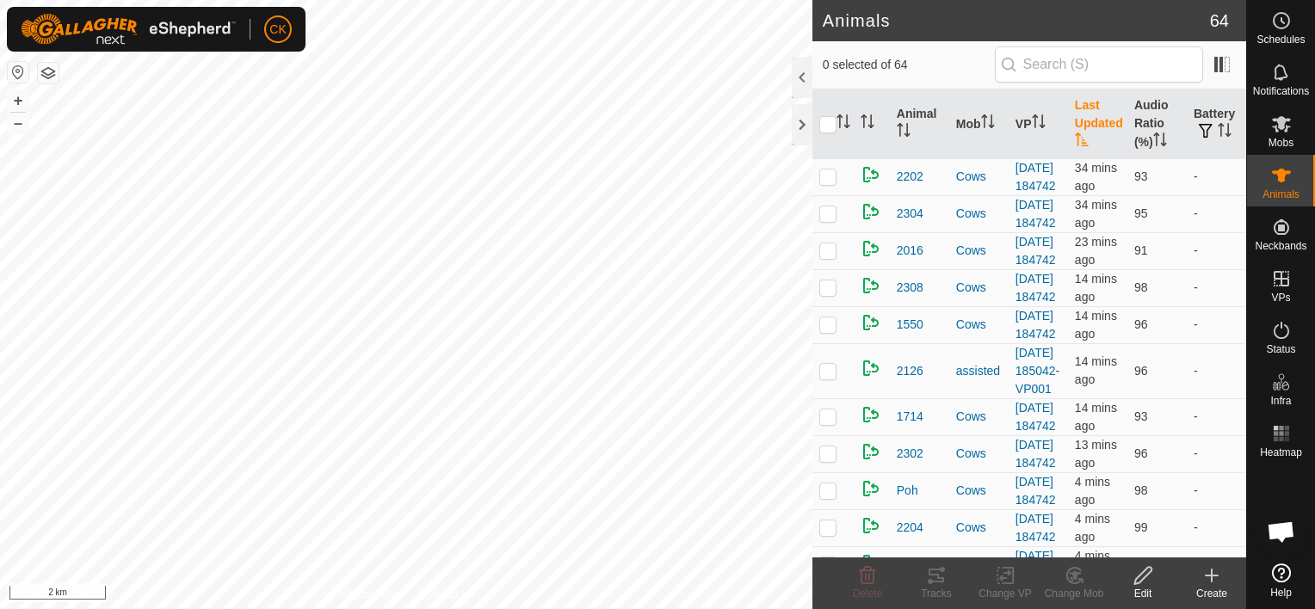
click at [1090, 110] on th "Last Updated" at bounding box center [1097, 125] width 59 height 70
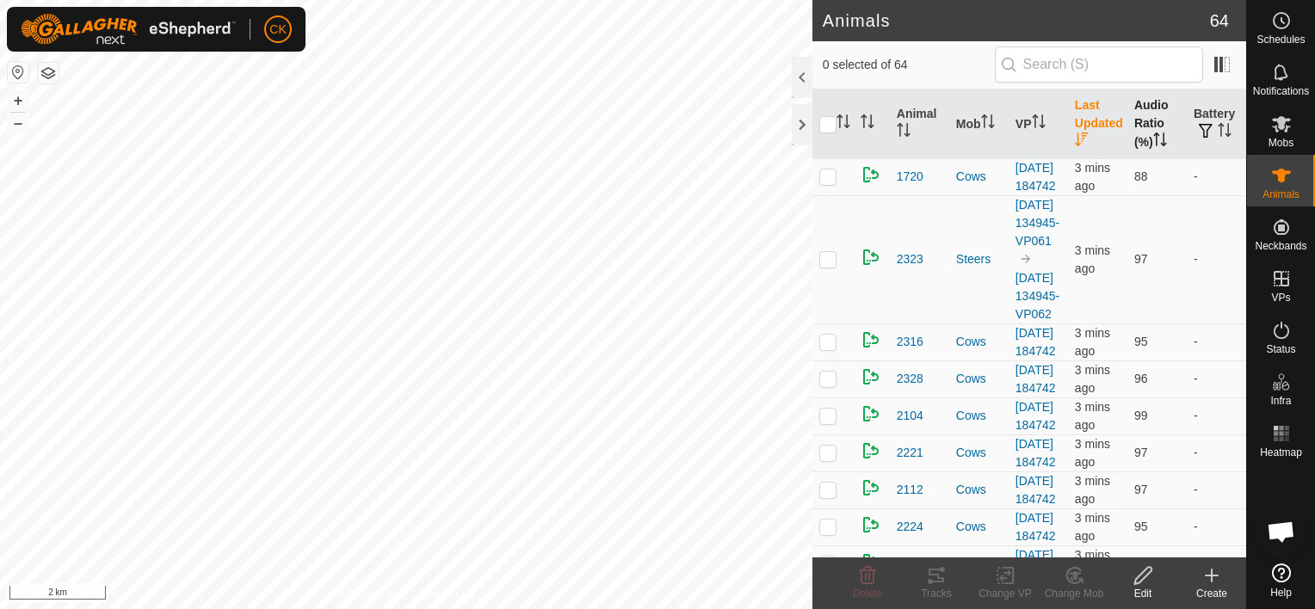
click at [1143, 119] on th "Audio Ratio (%)" at bounding box center [1156, 125] width 59 height 70
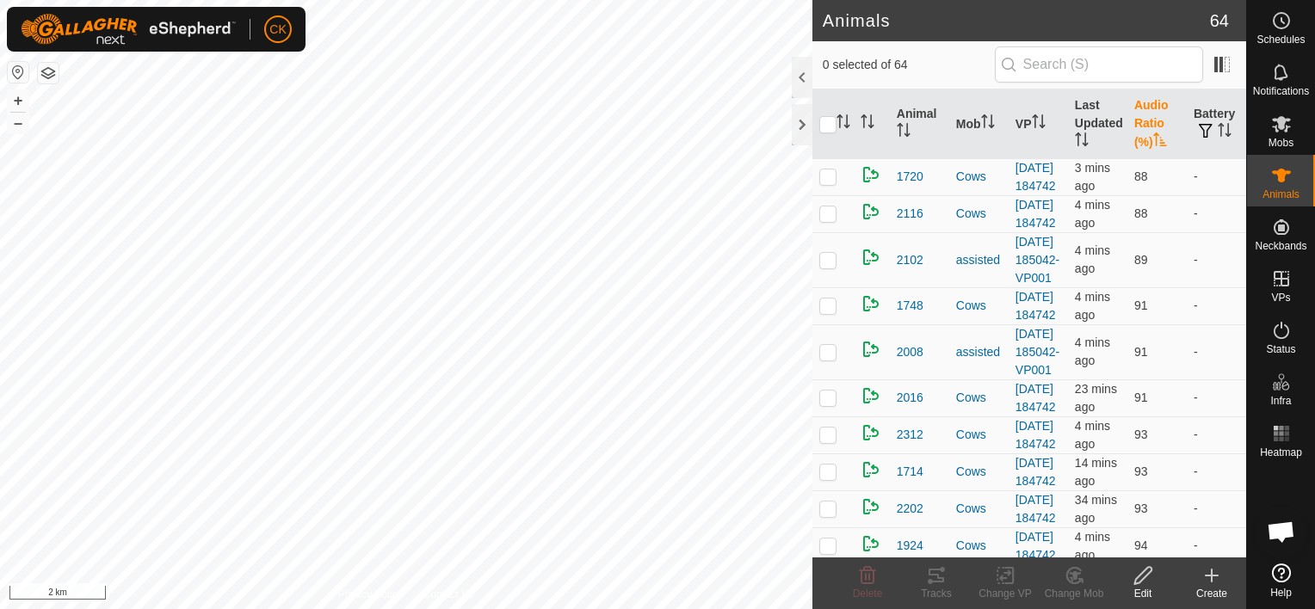
click at [1143, 119] on th "Audio Ratio (%)" at bounding box center [1156, 125] width 59 height 70
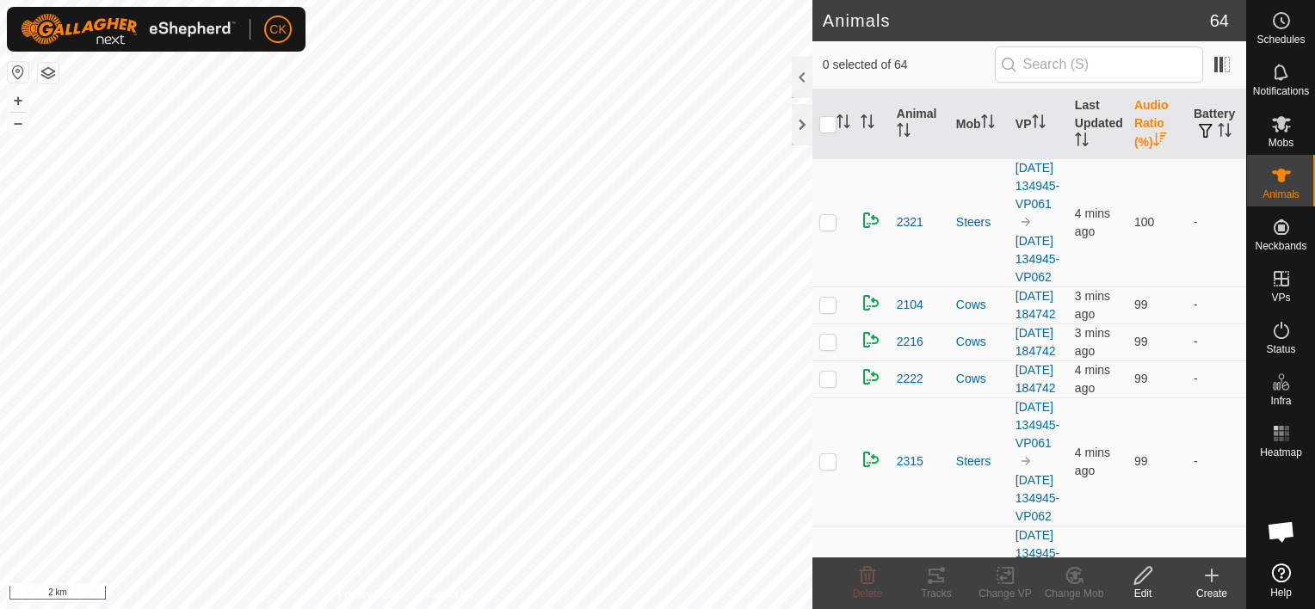
click at [1143, 119] on th "Audio Ratio (%)" at bounding box center [1156, 125] width 59 height 70
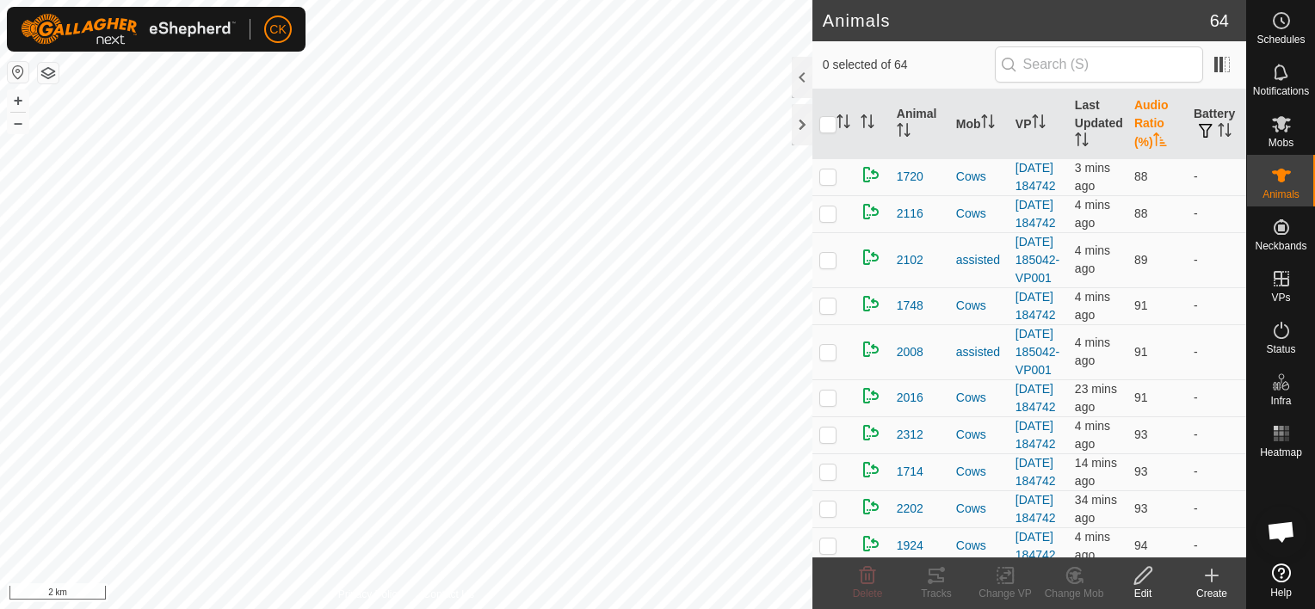
click at [1143, 121] on th "Audio Ratio (%)" at bounding box center [1156, 125] width 59 height 70
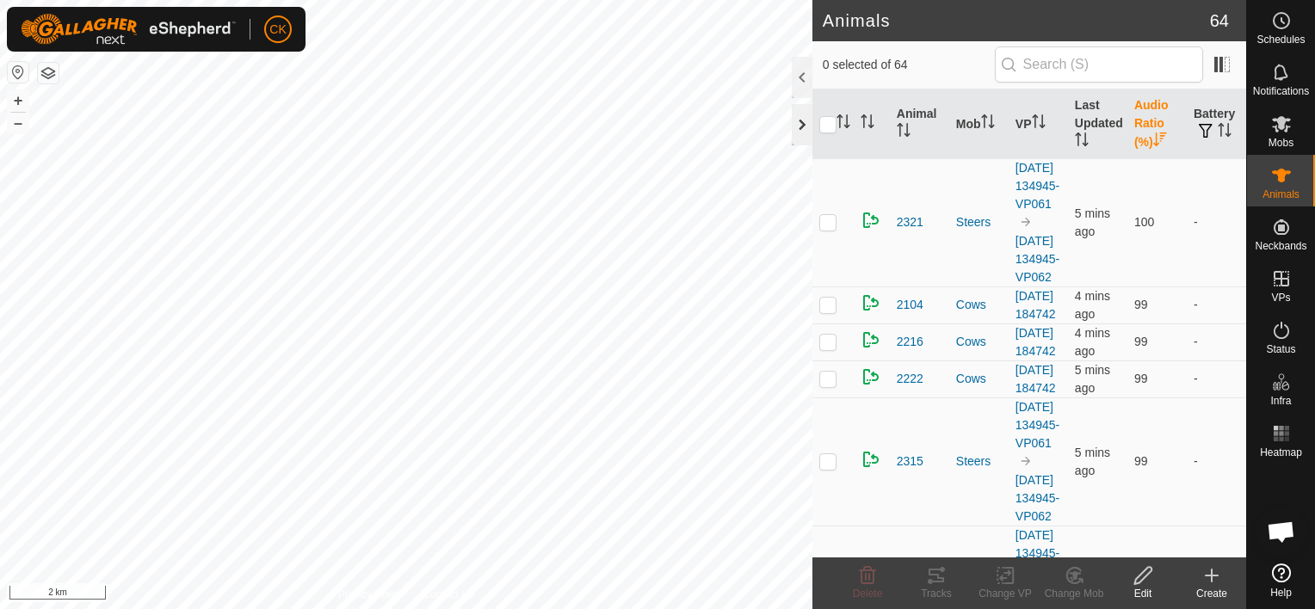
click at [802, 123] on div at bounding box center [802, 124] width 21 height 41
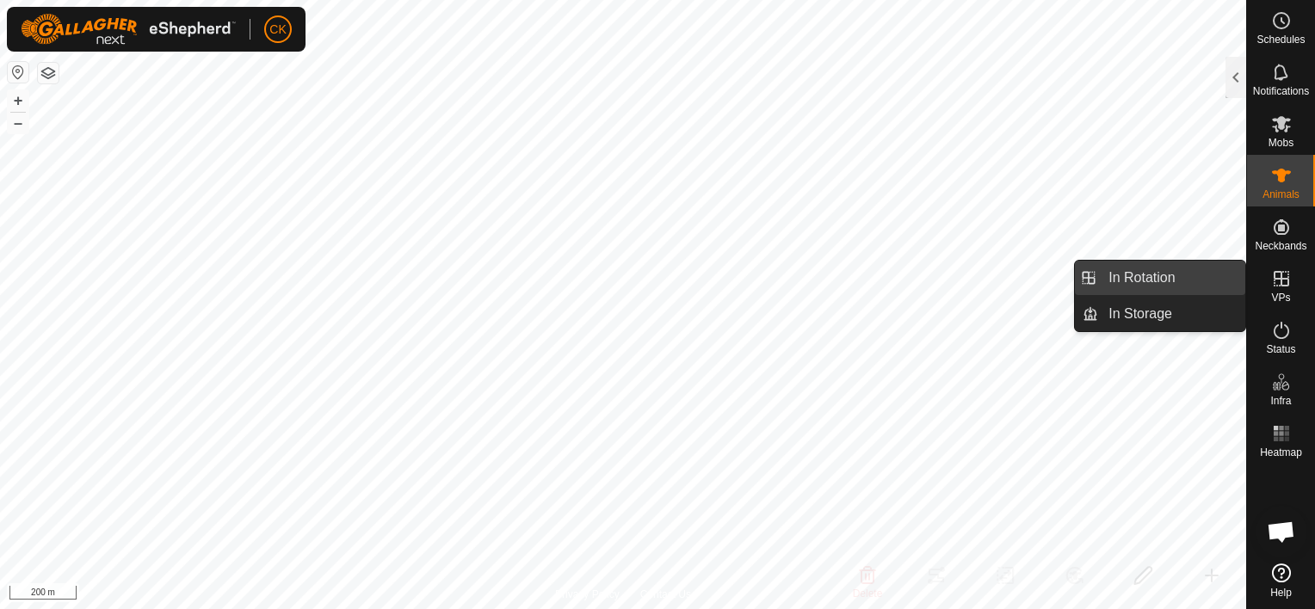
click at [1226, 275] on link "In Rotation" at bounding box center [1171, 278] width 147 height 34
click at [1157, 275] on link "In Rotation" at bounding box center [1171, 278] width 147 height 34
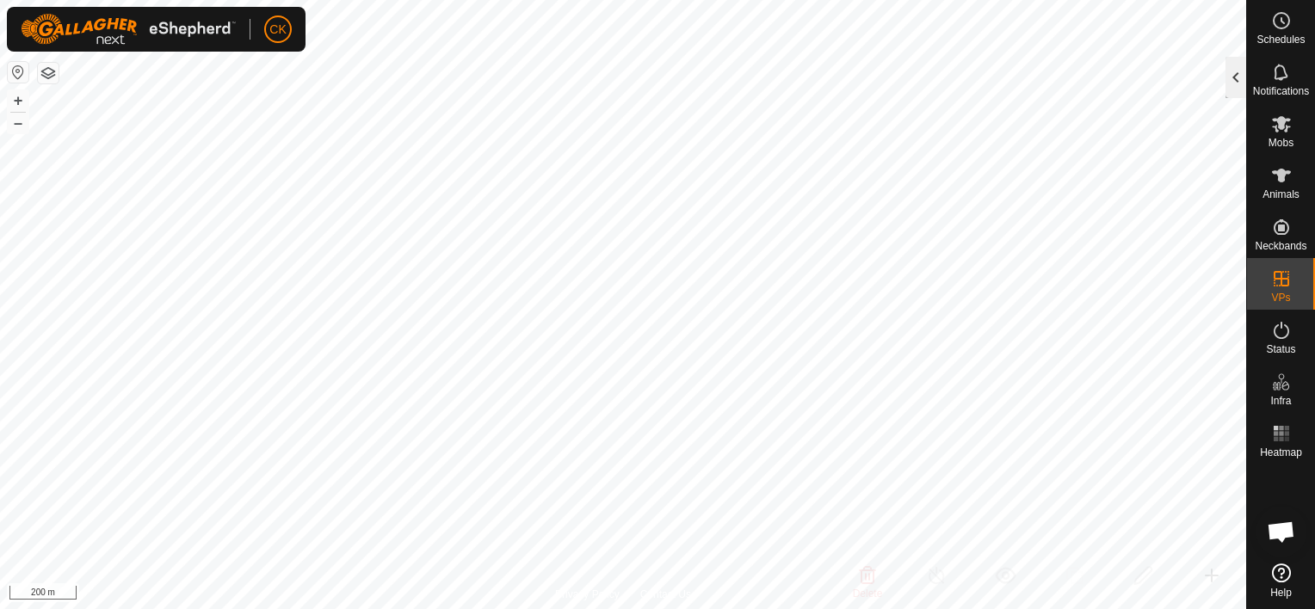
click at [1232, 81] on div at bounding box center [1236, 77] width 21 height 41
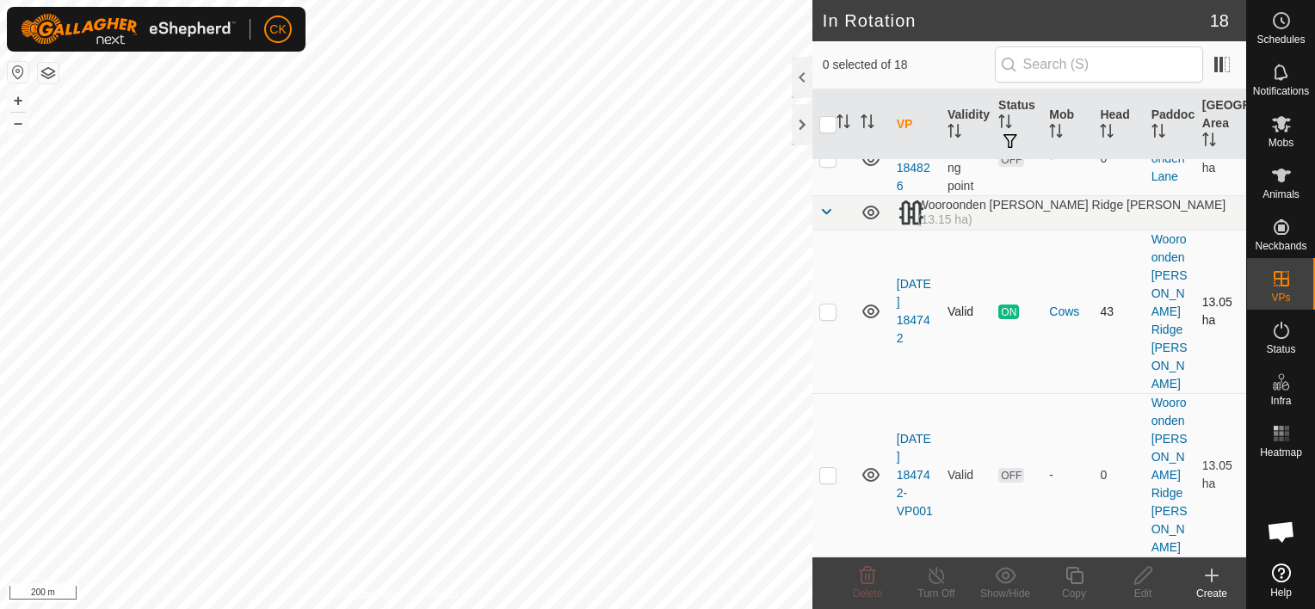
scroll to position [1586, 0]
click at [822, 482] on p-checkbox at bounding box center [827, 475] width 17 height 14
click at [827, 482] on p-checkbox at bounding box center [827, 475] width 17 height 14
